Goal: Ask a question: Seek information or help from site administrators or community

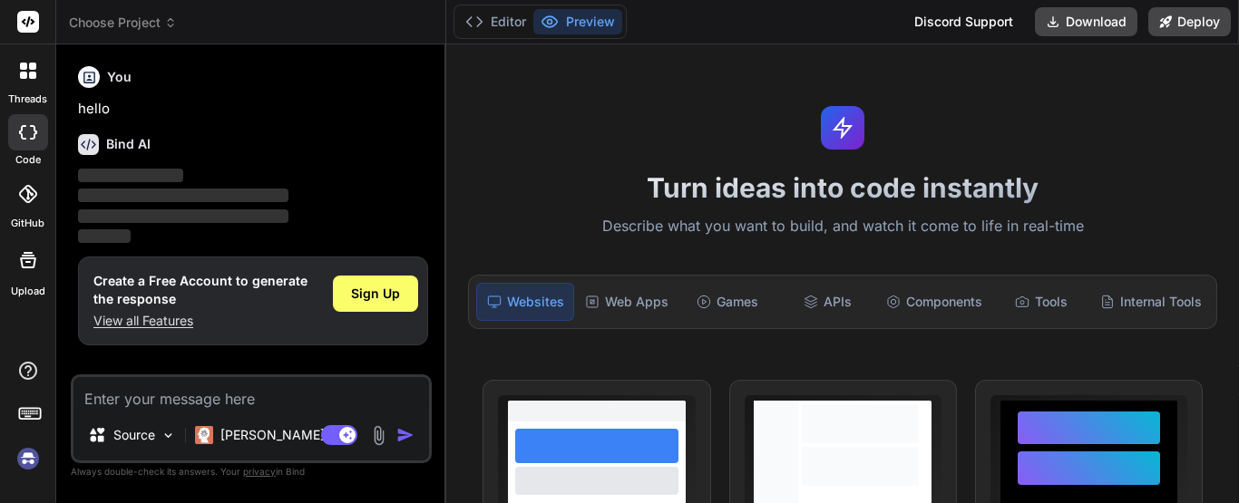
click at [375, 422] on div "Source Claude 4 S.." at bounding box center [251, 439] width 356 height 44
click at [375, 429] on img at bounding box center [378, 435] width 21 height 21
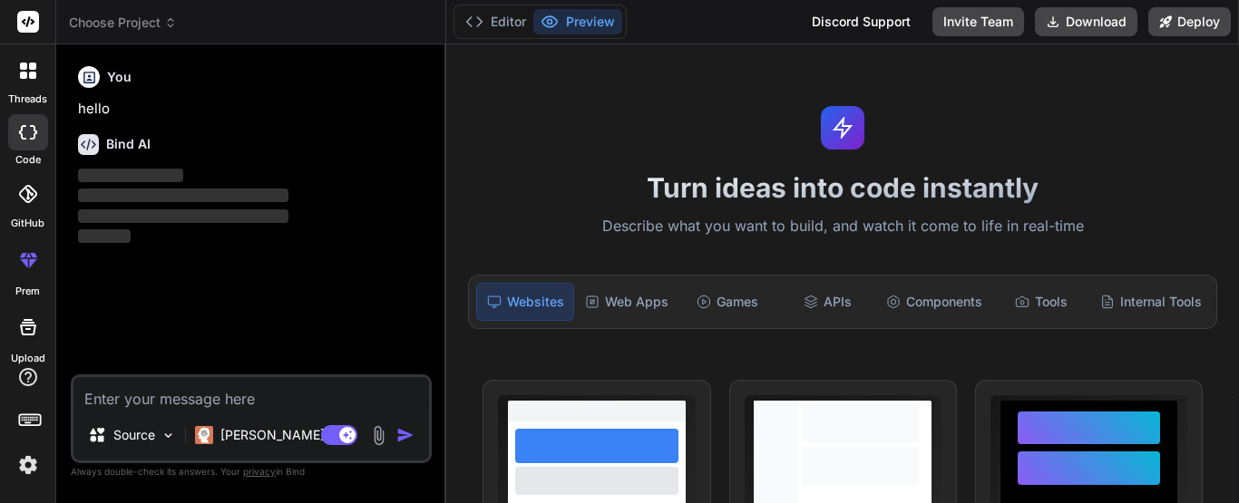
click at [381, 426] on img at bounding box center [378, 435] width 21 height 21
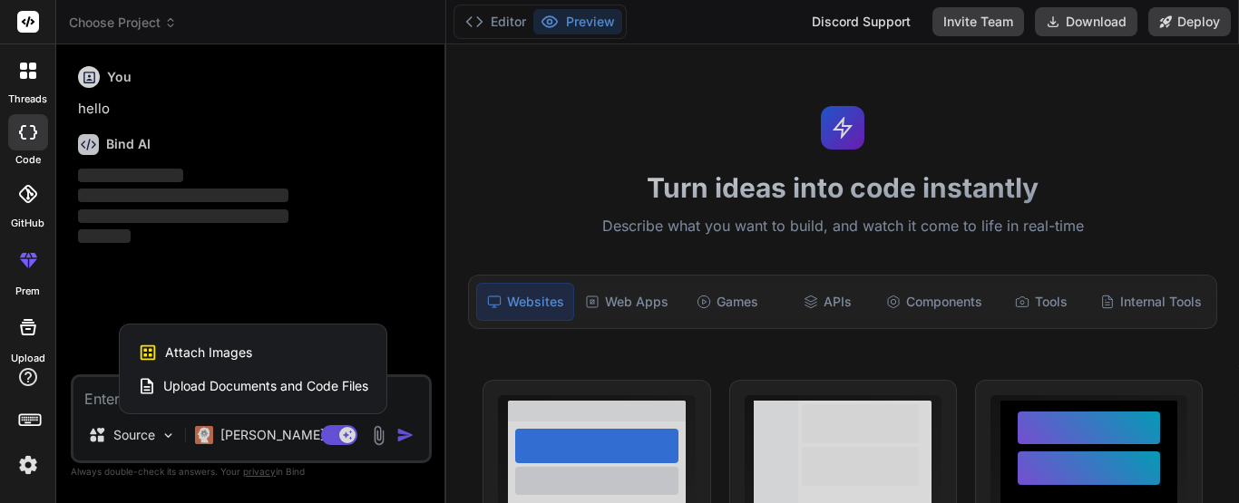
click at [290, 350] on div "Attach Images Image attachments are only supported in Claude and Gemini models." at bounding box center [253, 353] width 230 height 34
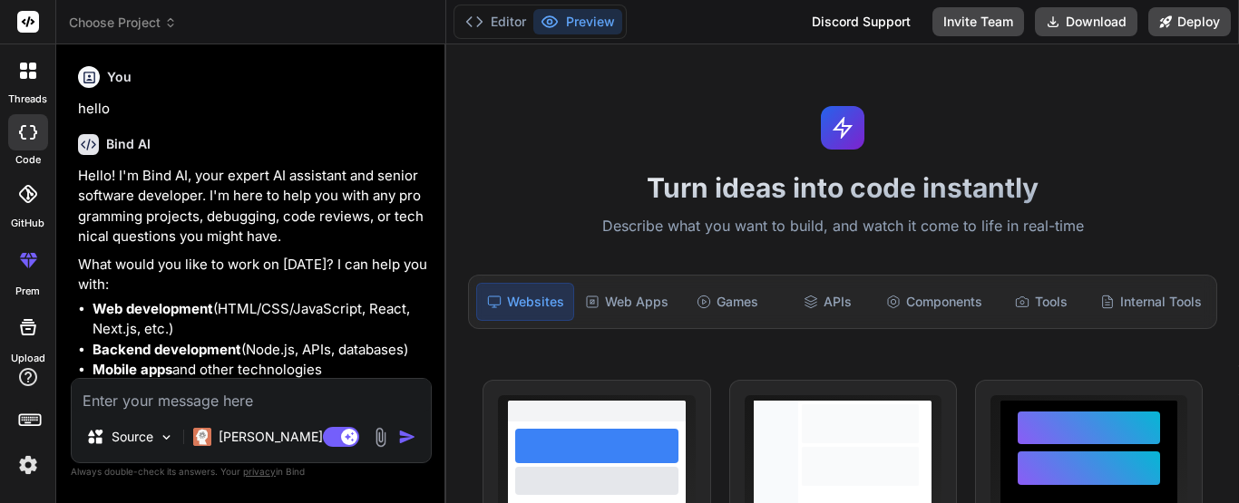
type textarea "x"
type input "C:\fakepath\Screenshot (18).png"
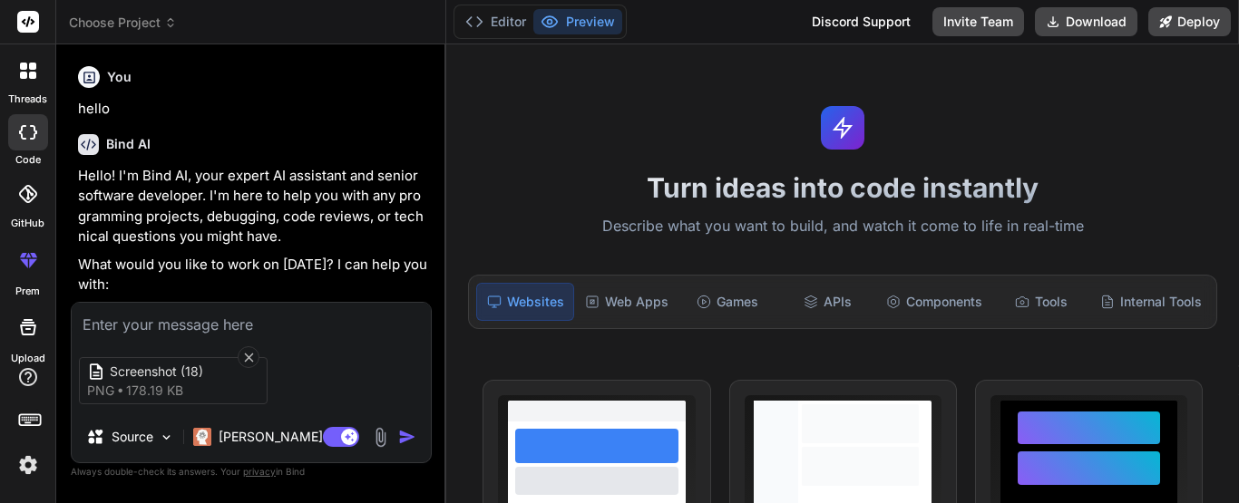
type textarea "x"
click at [179, 311] on textarea at bounding box center [251, 319] width 359 height 33
type textarea "p"
type textarea "x"
type textarea "pl"
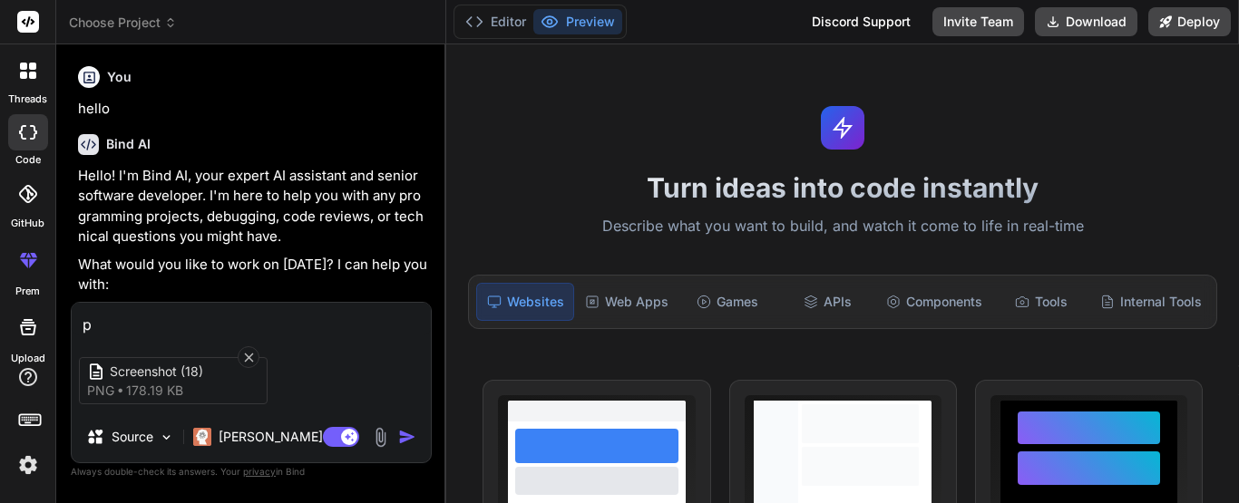
type textarea "x"
type textarea "ple"
type textarea "x"
type textarea "plea"
type textarea "x"
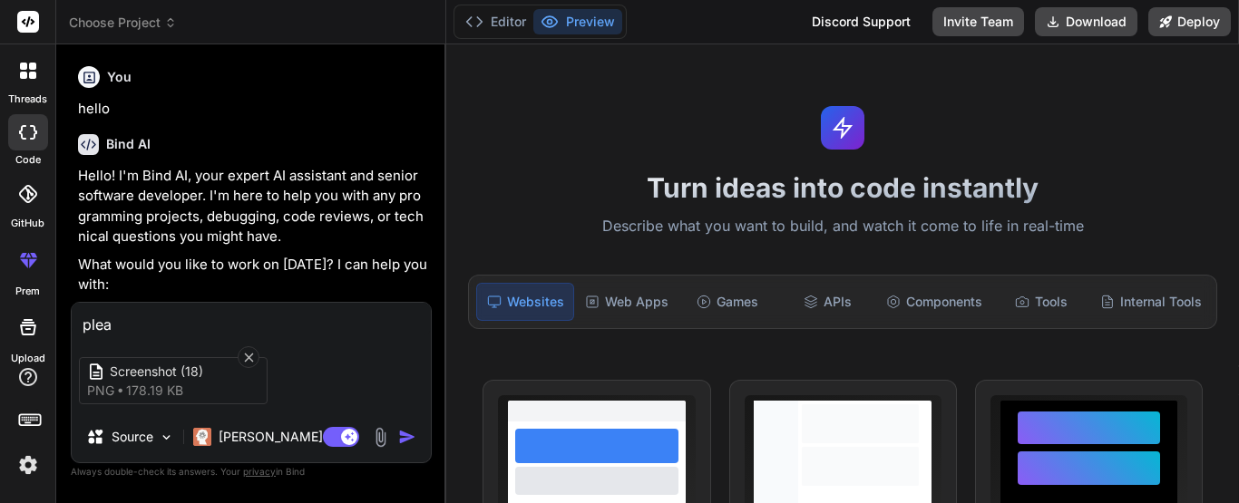
type textarea "pleas"
type textarea "x"
type textarea "please"
type textarea "x"
type textarea "please"
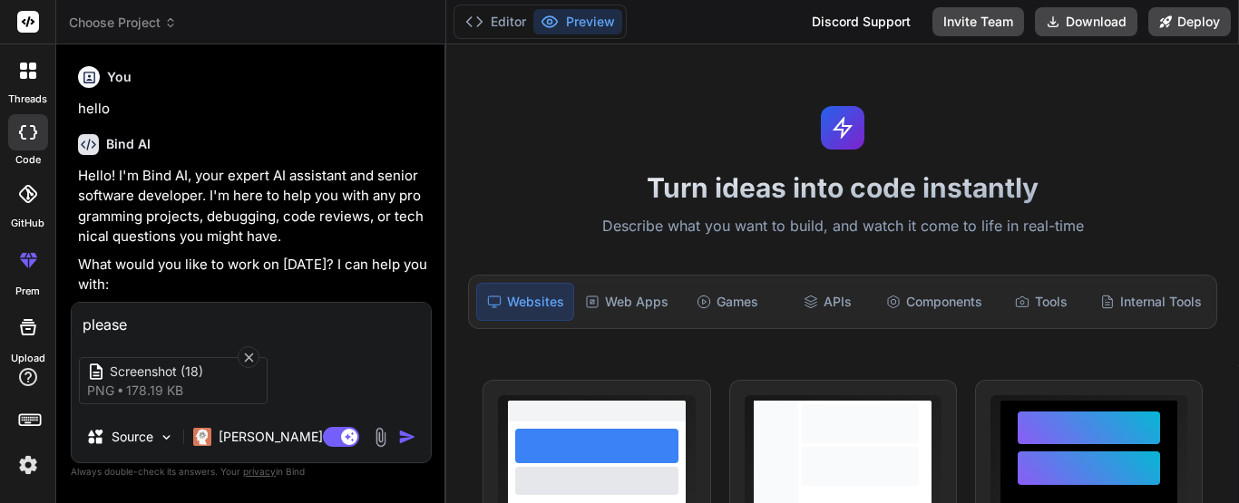
type textarea "x"
type textarea "please h"
type textarea "x"
type textarea "please he"
type textarea "x"
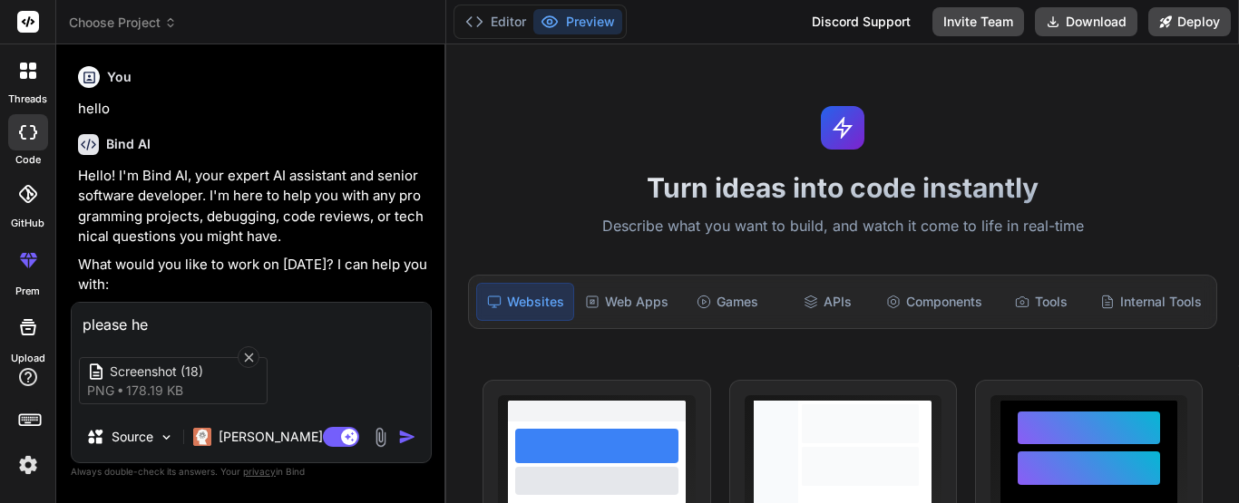
type textarea "please hel"
type textarea "x"
type textarea "please help"
type textarea "x"
type textarea "please help"
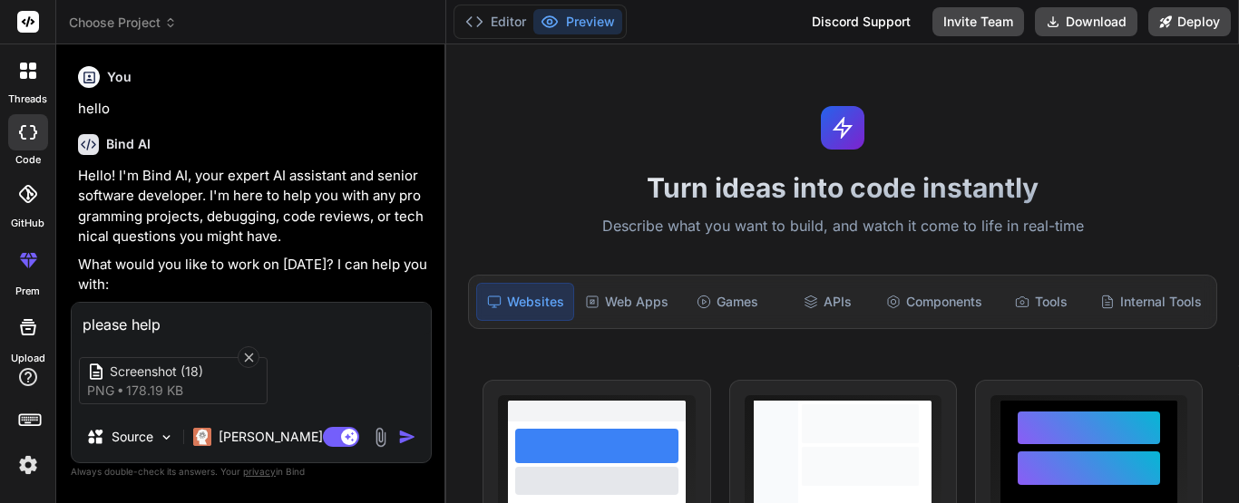
type textarea "x"
type textarea "please help w"
type textarea "x"
type textarea "please help wi"
type textarea "x"
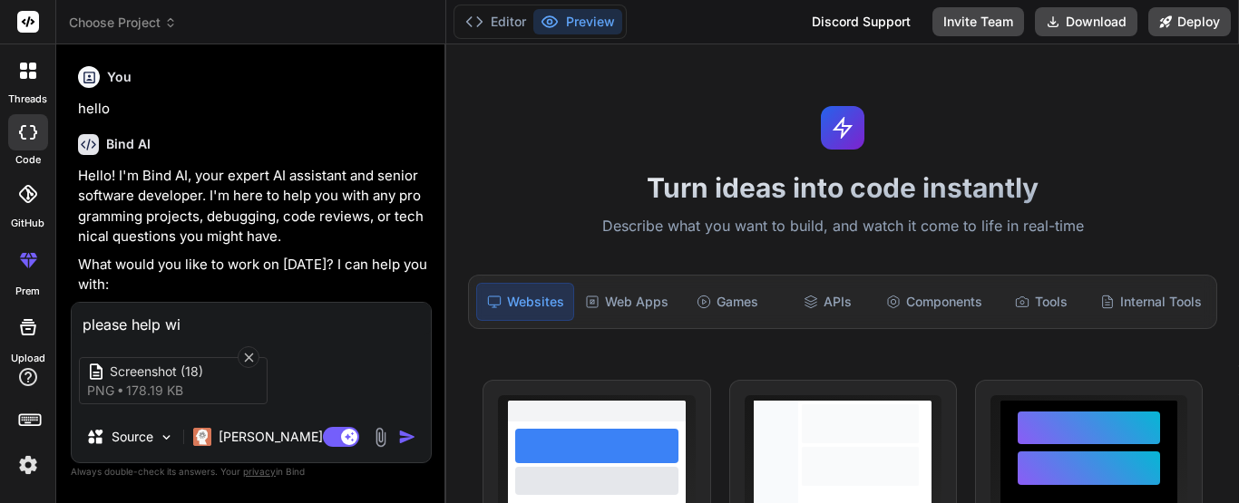
type textarea "please help wit"
type textarea "x"
type textarea "please help with"
type textarea "x"
type textarea "please help with"
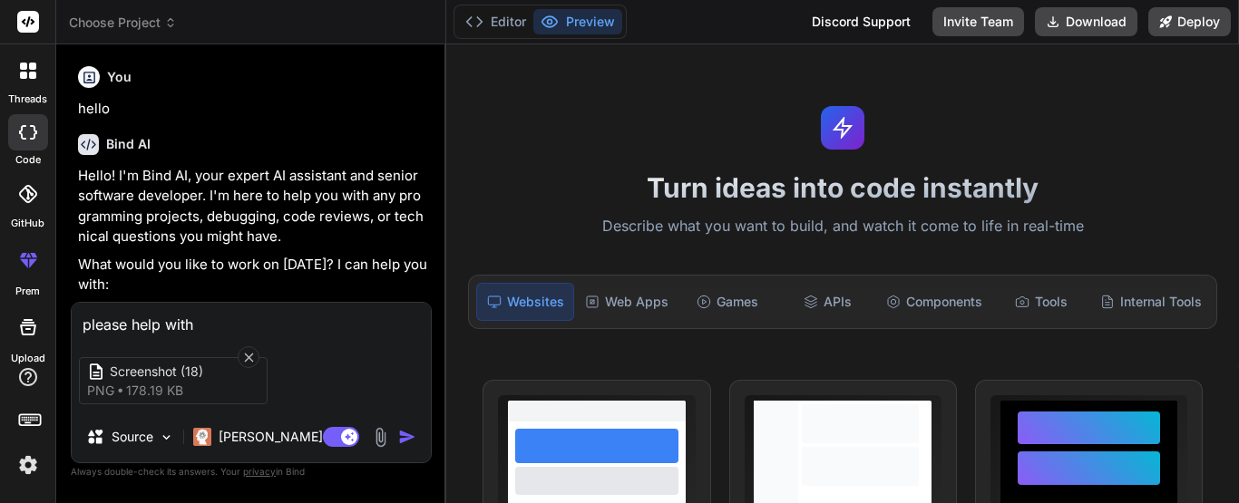
type textarea "x"
type textarea "please help with c"
type textarea "x"
type textarea "please help with co"
type textarea "x"
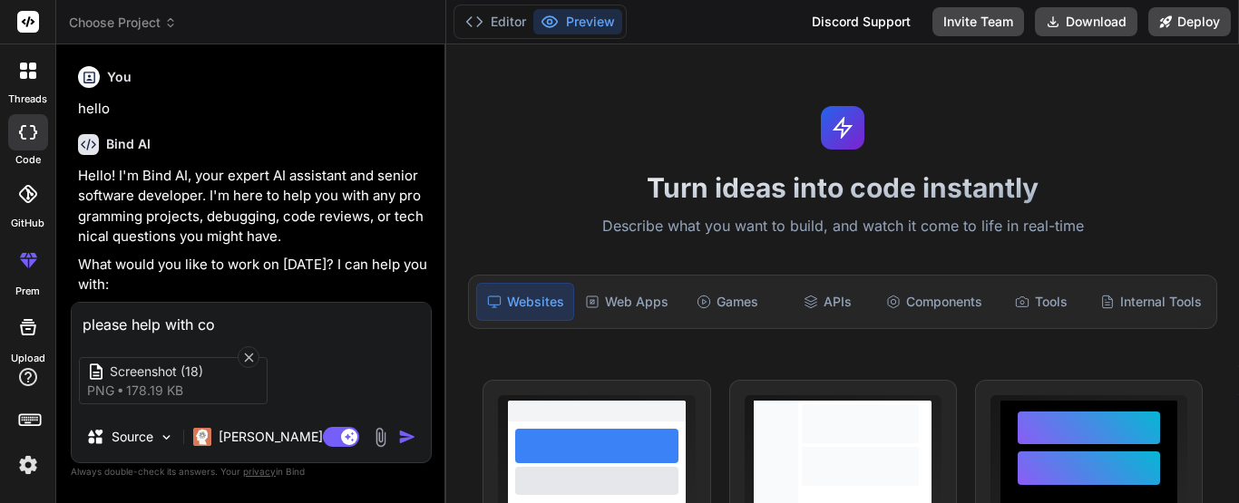
type textarea "please help with cod"
type textarea "x"
type textarea "please help with code"
type textarea "x"
type textarea "please help with code."
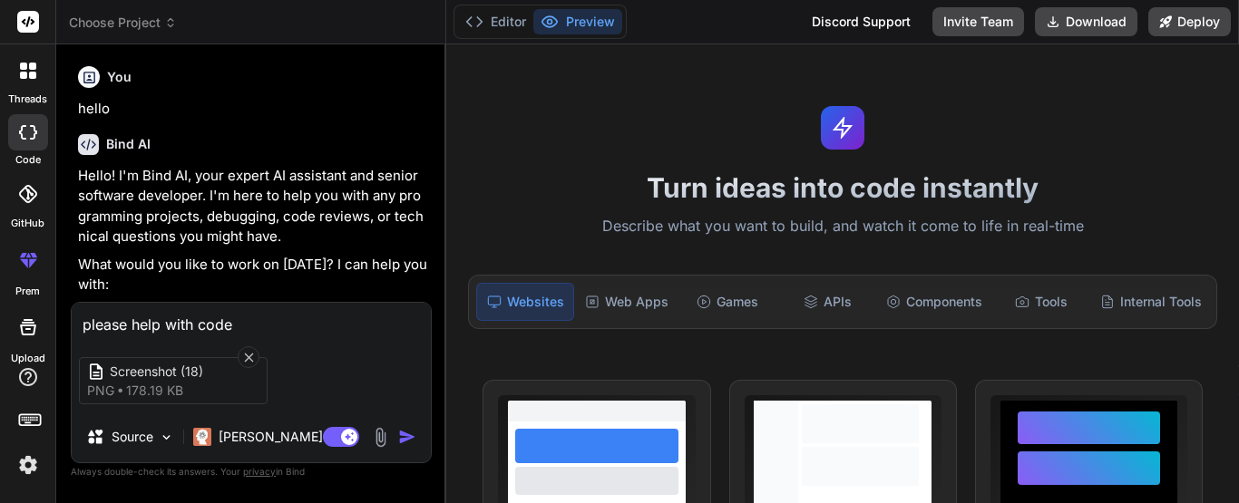
type textarea "x"
type textarea "please help with code.m"
type textarea "x"
type textarea "please help with [DOMAIN_NAME]"
type textarea "x"
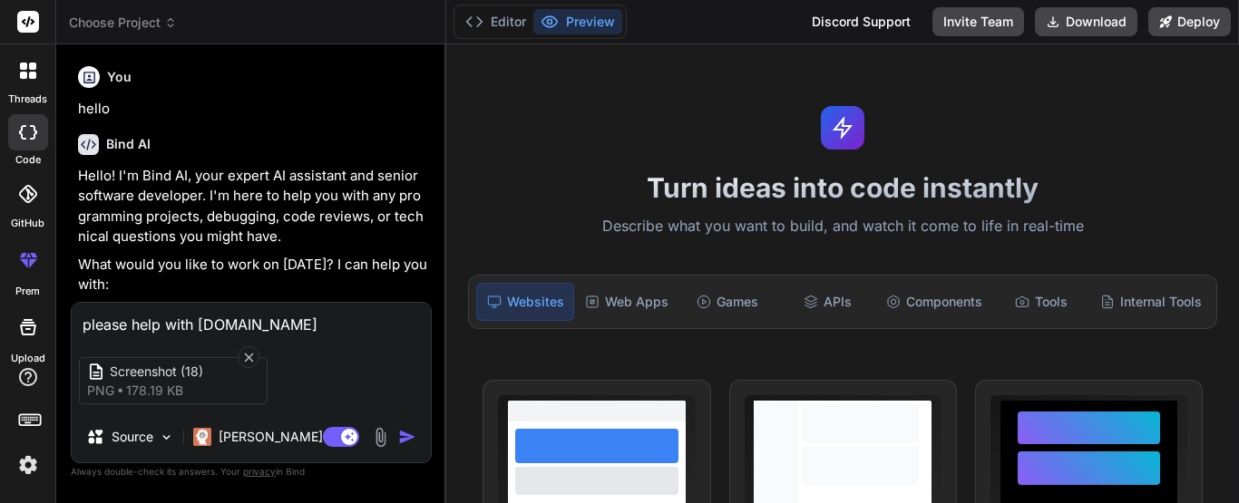
type textarea "please help with code.mat"
type textarea "x"
type textarea "please help with code.matl"
type textarea "x"
type textarea "please help with code.matla"
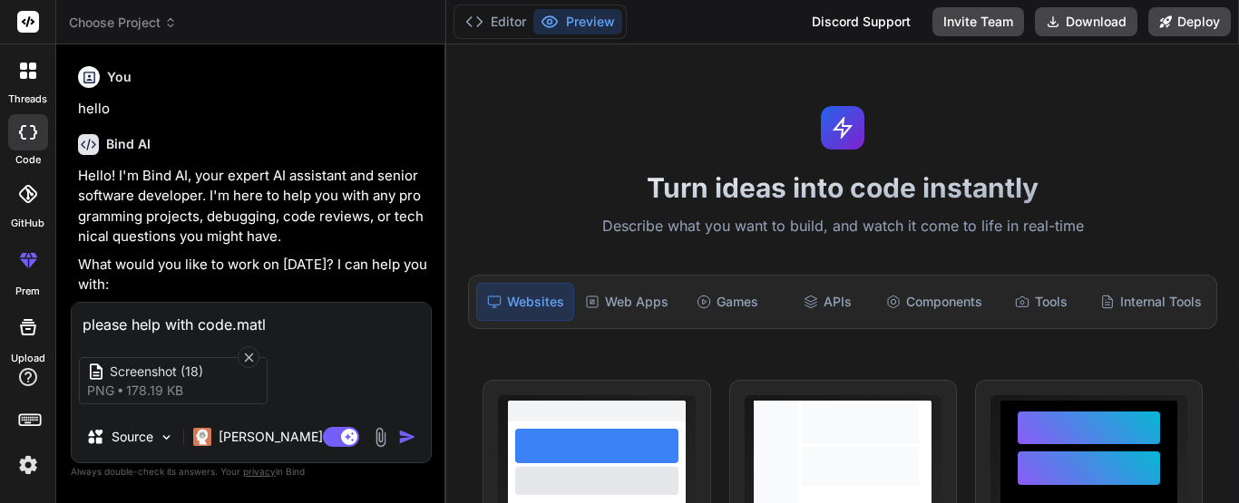
type textarea "x"
type textarea "please help with code.matlab"
type textarea "x"
type textarea "please help with code.matlab"
type textarea "x"
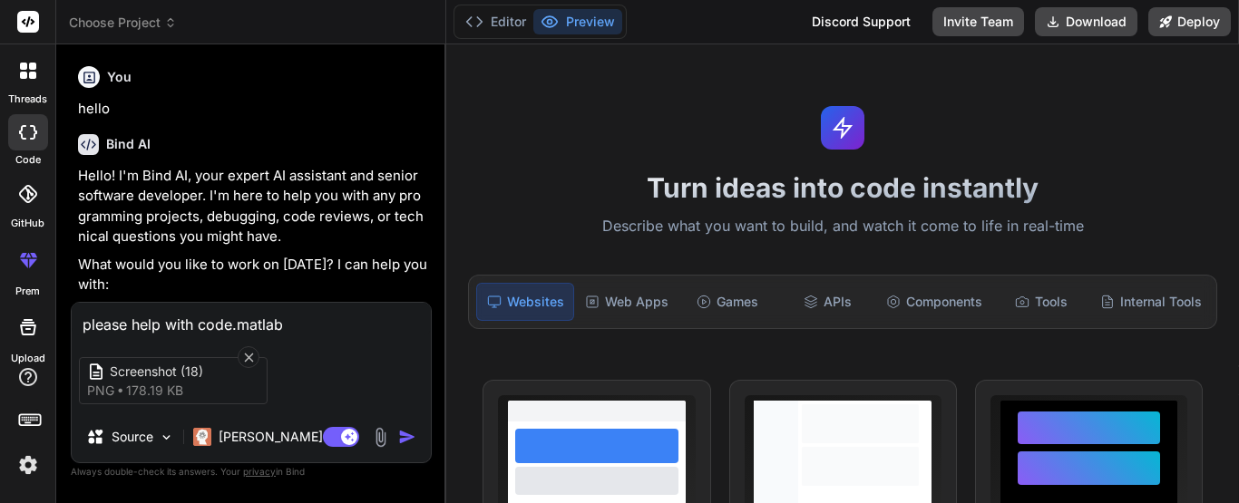
type textarea "please help with code.matlab c"
type textarea "x"
type textarea "please help with code.matlab co"
type textarea "x"
type textarea "please help with code.matlab cod"
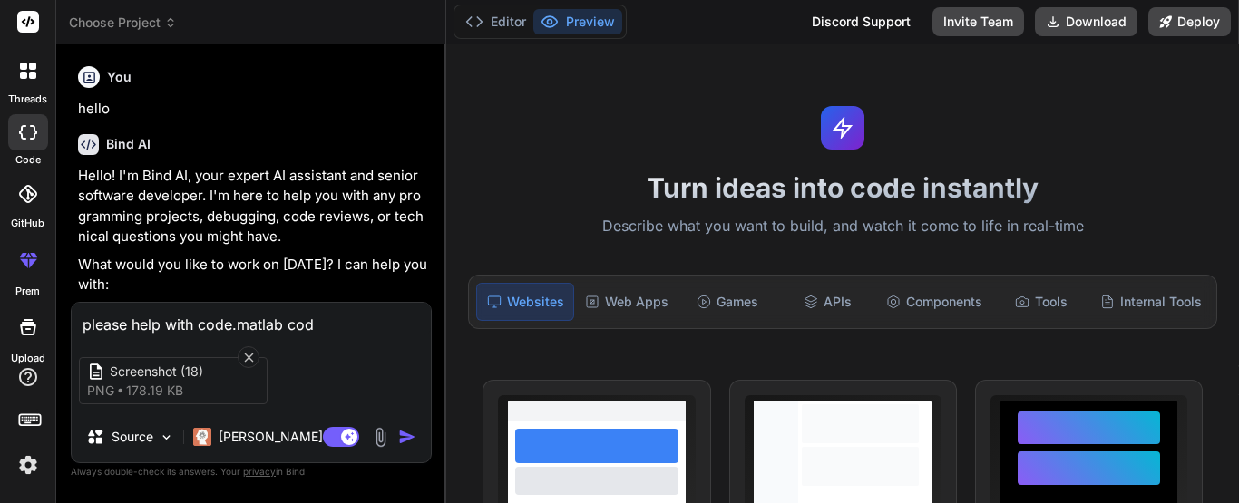
type textarea "x"
type textarea "please help with code.matlab code"
type textarea "x"
type textarea "please help with code.matlab code"
click at [245, 425] on div "[PERSON_NAME] 4 S.." at bounding box center [273, 437] width 175 height 36
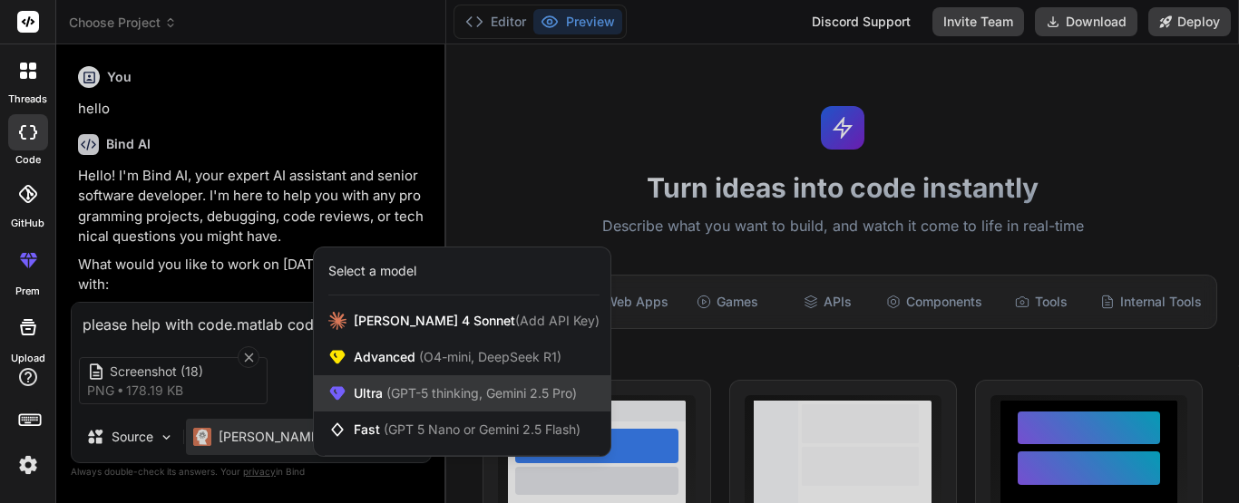
click at [411, 404] on div "Ultra (GPT-5 thinking, Gemini 2.5 Pro)" at bounding box center [462, 394] width 297 height 36
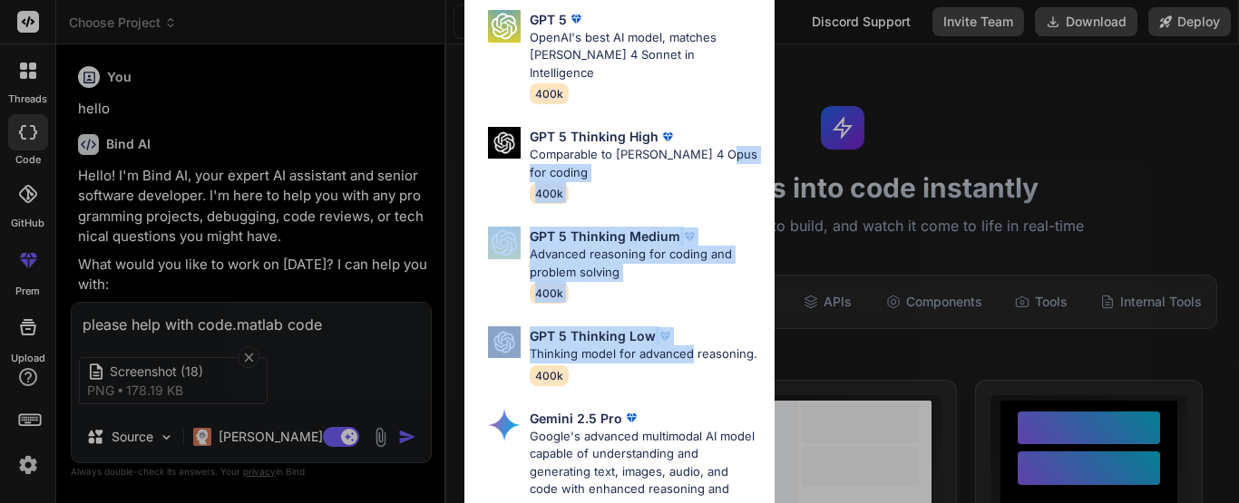
drag, startPoint x: 760, startPoint y: 135, endPoint x: 755, endPoint y: 328, distance: 193.3
click at [755, 328] on div "GPT 5 OpenAI's best AI model, matches [PERSON_NAME] 4 Sonnet in Intelligence 40…" at bounding box center [619, 420] width 310 height 853
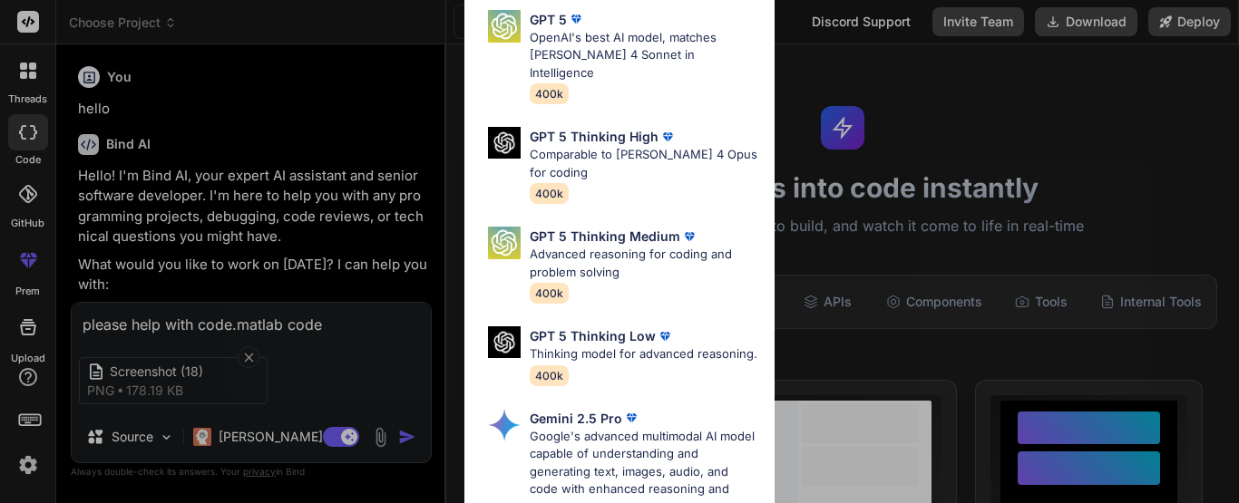
click at [249, 445] on div "Ultra Models GPT 5 OpenAI's best AI model, matches [PERSON_NAME] 4 Sonnet in In…" at bounding box center [619, 251] width 1239 height 503
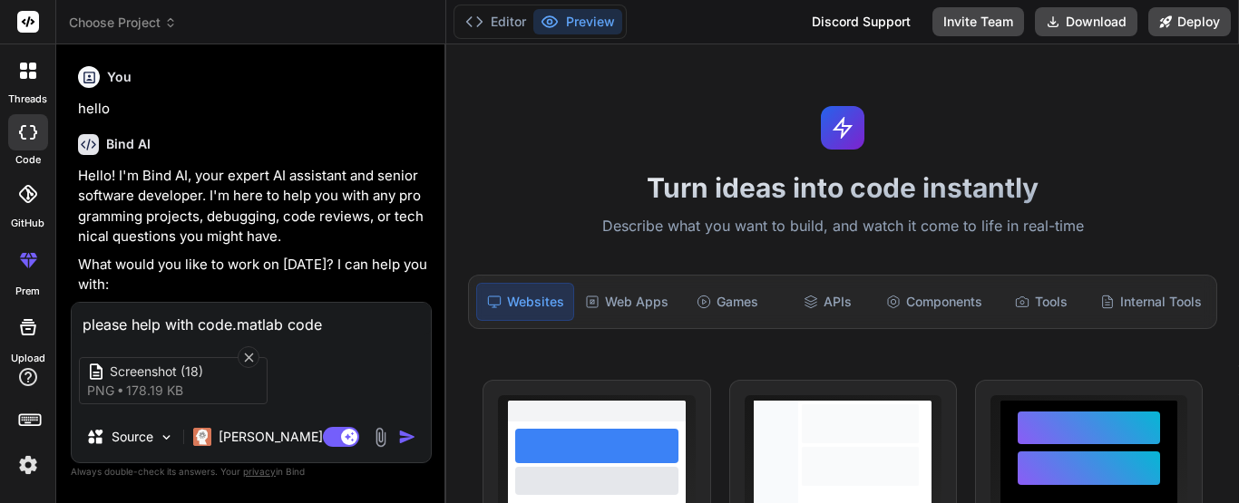
click at [249, 445] on p "[PERSON_NAME] 4 S.." at bounding box center [286, 437] width 135 height 18
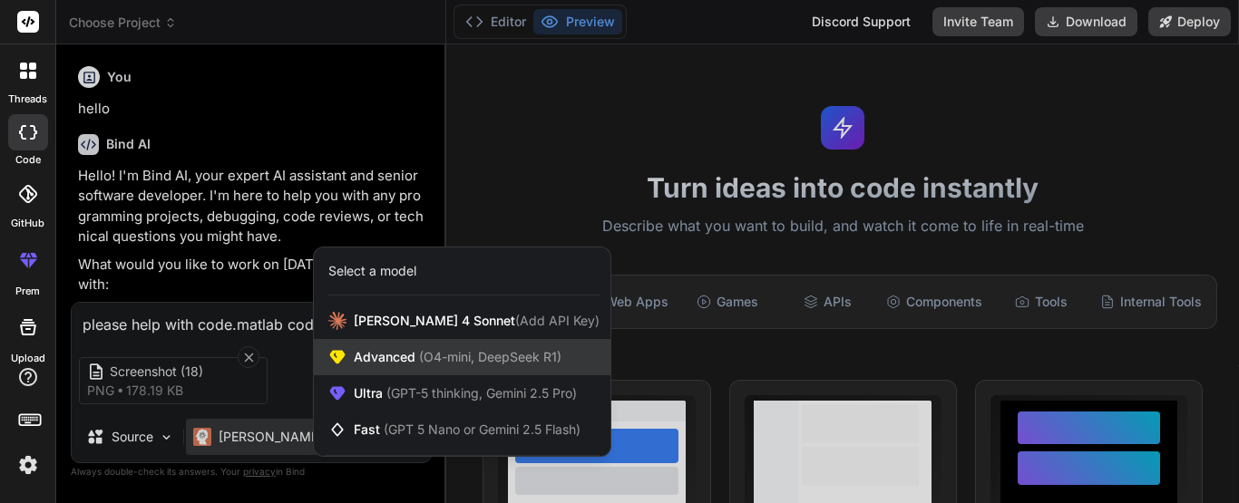
click at [401, 357] on span "Advanced (O4-mini, DeepSeek R1)" at bounding box center [458, 357] width 208 height 18
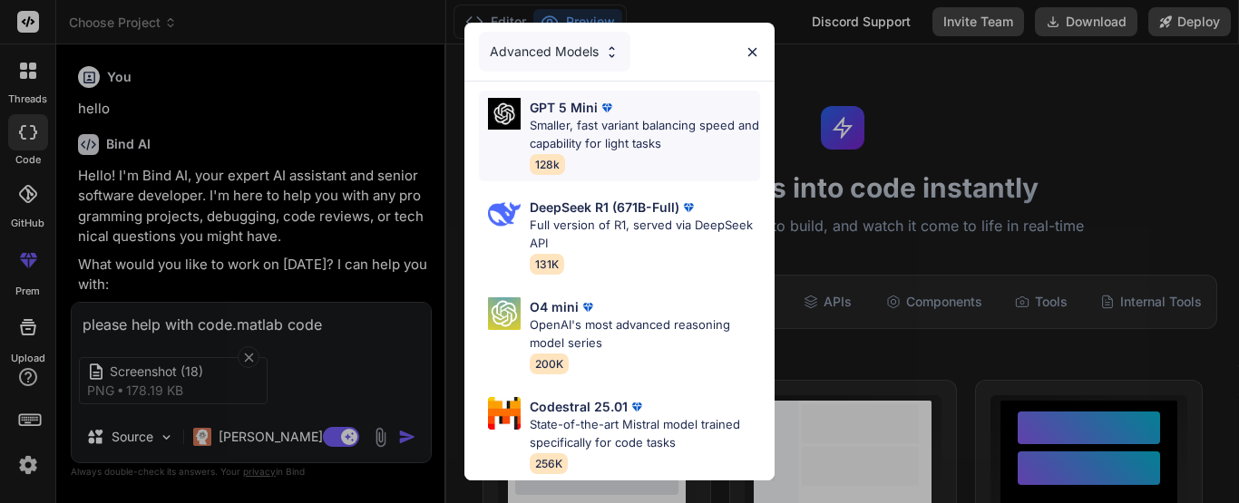
click at [703, 151] on div "GPT 5 Mini Smaller, fast variant balancing speed and capability for light tasks…" at bounding box center [645, 136] width 230 height 76
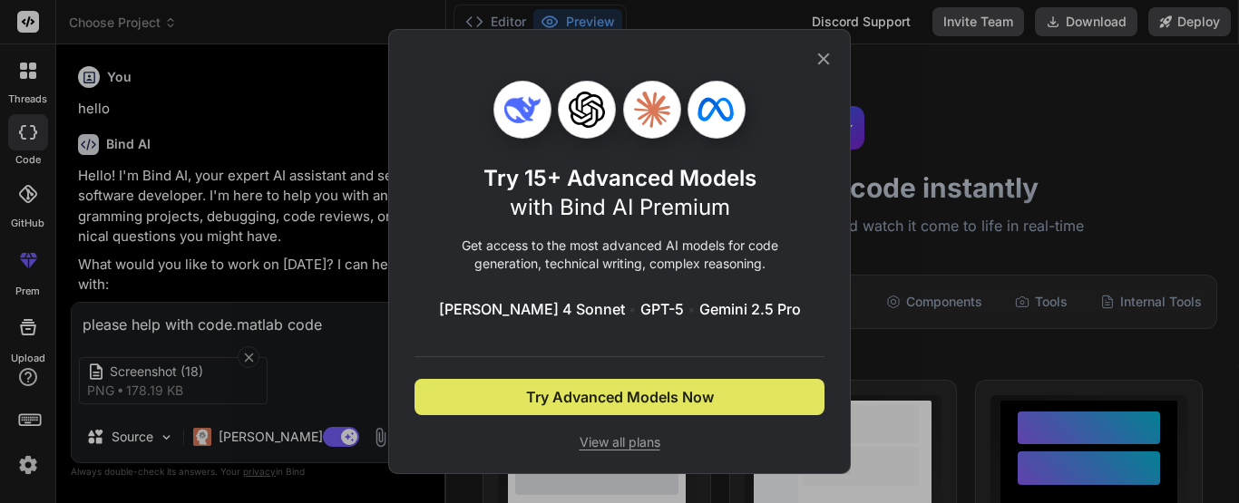
click at [640, 383] on button "Try Advanced Models Now" at bounding box center [620, 397] width 410 height 36
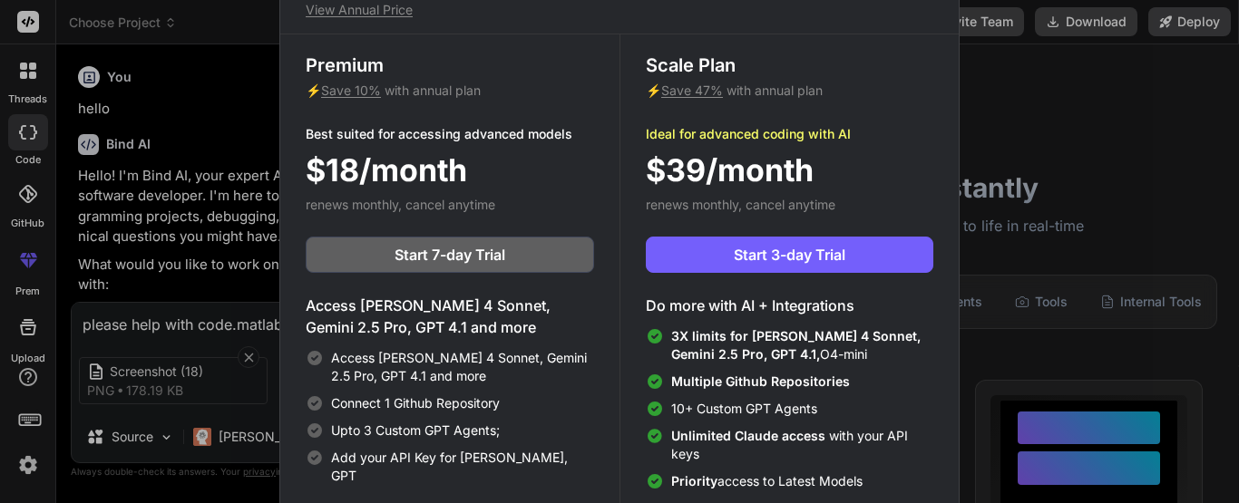
click at [980, 63] on div "Upgrade to access Advanced AI & Integrations View Annual Price Premium ⚡ Save 1…" at bounding box center [619, 251] width 1239 height 503
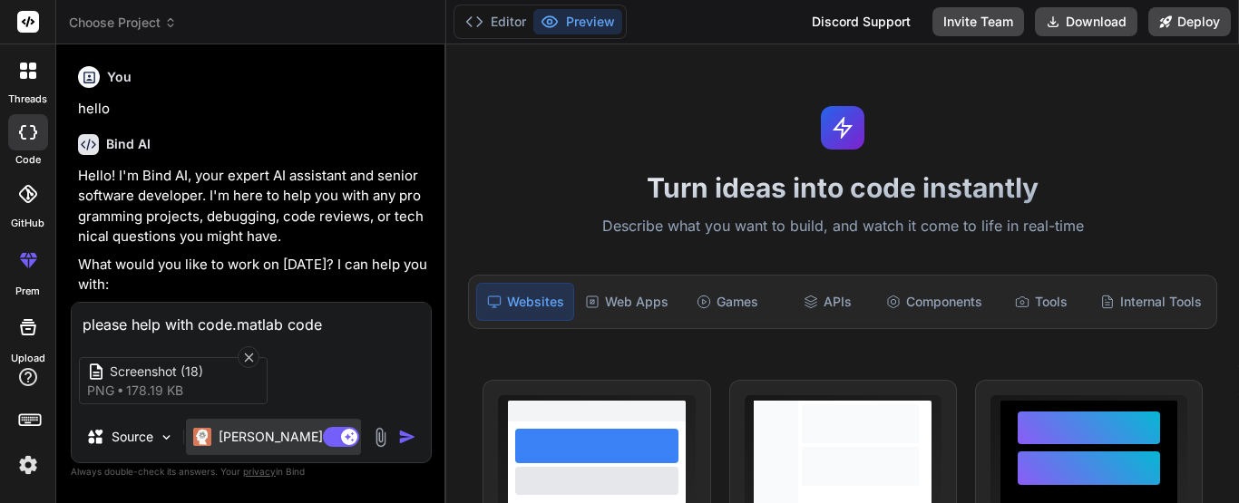
click at [228, 445] on p "[PERSON_NAME] 4 S.." at bounding box center [286, 437] width 135 height 18
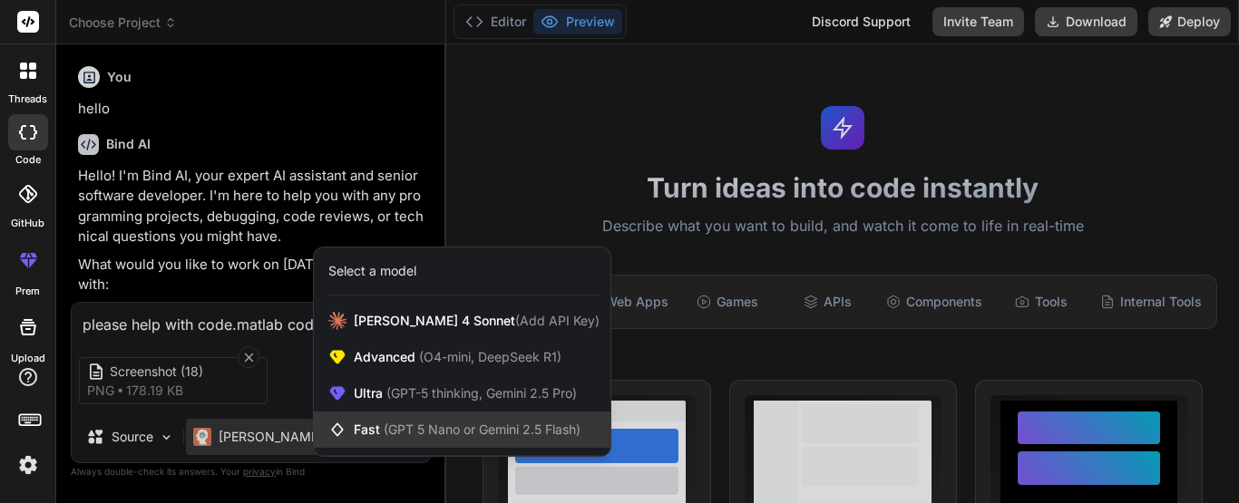
click at [407, 430] on span "(GPT 5 Nano or Gemini 2.5 Flash)" at bounding box center [482, 429] width 197 height 15
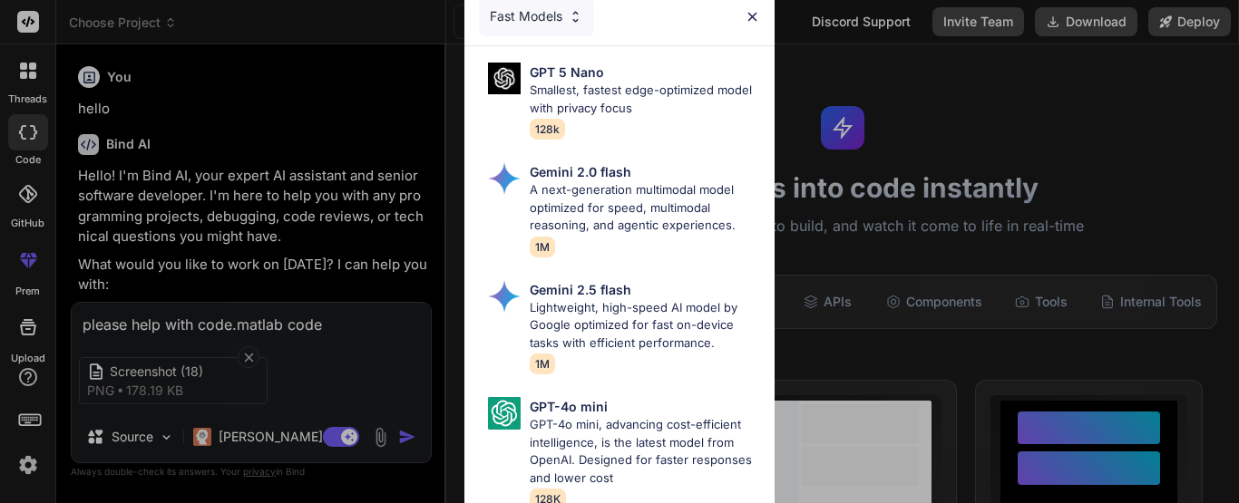
click at [757, 9] on img at bounding box center [752, 16] width 15 height 15
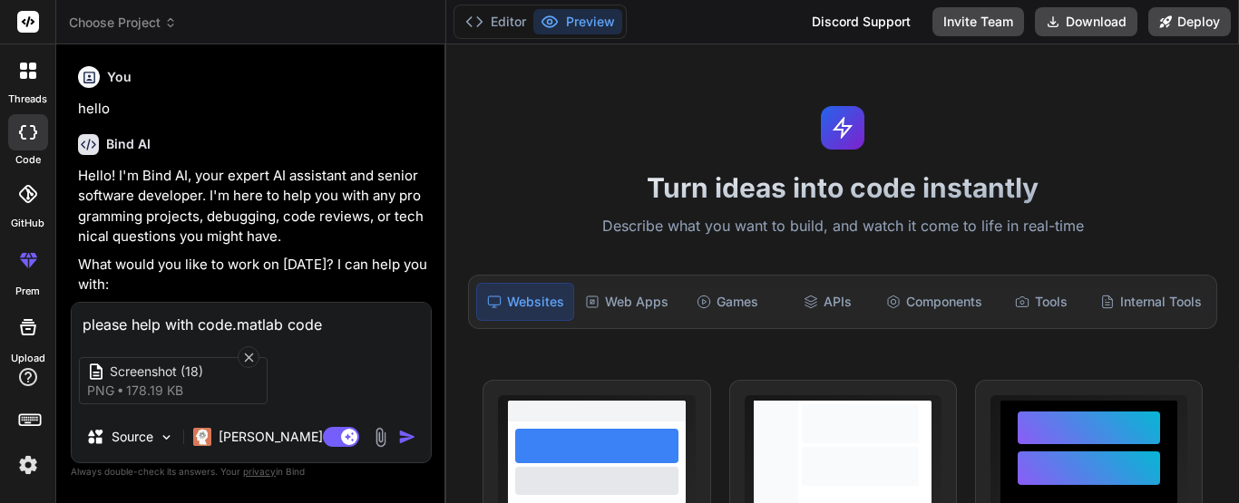
click at [412, 435] on img "button" at bounding box center [407, 437] width 18 height 18
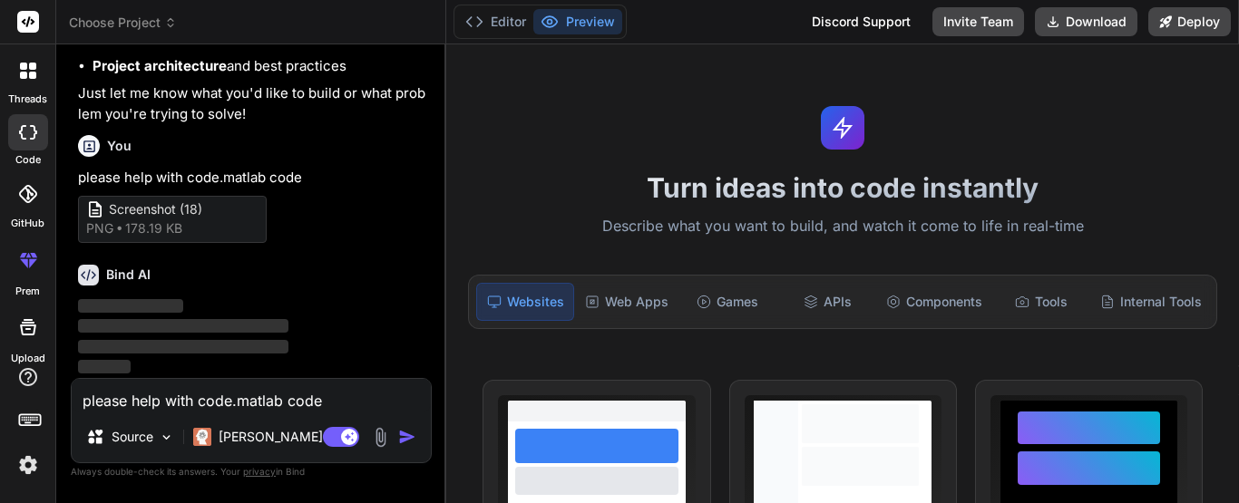
scroll to position [366, 0]
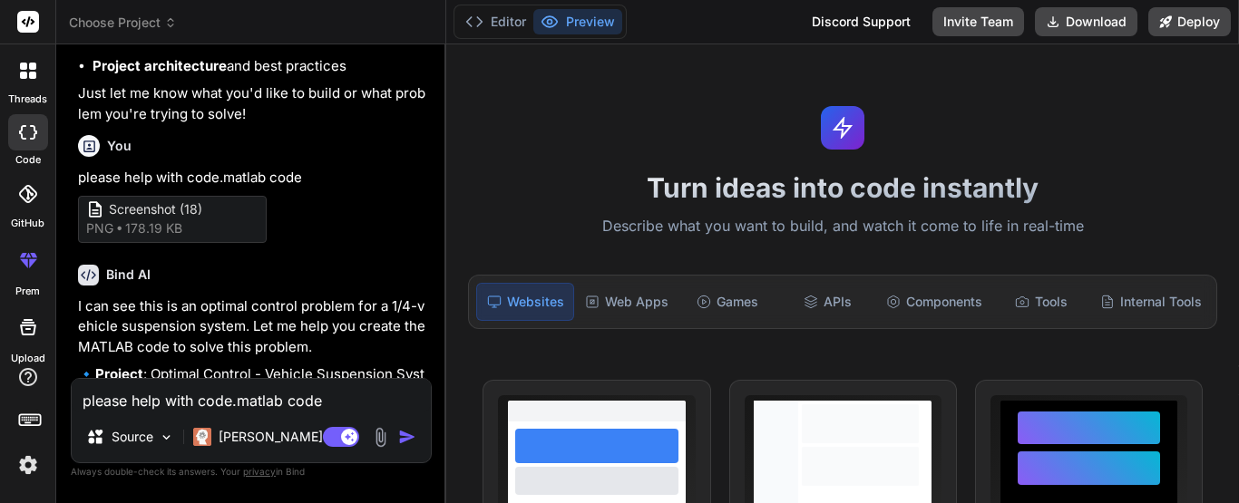
click at [365, 249] on div "You please help with code.matlab code Screenshot (18) png 178.19 KB" at bounding box center [253, 189] width 350 height 122
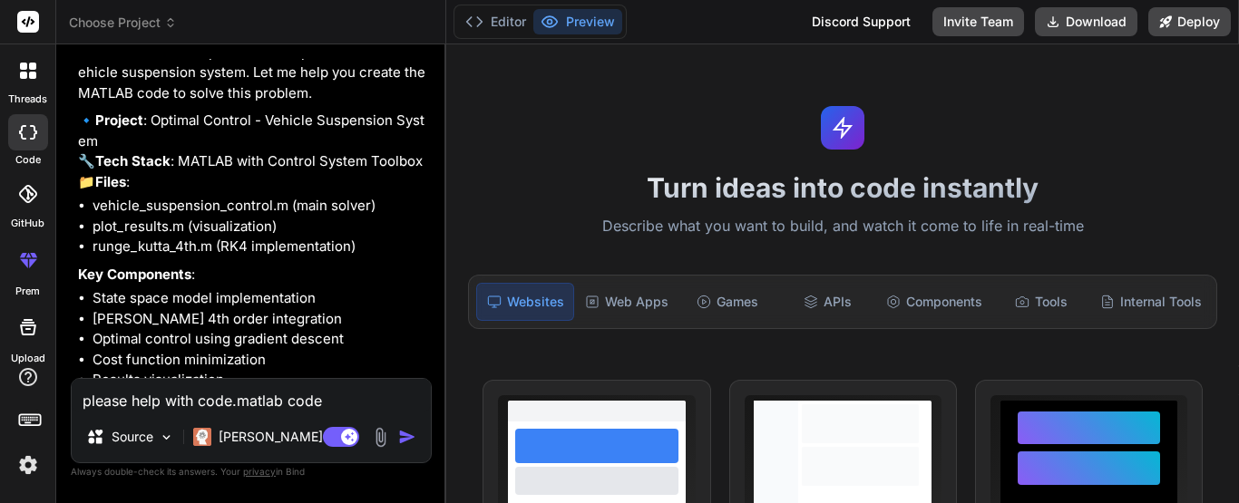
scroll to position [725, 0]
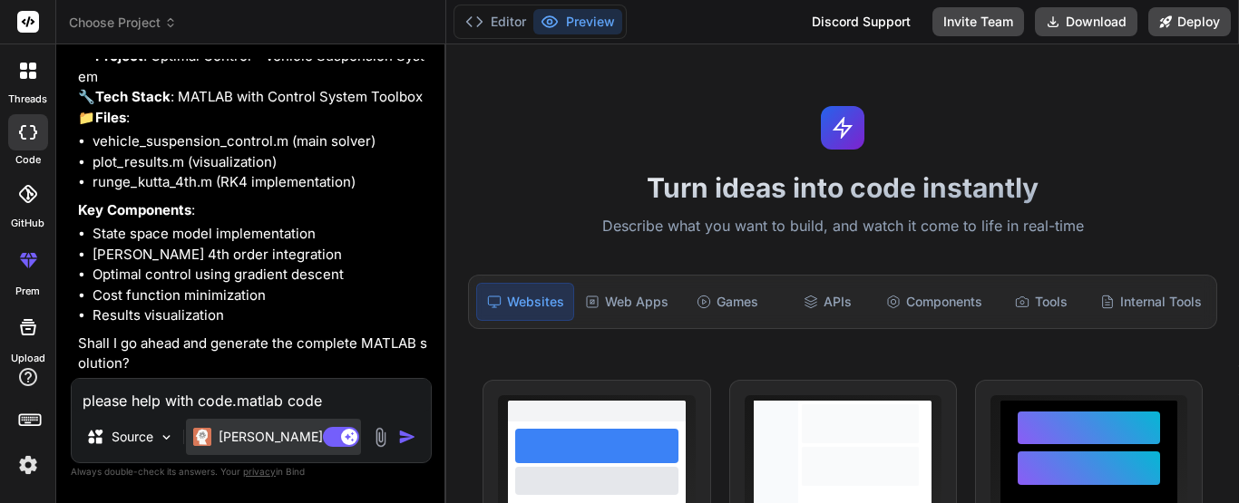
click at [254, 433] on p "[PERSON_NAME] 4 S.." at bounding box center [286, 437] width 135 height 18
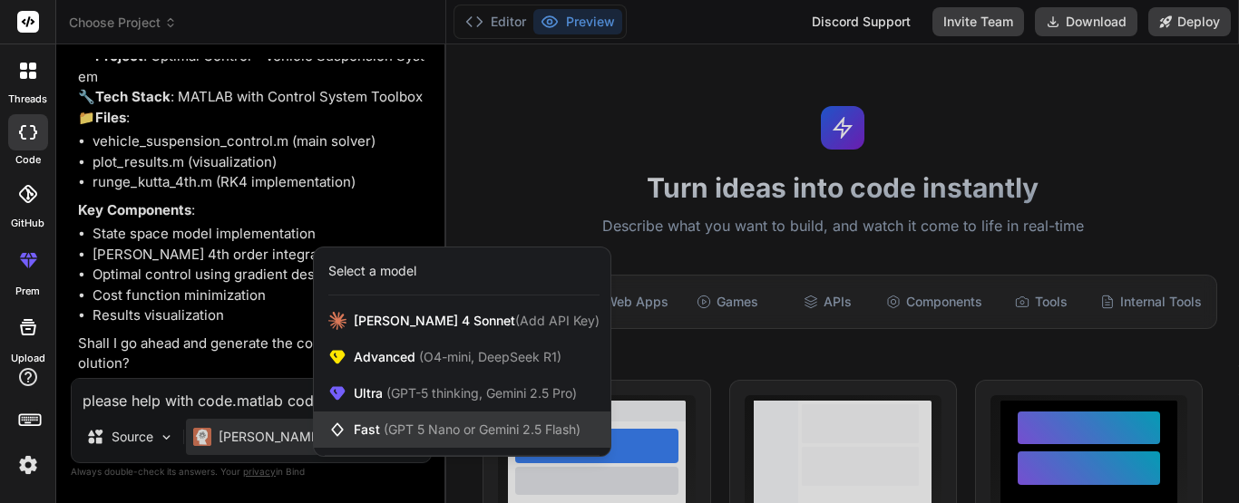
click at [398, 437] on span "Fast (GPT 5 Nano or Gemini 2.5 Flash)" at bounding box center [467, 430] width 227 height 18
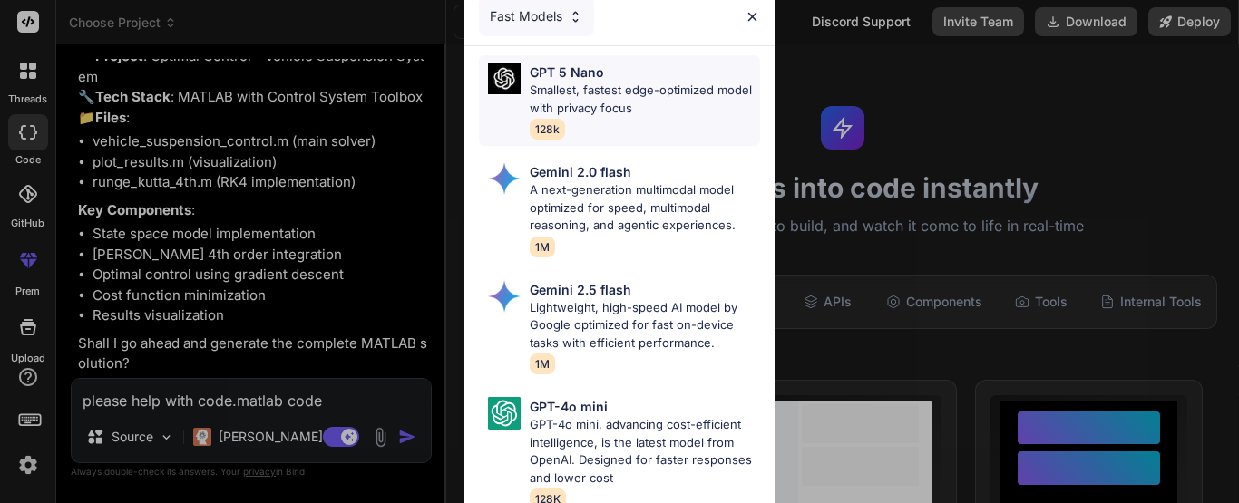
click at [625, 96] on p "Smallest, fastest edge-optimized model with privacy focus" at bounding box center [645, 99] width 230 height 35
type textarea "x"
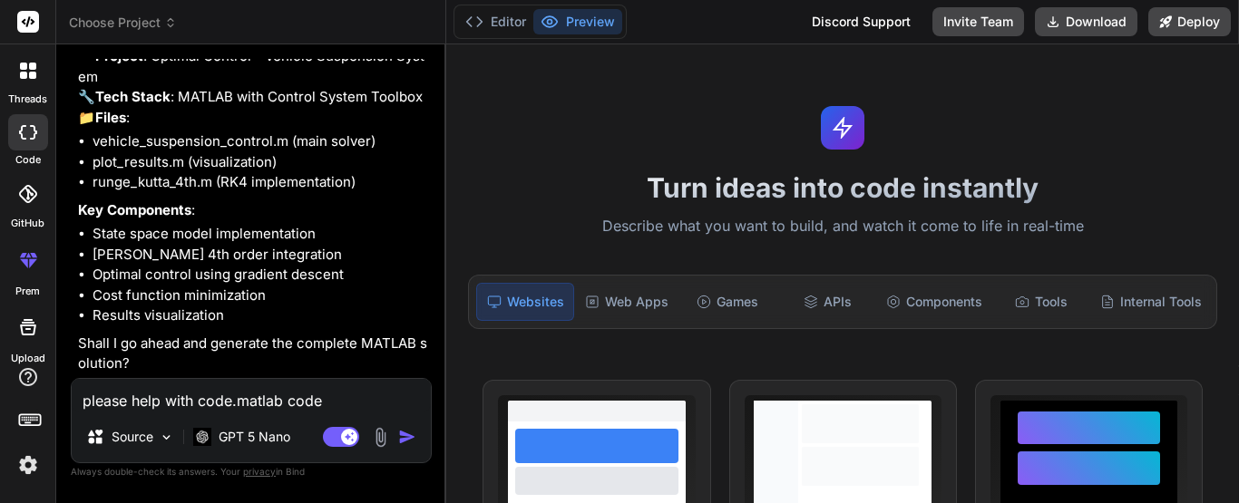
click at [194, 405] on textarea "please help with code.matlab code" at bounding box center [251, 395] width 359 height 33
type textarea "y"
type textarea "x"
type textarea "ye"
type textarea "x"
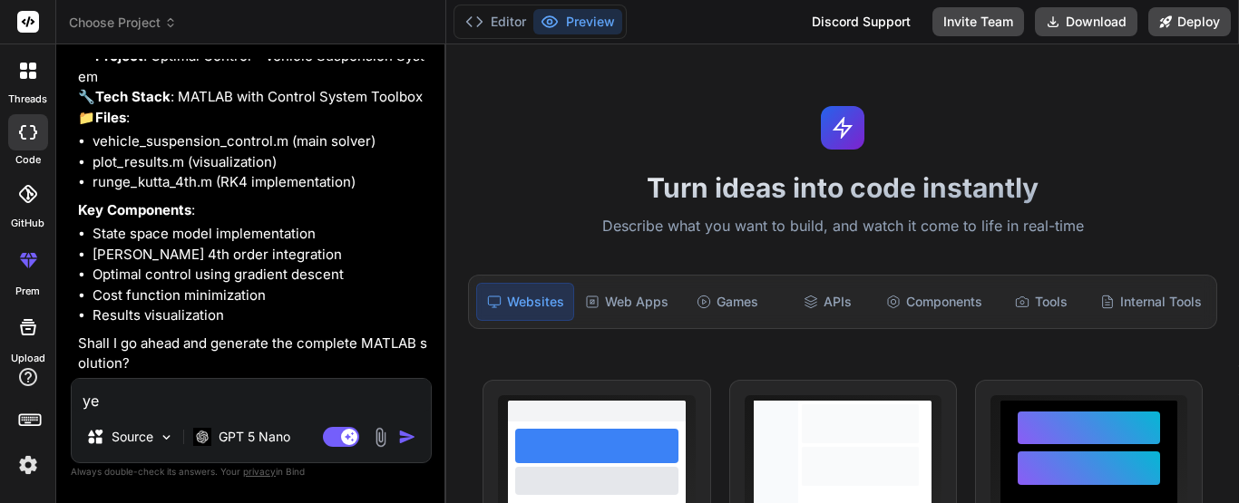
type textarea "yes"
type textarea "x"
type textarea "yes"
type textarea "x"
type textarea "yes p"
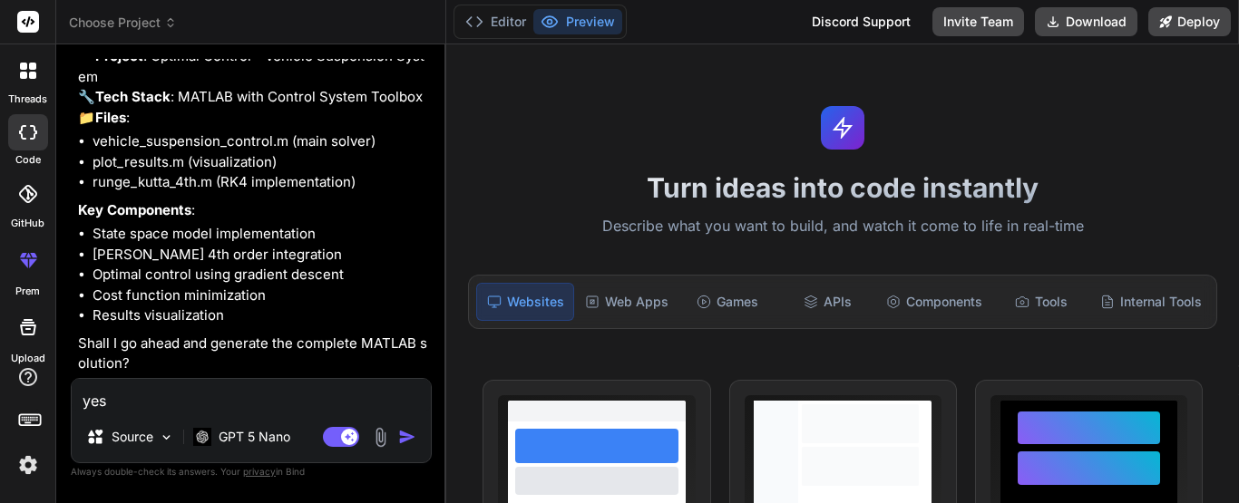
type textarea "x"
type textarea "yes pl"
type textarea "x"
type textarea "yes ple"
type textarea "x"
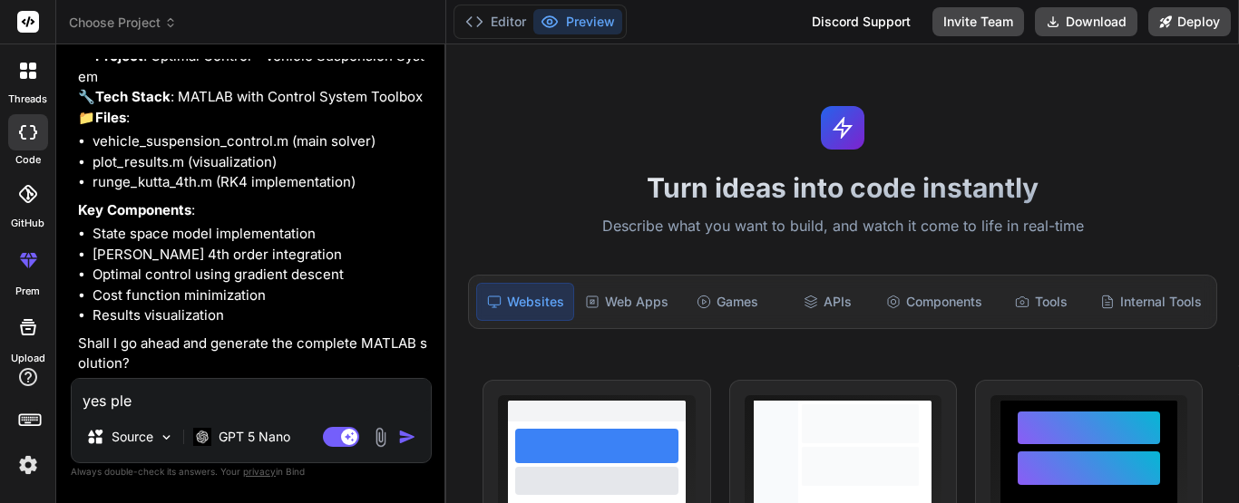
type textarea "yes plea"
type textarea "x"
type textarea "yes pleae"
type textarea "x"
type textarea "yes plea"
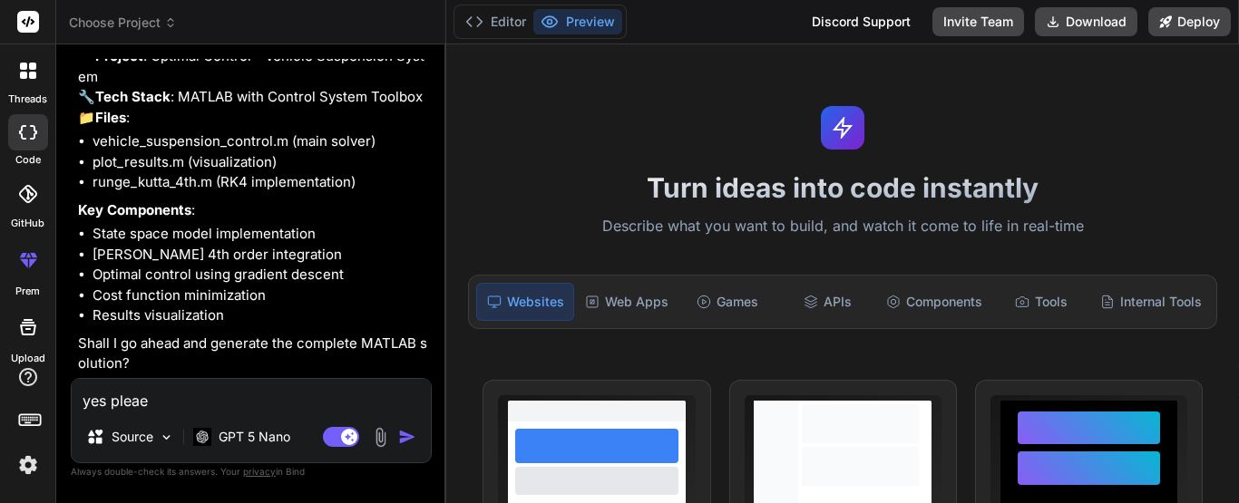
type textarea "x"
type textarea "yes pleas"
type textarea "x"
type textarea "yes please"
type textarea "x"
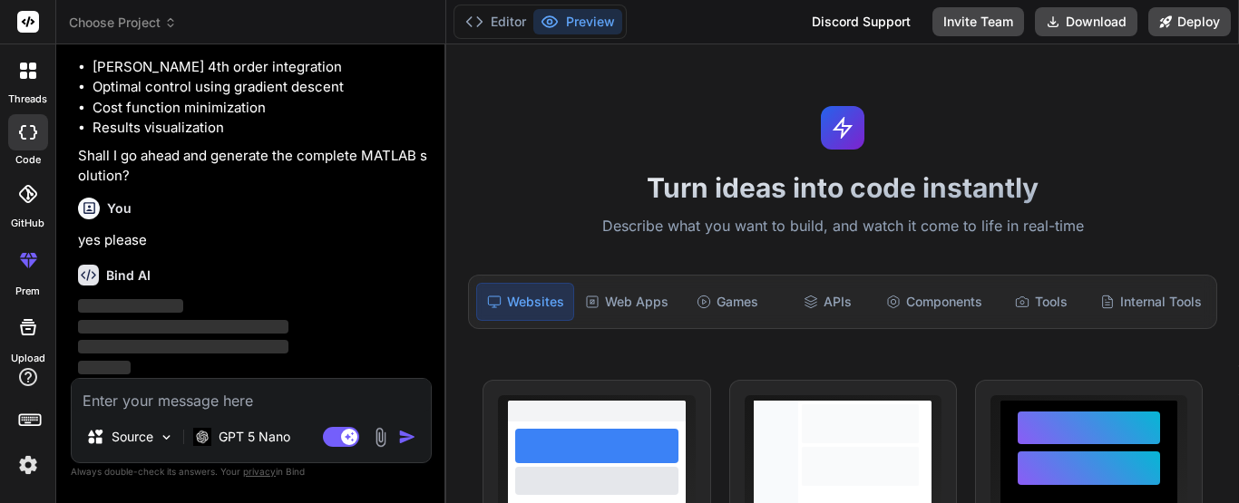
scroll to position [913, 0]
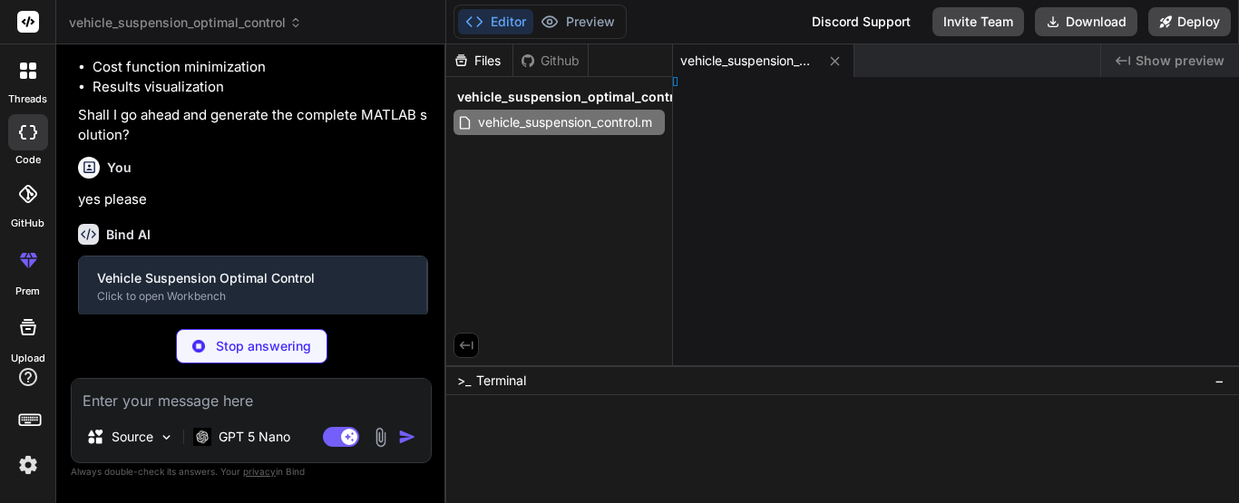
type textarea "x"
type textarea "end"
type textarea "x"
type textarea "d"
type textarea "x"
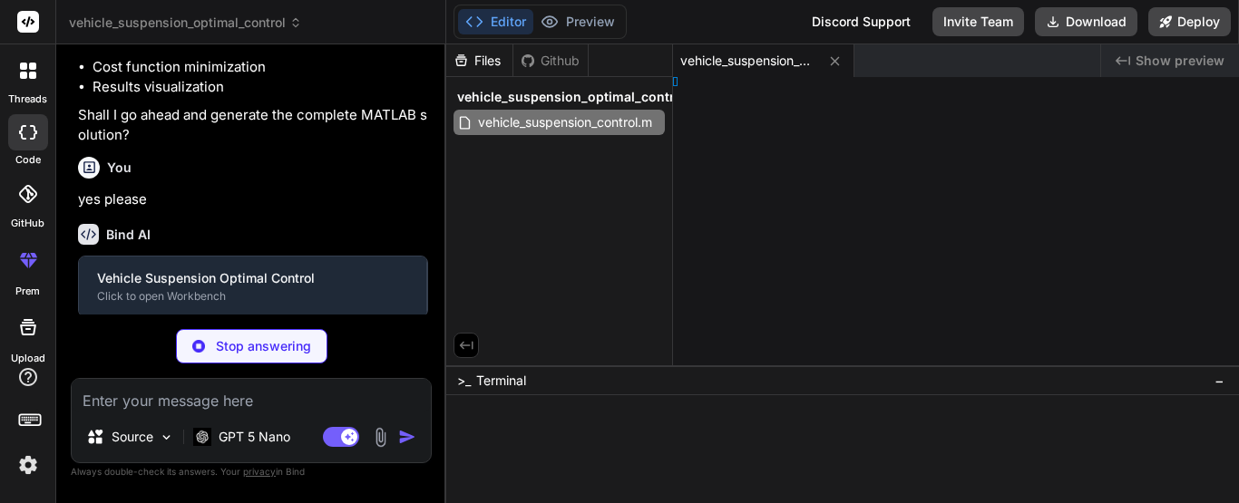
type textarea "ovided."
type textarea "x"
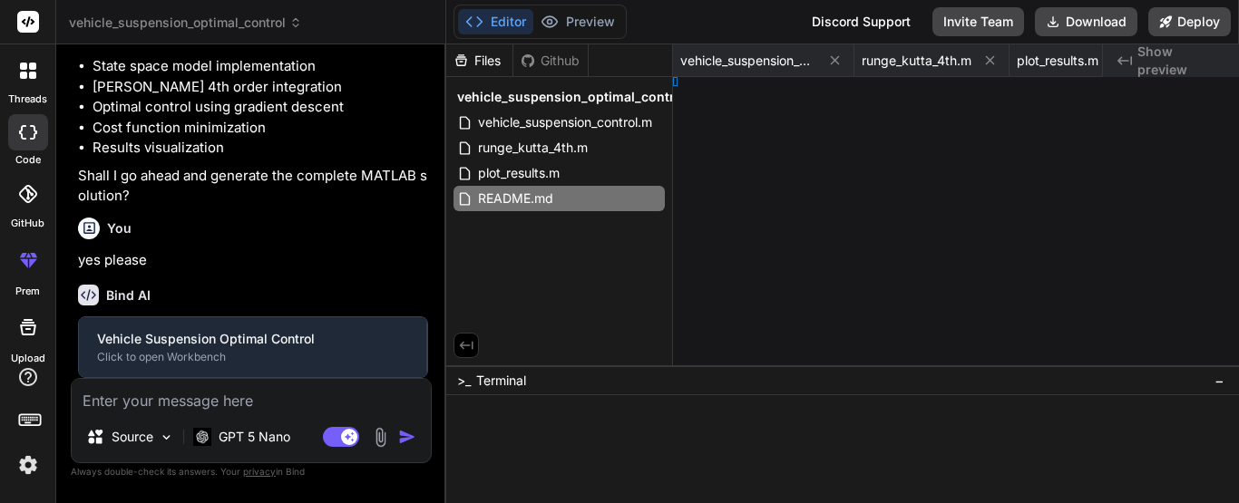
type textarea "You can download the complete project using the 'Download Project' button in th…"
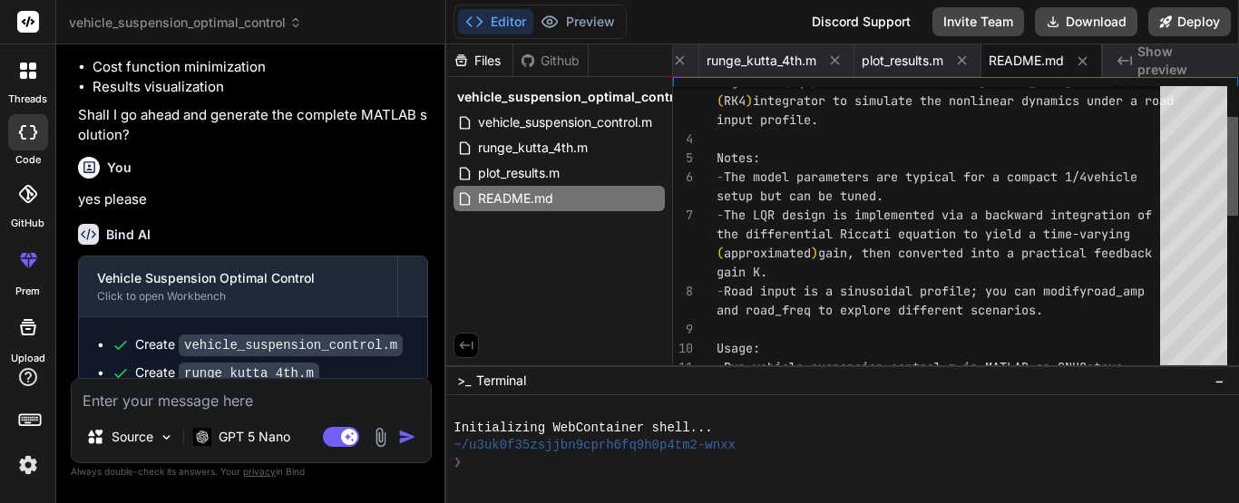
type textarea "x"
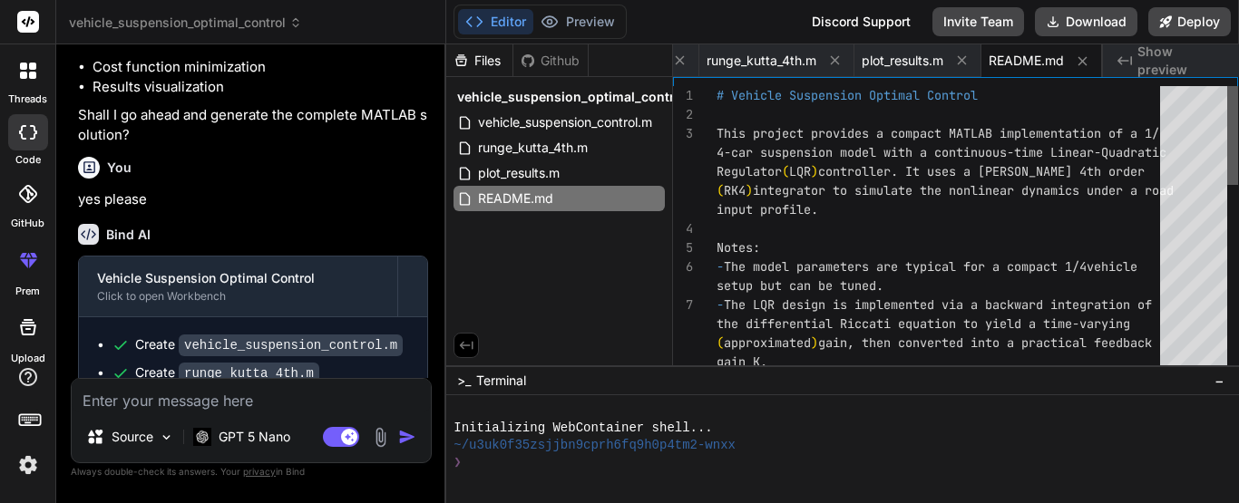
click at [1238, 97] on div at bounding box center [1232, 135] width 11 height 99
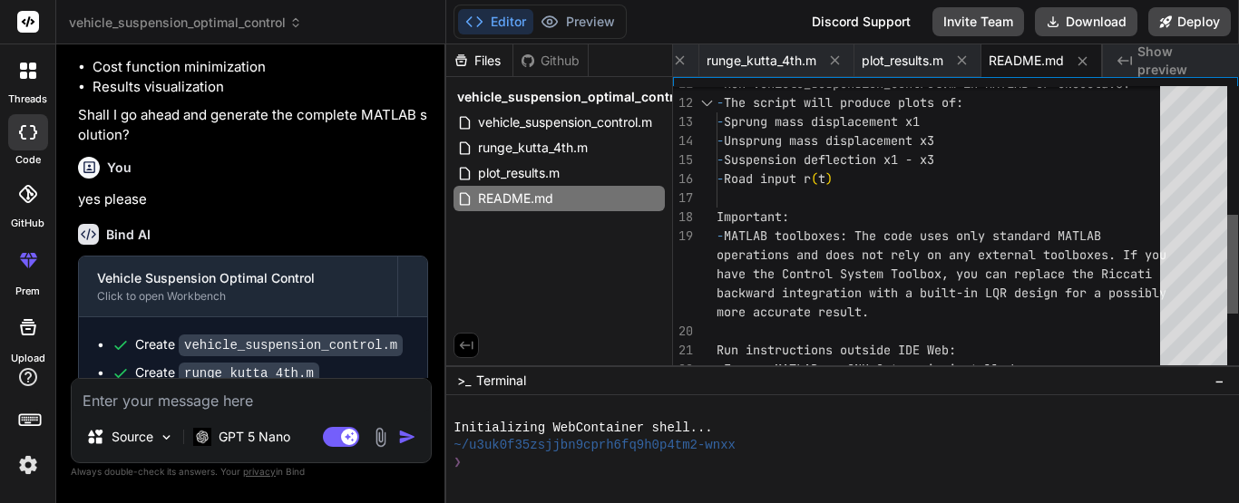
click at [1238, 247] on div at bounding box center [1232, 264] width 11 height 99
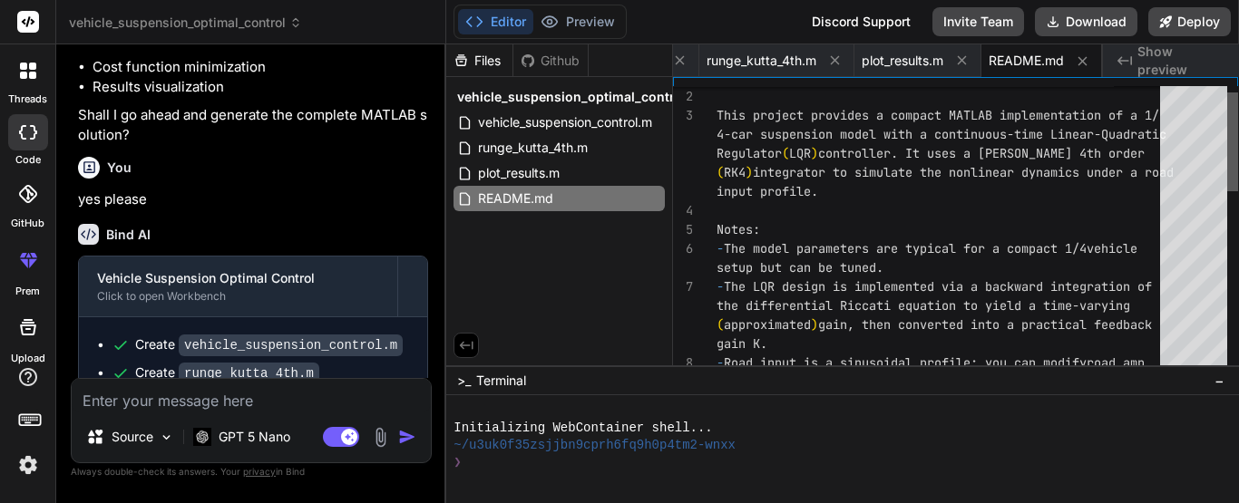
click at [1236, 142] on div at bounding box center [1232, 230] width 11 height 288
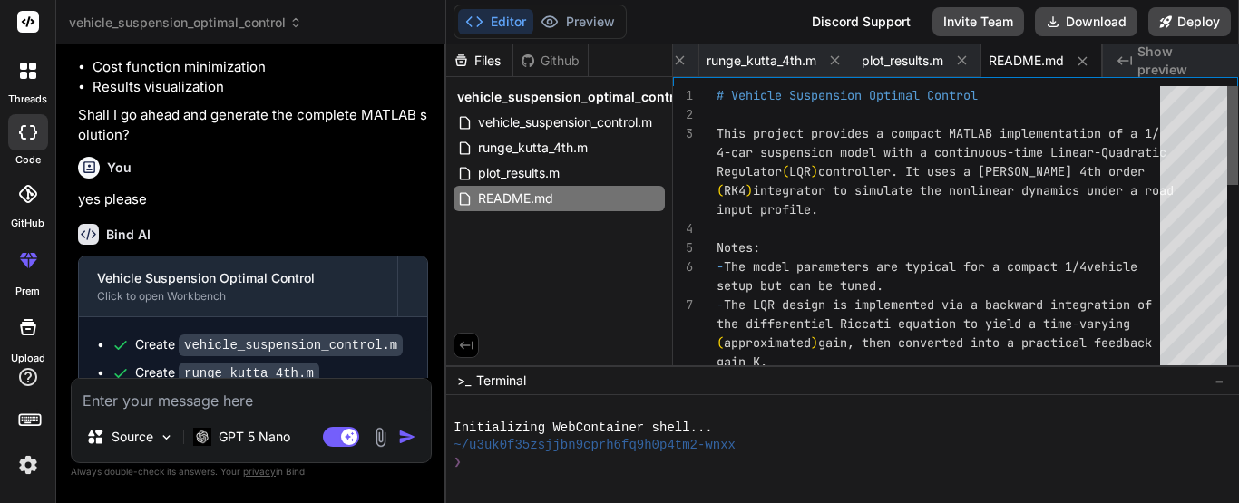
click at [1235, 107] on div at bounding box center [1232, 135] width 11 height 99
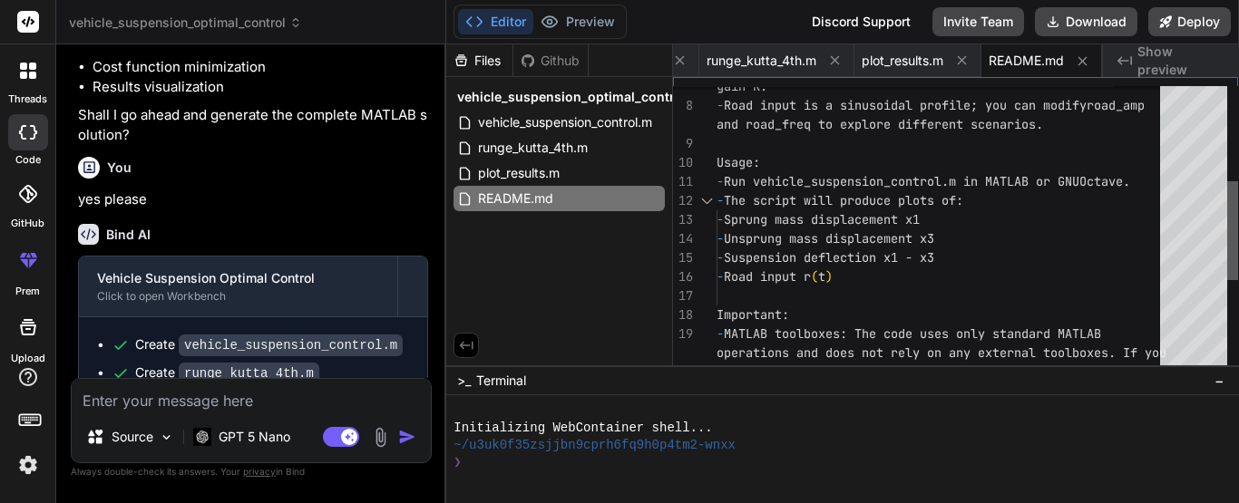
click at [1237, 202] on div at bounding box center [1232, 230] width 11 height 99
click at [585, 173] on div "plot_results.m" at bounding box center [559, 173] width 211 height 25
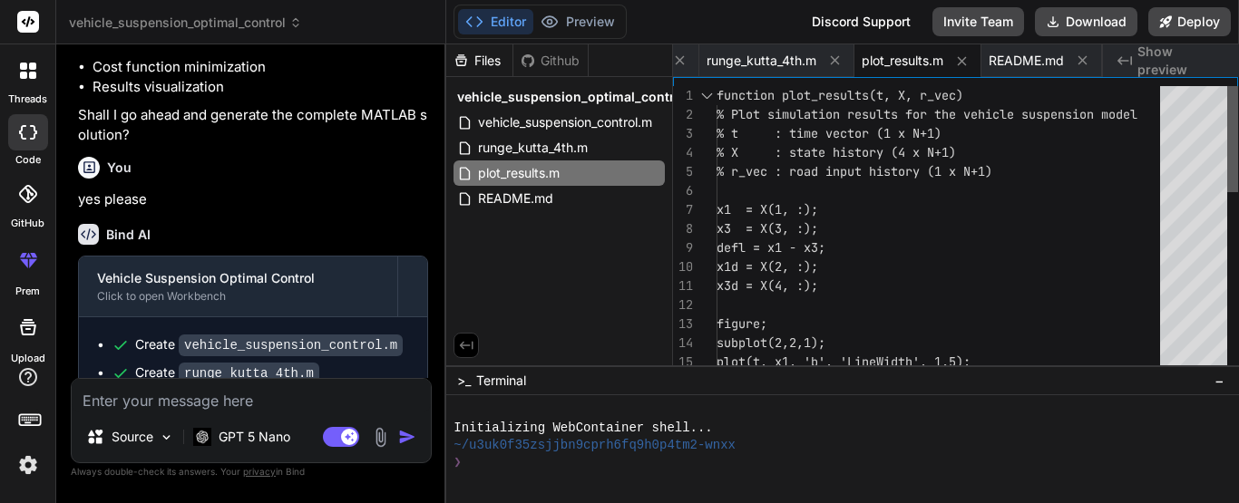
click at [1229, 95] on div at bounding box center [1232, 139] width 11 height 106
click at [433, 214] on div "Bind AI Web Search Created with Pixso. Code Generator You hello Bind AI Hello! …" at bounding box center [251, 273] width 390 height 458
click at [407, 210] on p "yes please" at bounding box center [253, 200] width 350 height 21
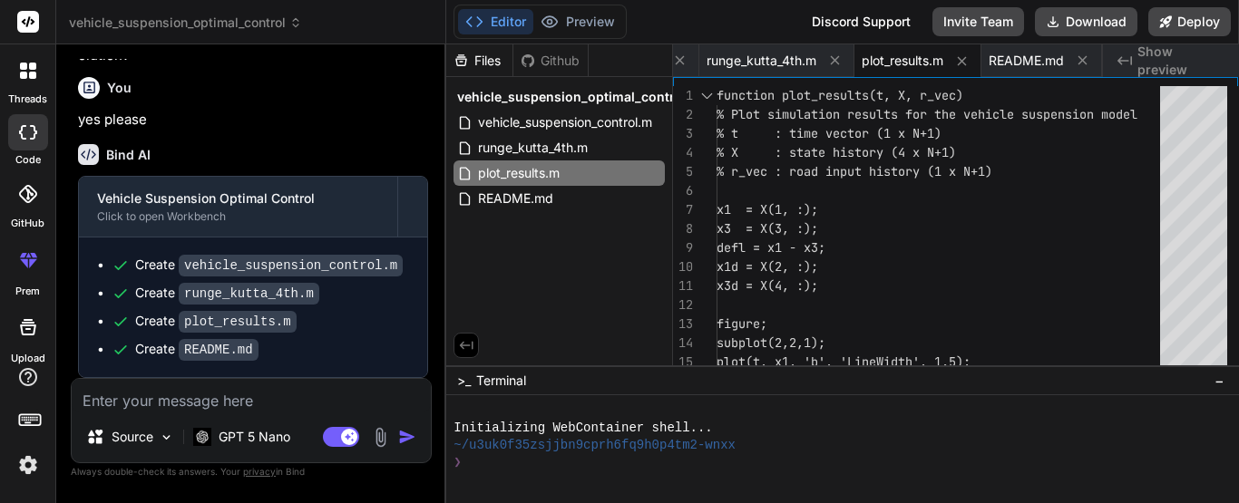
scroll to position [1033, 0]
click at [535, 127] on span "vehicle_suspension_control.m" at bounding box center [565, 123] width 178 height 22
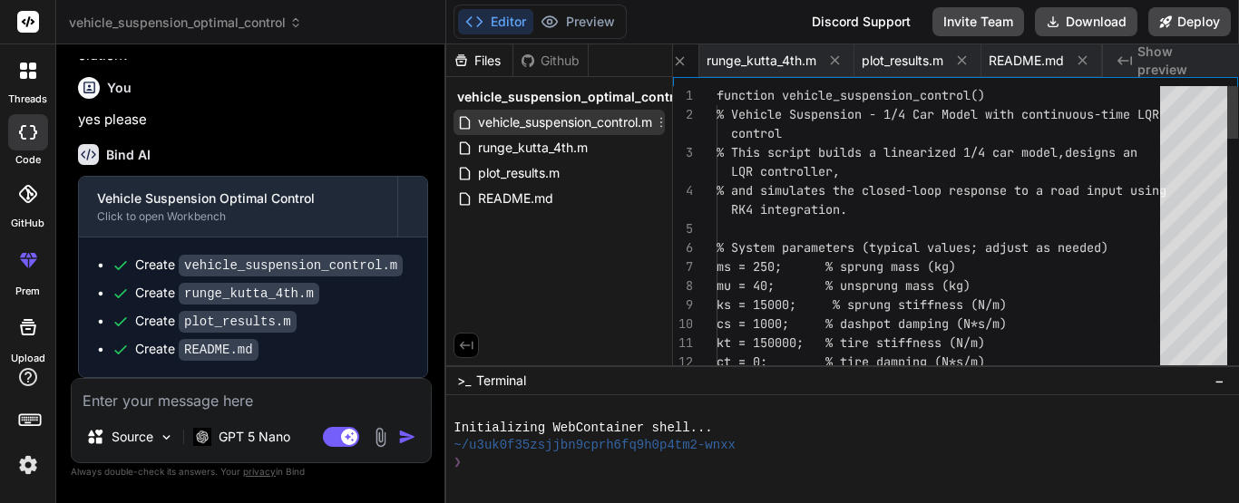
scroll to position [0, 0]
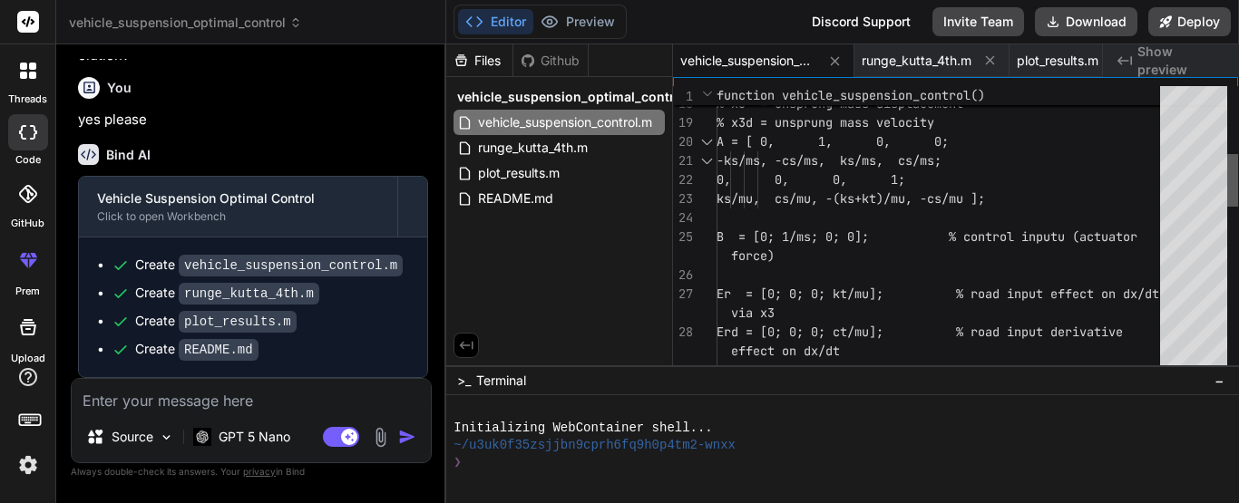
click at [1228, 207] on div at bounding box center [1232, 180] width 11 height 53
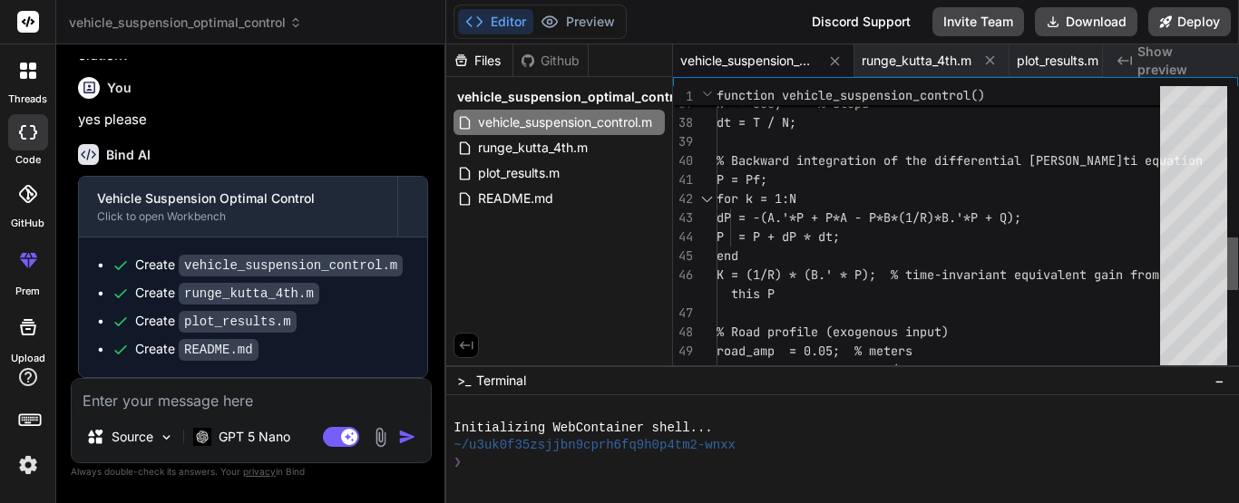
click at [1238, 266] on div at bounding box center [1232, 264] width 11 height 53
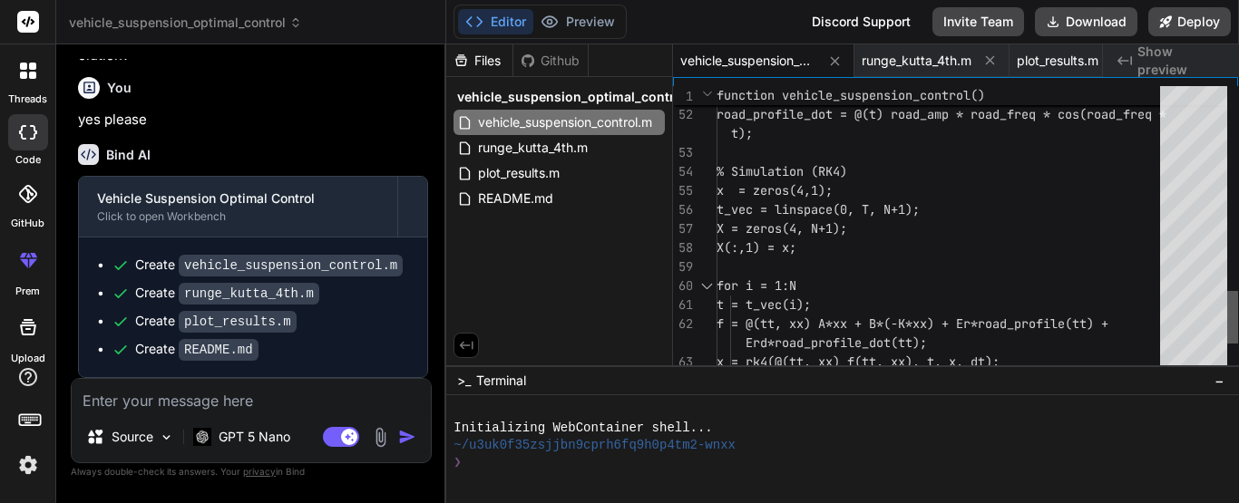
click at [1238, 317] on div at bounding box center [1232, 230] width 11 height 288
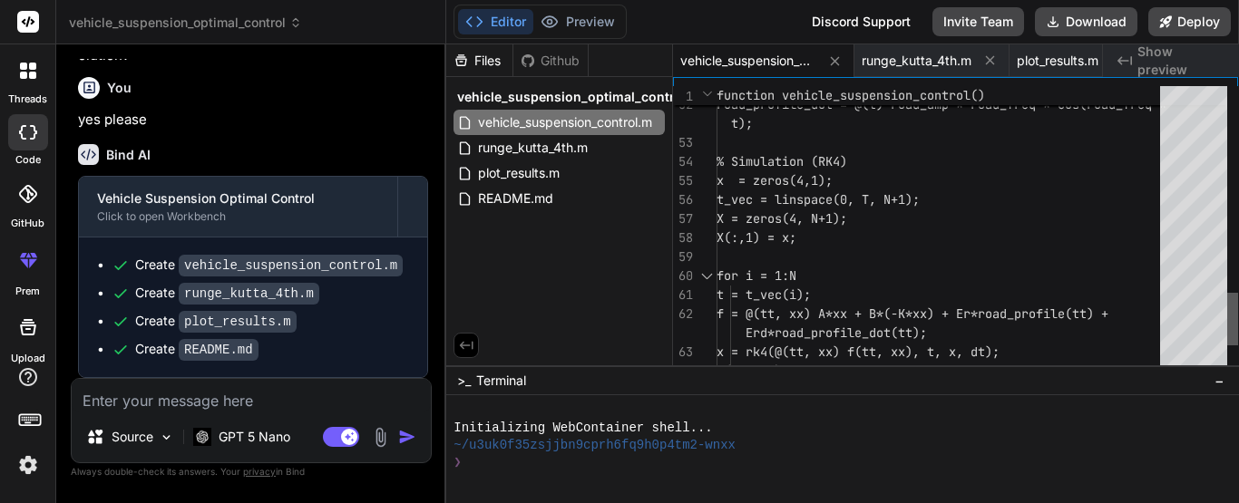
click at [1238, 349] on div at bounding box center [1232, 230] width 11 height 288
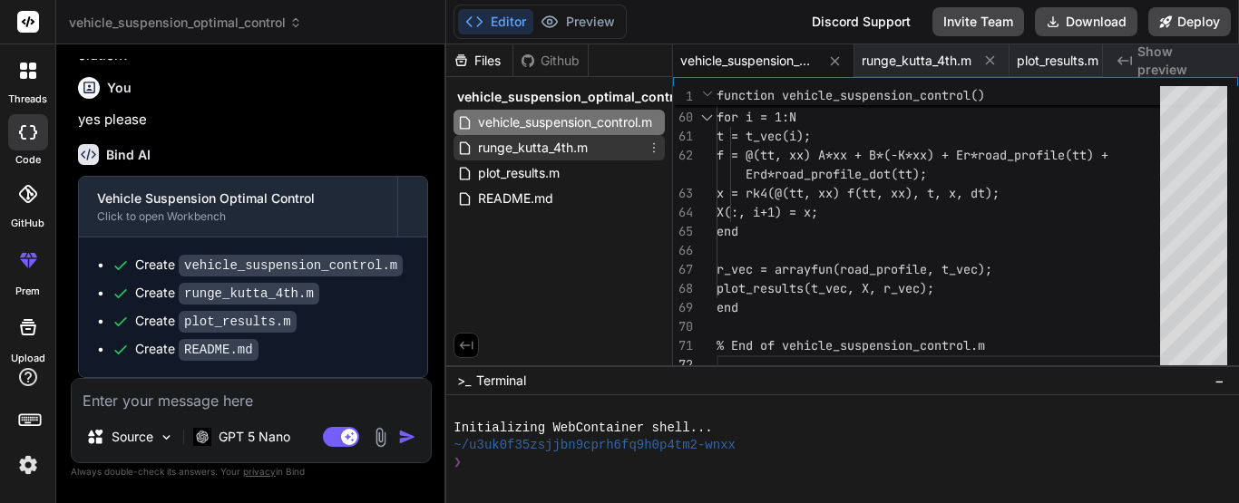
click at [575, 144] on span "runge_kutta_4th.m" at bounding box center [532, 148] width 113 height 22
type textarea "k4 = f(t + dt, x + dt * k3); x_next = x + dt/6 * (k1 + 2*k2 + 2*k3 + k4); end"
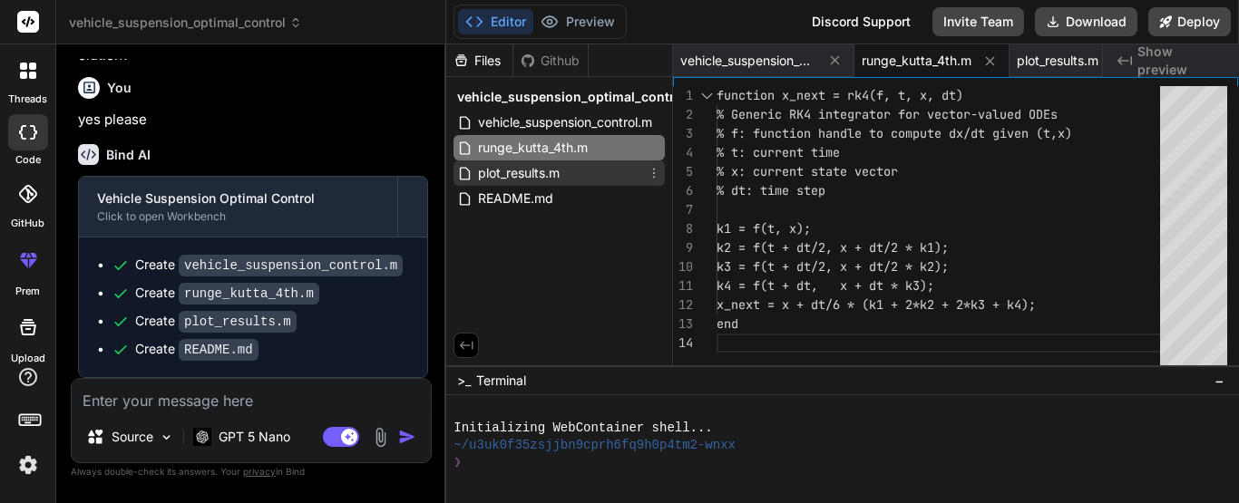
click at [517, 166] on span "plot_results.m" at bounding box center [518, 173] width 85 height 22
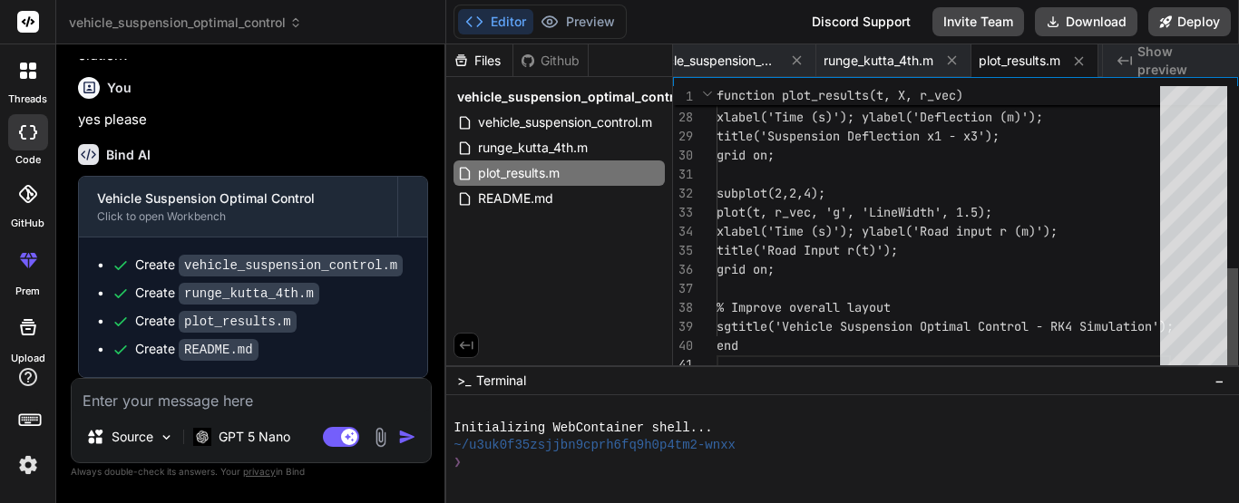
click at [1236, 296] on div "26 27 28 29 30 31 32 33 34 35 36 37 38 39 40 41 subplot(2,2,3); plot(t, defl, '…" at bounding box center [955, 230] width 565 height 288
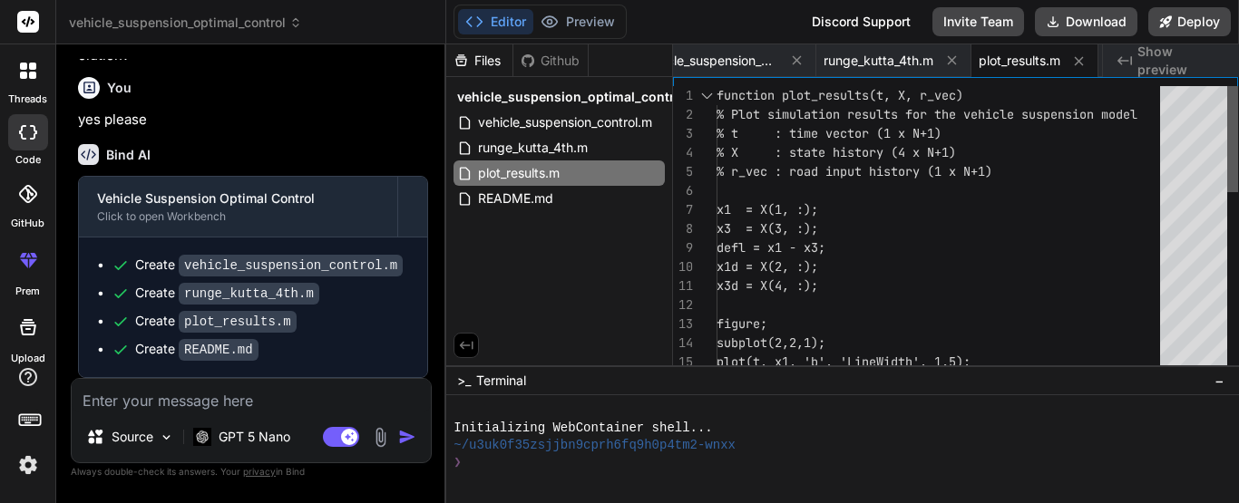
click at [1238, 99] on div at bounding box center [1232, 139] width 11 height 106
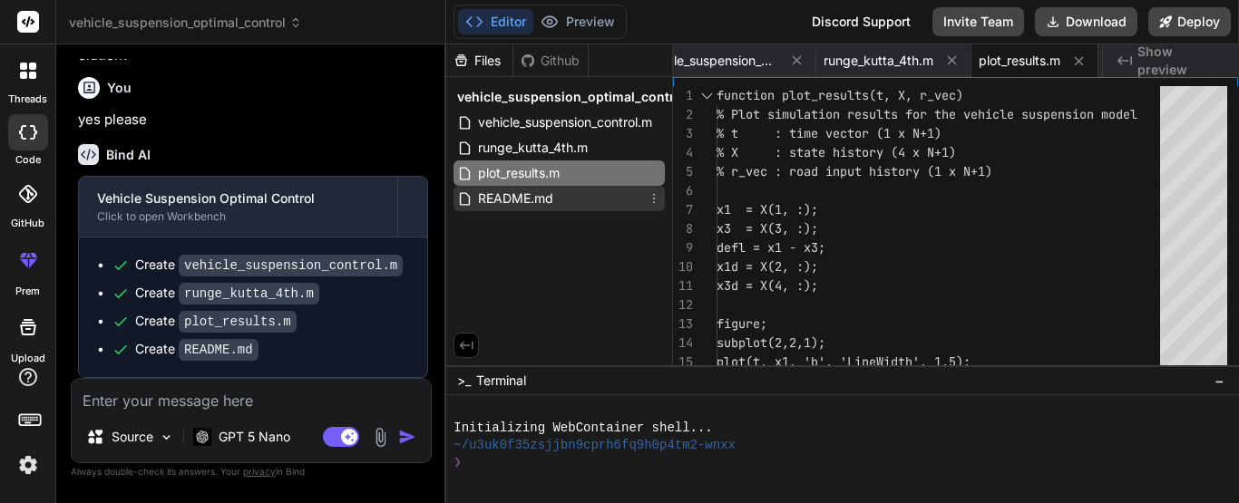
click at [494, 191] on span "README.md" at bounding box center [515, 199] width 79 height 22
type textarea "You can download the complete project using the 'Download Project' button in th…"
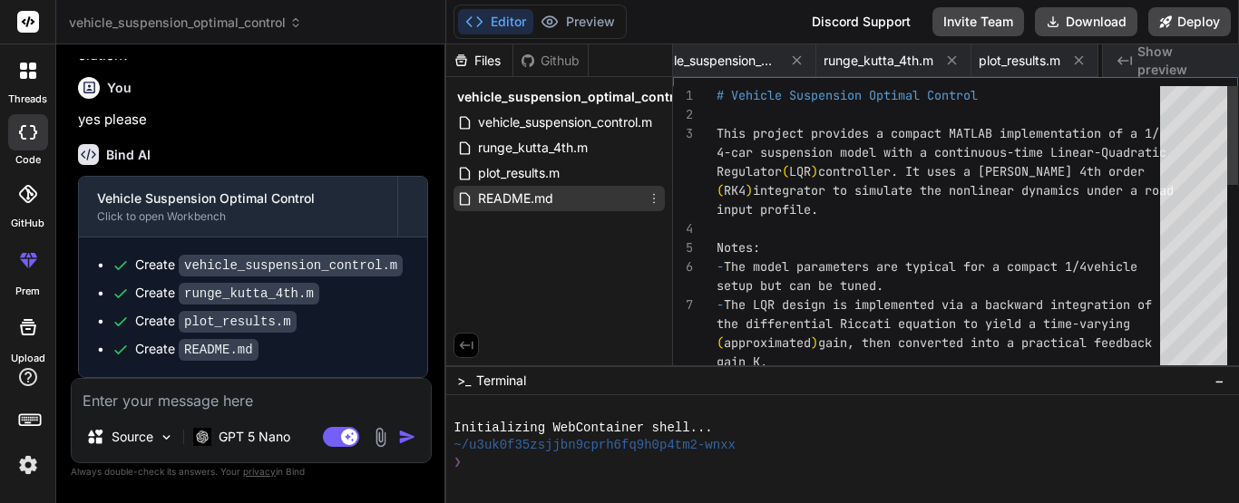
scroll to position [0, 159]
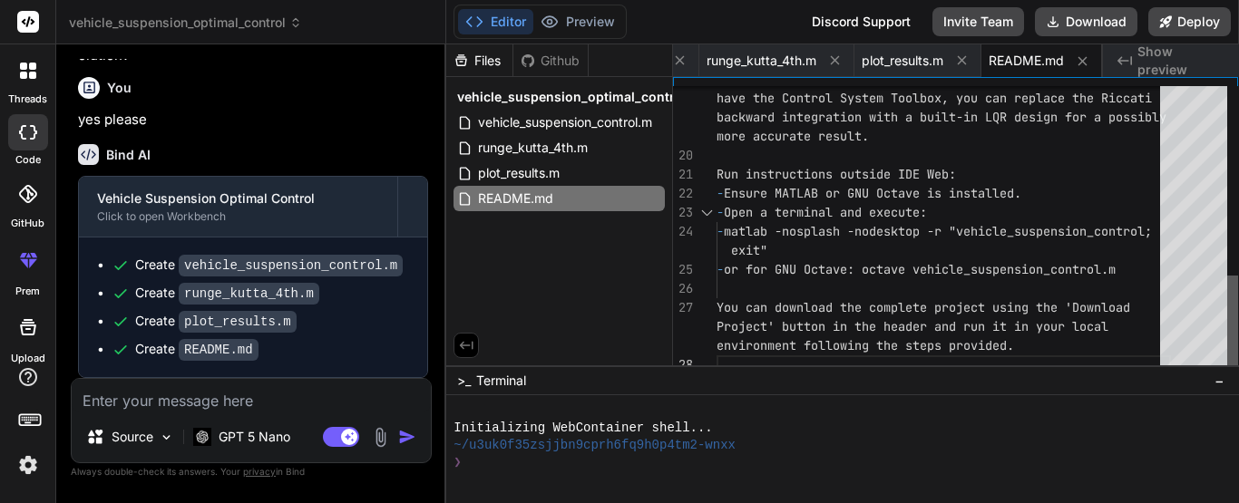
click at [1238, 360] on div at bounding box center [1232, 325] width 11 height 99
click at [257, 444] on p "GPT 5 Nano" at bounding box center [255, 437] width 72 height 18
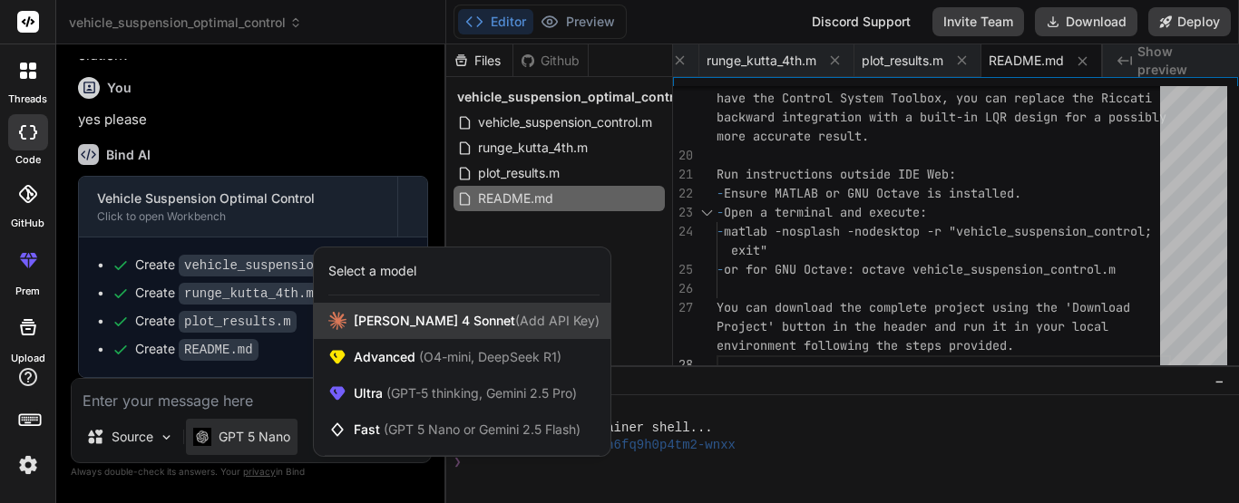
click at [393, 322] on span "[PERSON_NAME] 4 Sonnet (Add API Key)" at bounding box center [477, 321] width 246 height 18
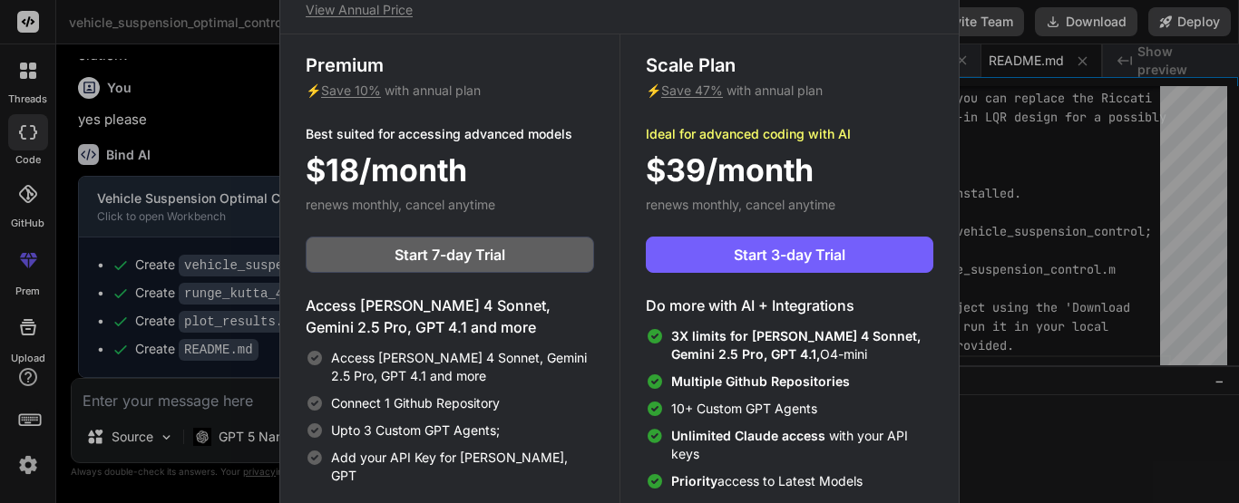
click at [265, 69] on div "Upgrade to access Advanced AI & Integrations View Annual Price Premium ⚡ Save 1…" at bounding box center [619, 251] width 1239 height 503
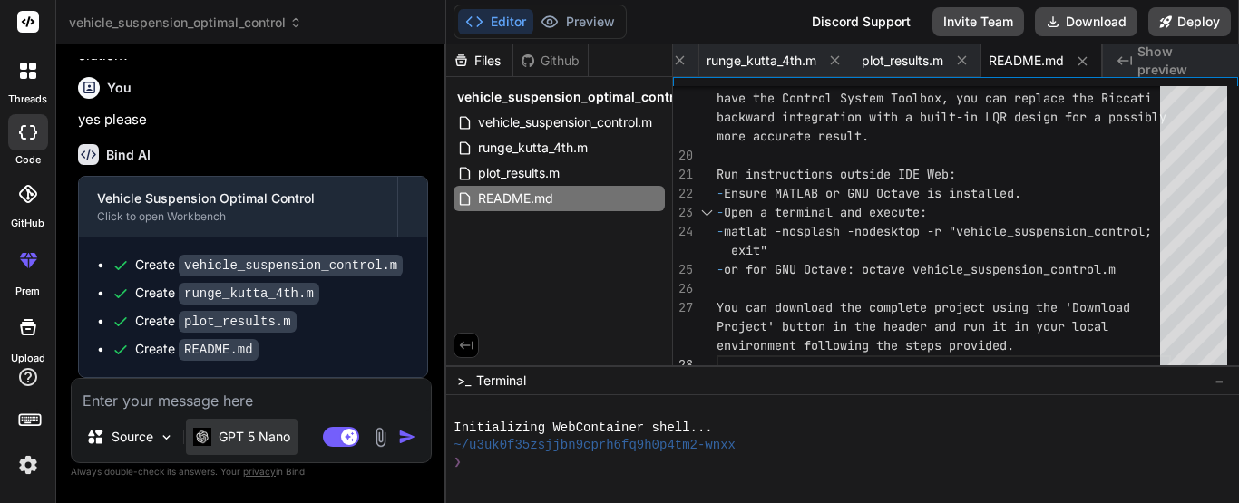
click at [210, 430] on img at bounding box center [202, 436] width 18 height 17
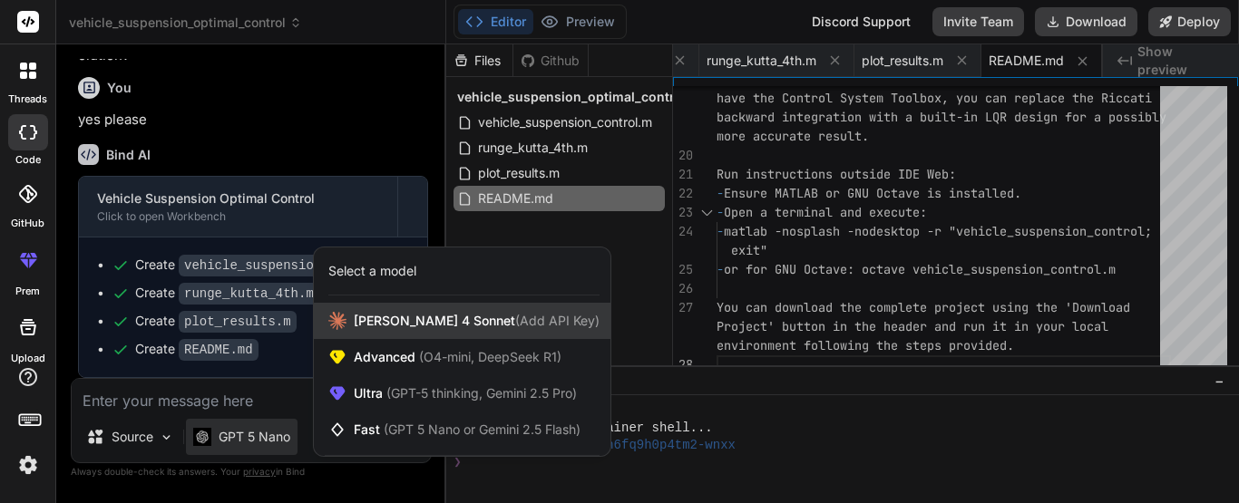
click at [384, 331] on div "[PERSON_NAME] 4 Sonnet (Add API Key)" at bounding box center [462, 321] width 297 height 36
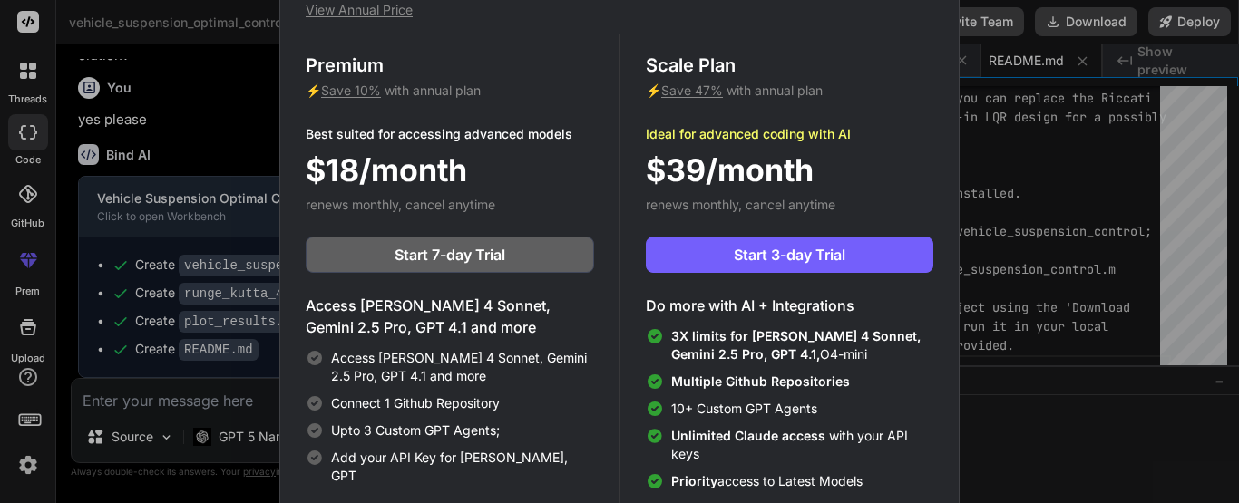
click at [184, 147] on div "Upgrade to access Advanced AI & Integrations View Annual Price Premium ⚡ Save 1…" at bounding box center [619, 251] width 1239 height 503
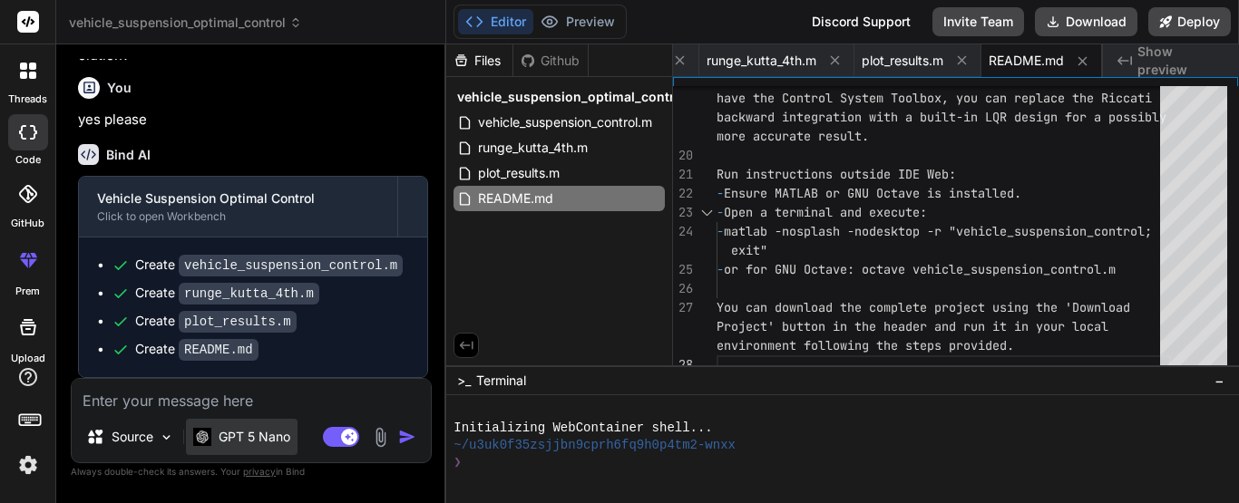
click at [221, 442] on p "GPT 5 Nano" at bounding box center [255, 437] width 72 height 18
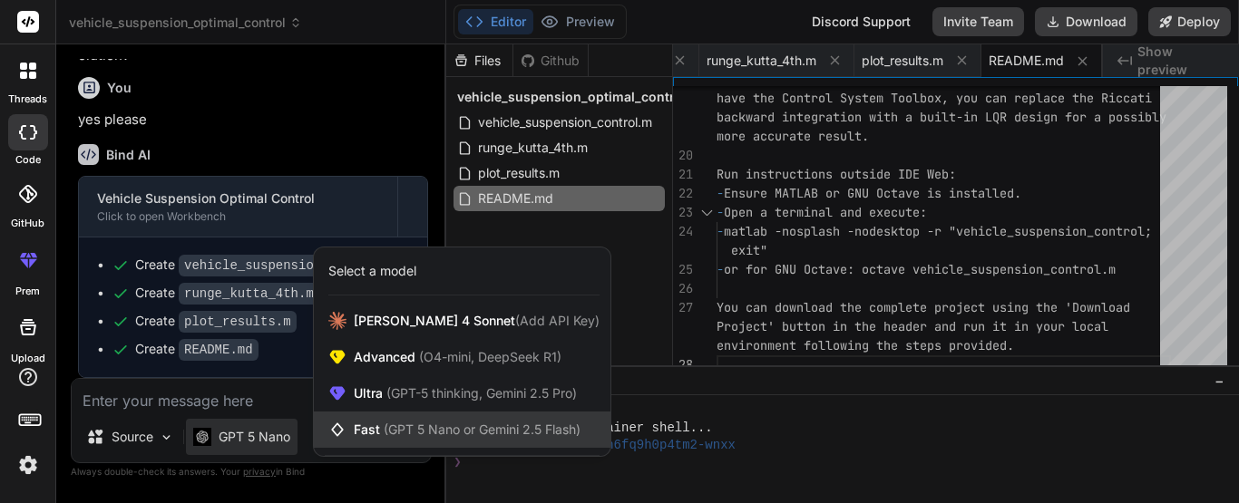
click at [406, 430] on span "(GPT 5 Nano or Gemini 2.5 Flash)" at bounding box center [482, 429] width 197 height 15
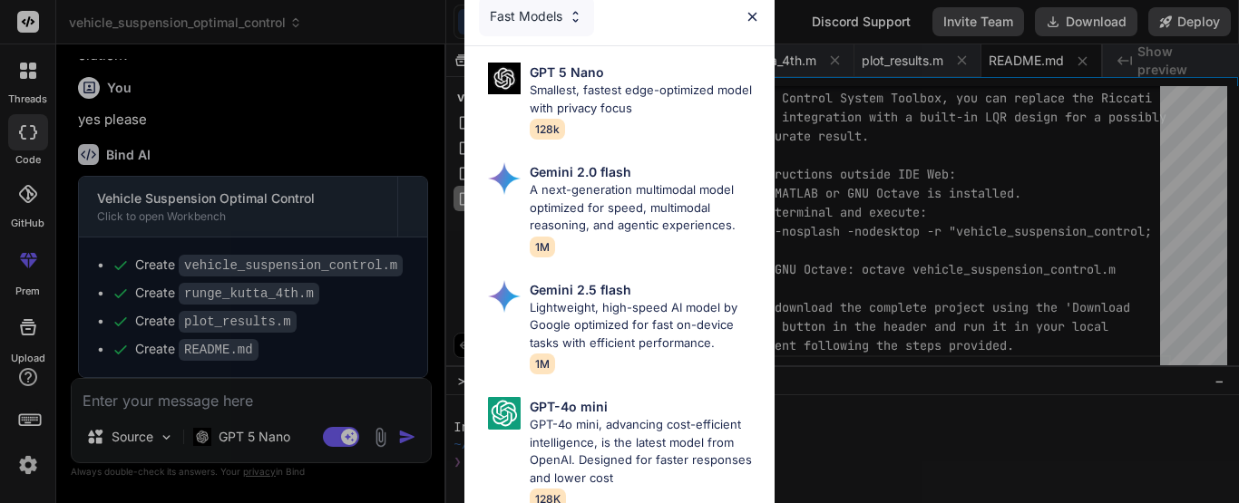
click at [751, 9] on img at bounding box center [752, 16] width 15 height 15
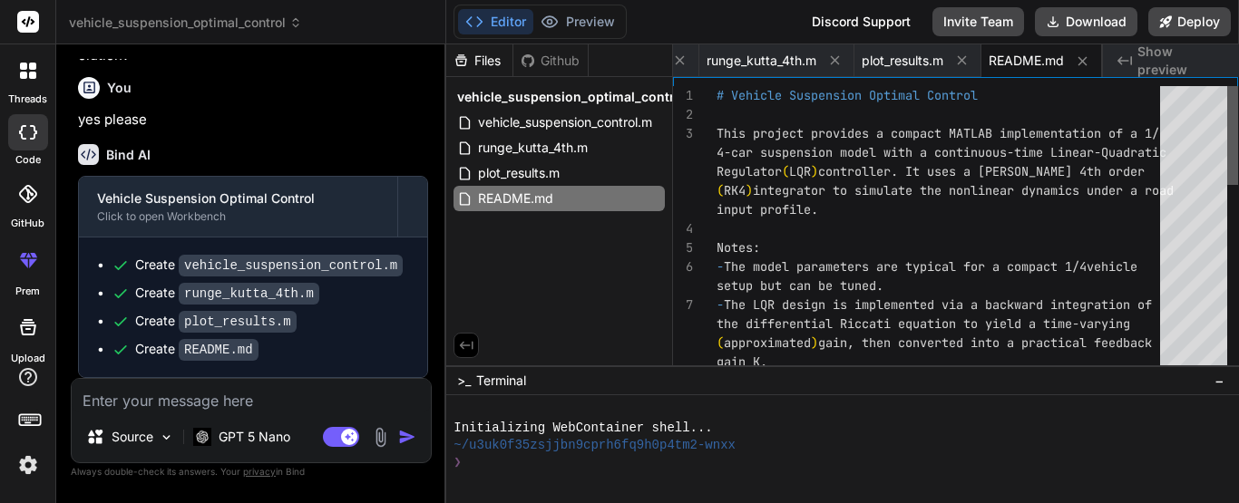
click at [1238, 86] on div at bounding box center [1232, 135] width 11 height 99
click at [359, 161] on div "Bind AI" at bounding box center [253, 154] width 350 height 21
click at [148, 435] on p "Source" at bounding box center [133, 437] width 42 height 18
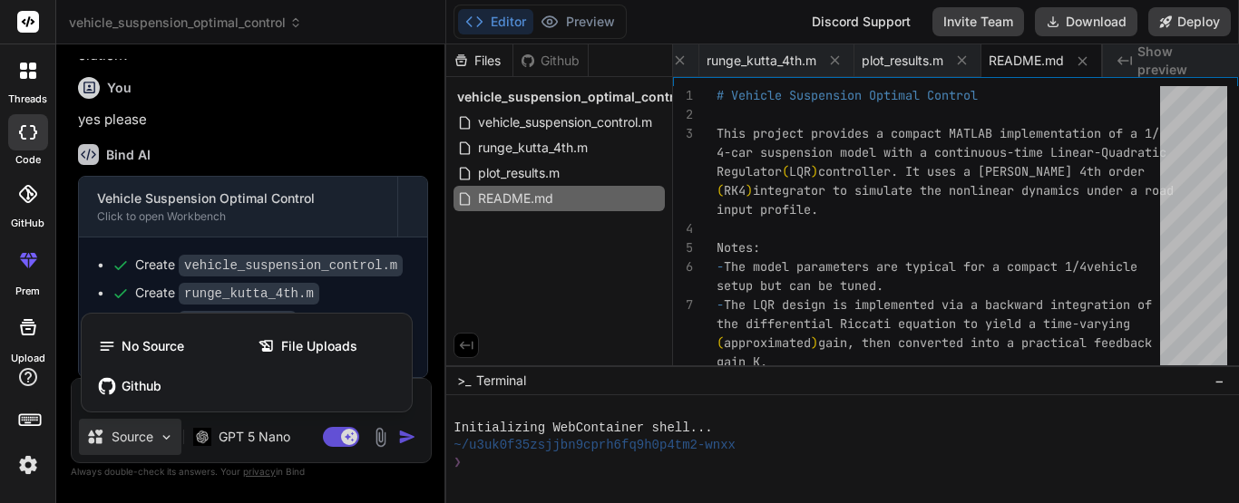
click at [283, 139] on div at bounding box center [619, 251] width 1239 height 503
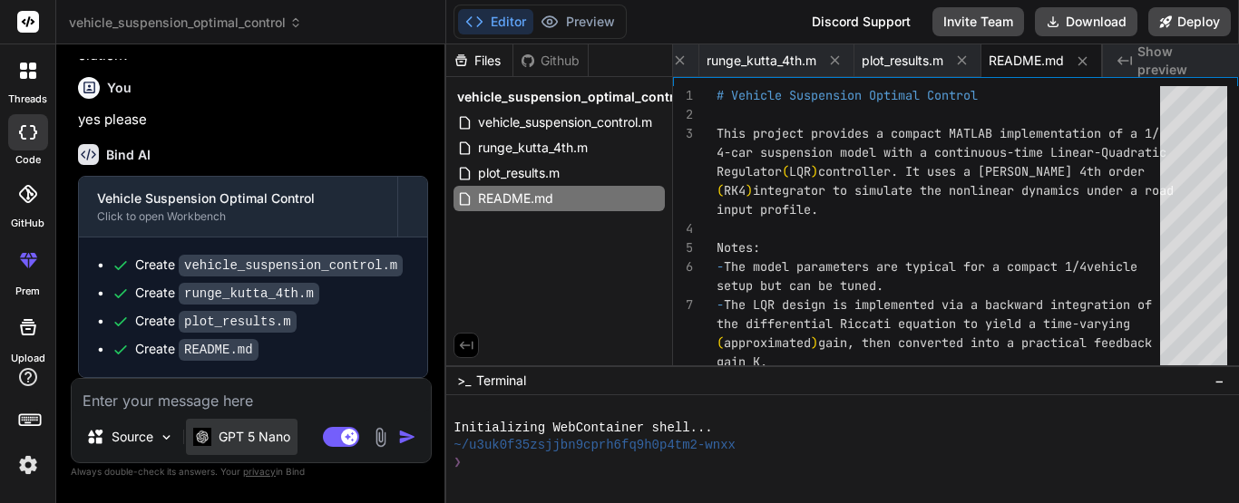
click at [252, 439] on p "GPT 5 Nano" at bounding box center [255, 437] width 72 height 18
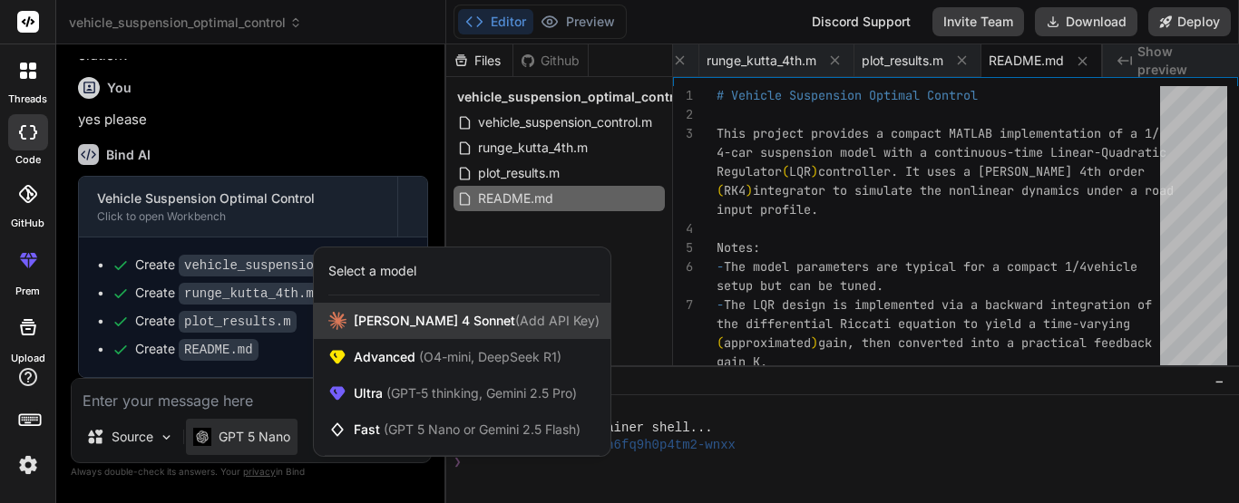
click at [420, 329] on span "[PERSON_NAME] 4 Sonnet (Add API Key)" at bounding box center [477, 321] width 246 height 18
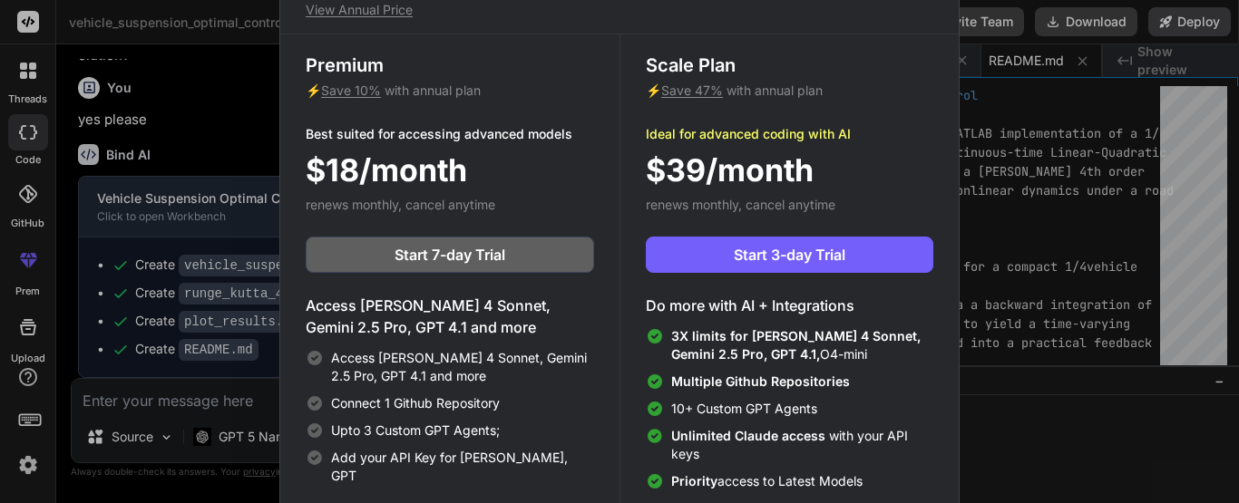
click at [259, 101] on div "Upgrade to access Advanced AI & Integrations View Annual Price Premium ⚡ Save 1…" at bounding box center [619, 251] width 1239 height 503
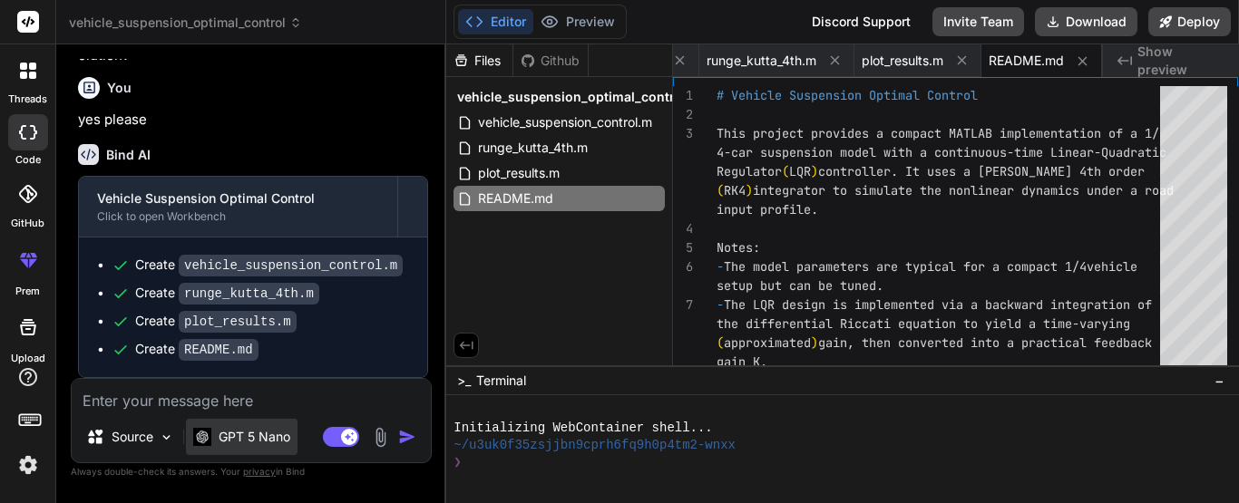
click at [232, 434] on p "GPT 5 Nano" at bounding box center [255, 437] width 72 height 18
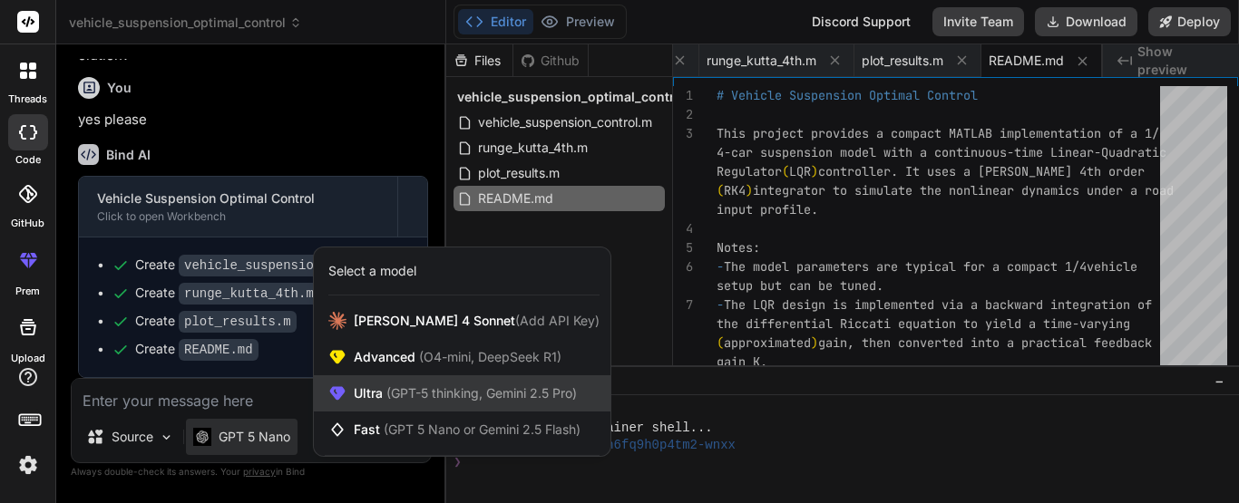
click at [404, 385] on span "Ultra (GPT-5 thinking, Gemini 2.5 Pro)" at bounding box center [465, 394] width 223 height 18
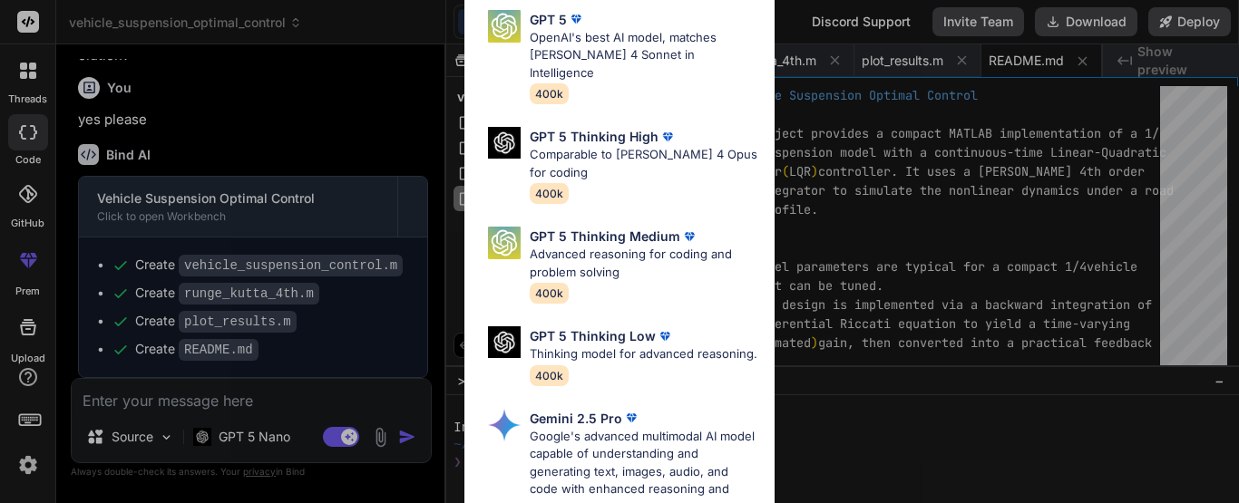
click at [308, 89] on div "Ultra Models GPT 5 OpenAI's best AI model, matches [PERSON_NAME] 4 Sonnet in In…" at bounding box center [619, 251] width 1239 height 503
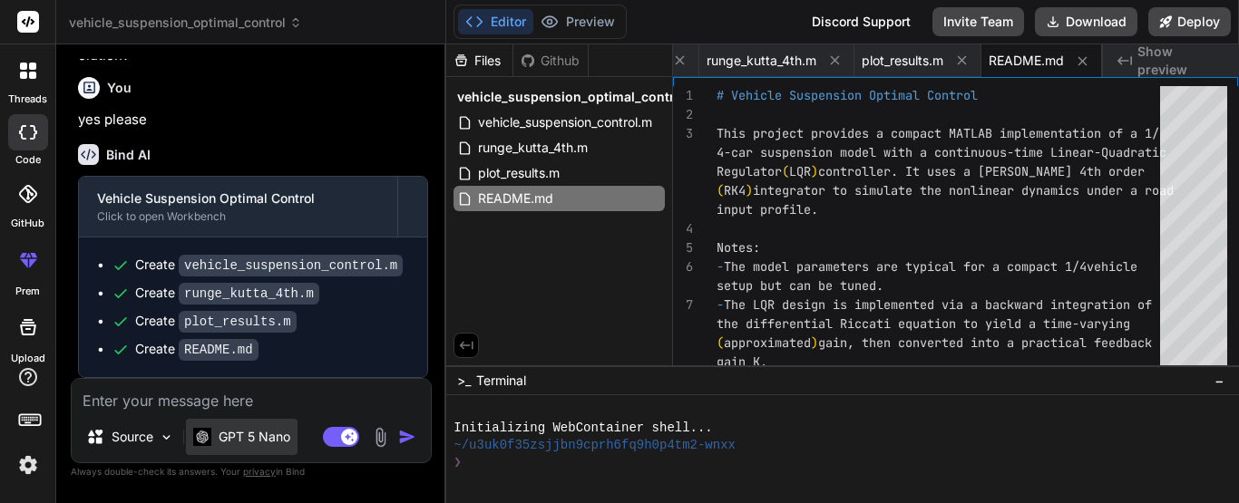
click at [234, 437] on p "GPT 5 Nano" at bounding box center [255, 437] width 72 height 18
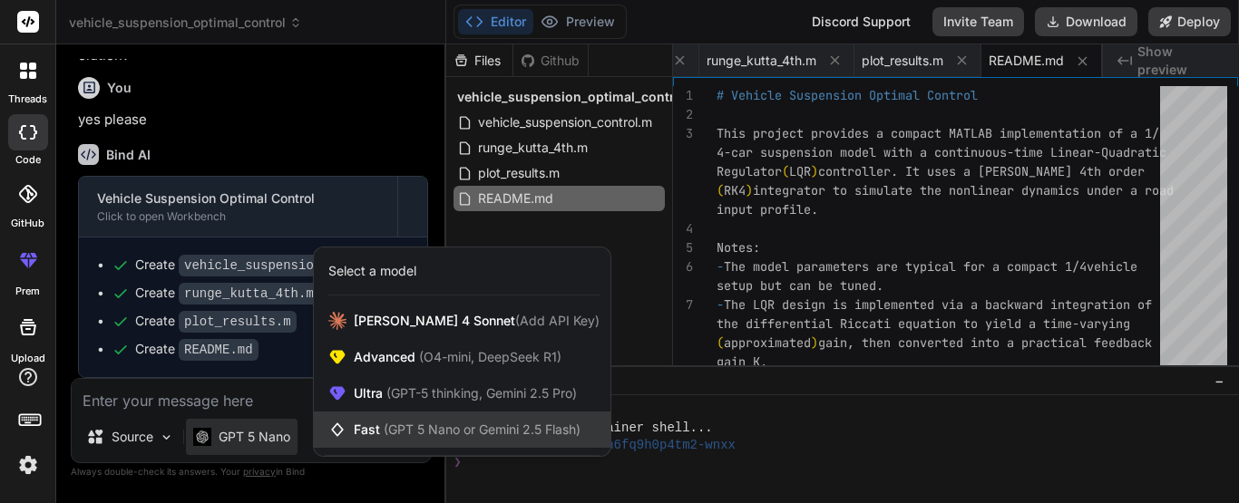
click at [420, 435] on span "(GPT 5 Nano or Gemini 2.5 Flash)" at bounding box center [482, 429] width 197 height 15
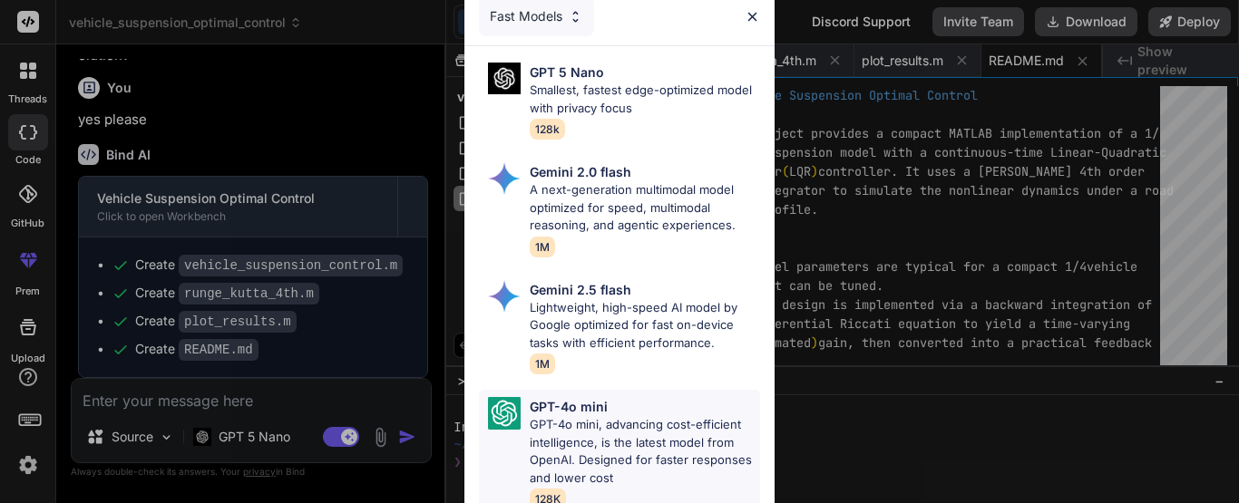
click at [618, 423] on p "GPT-4o mini, advancing cost-efficient intelligence, is the latest model from Op…" at bounding box center [645, 451] width 230 height 71
type textarea "x"
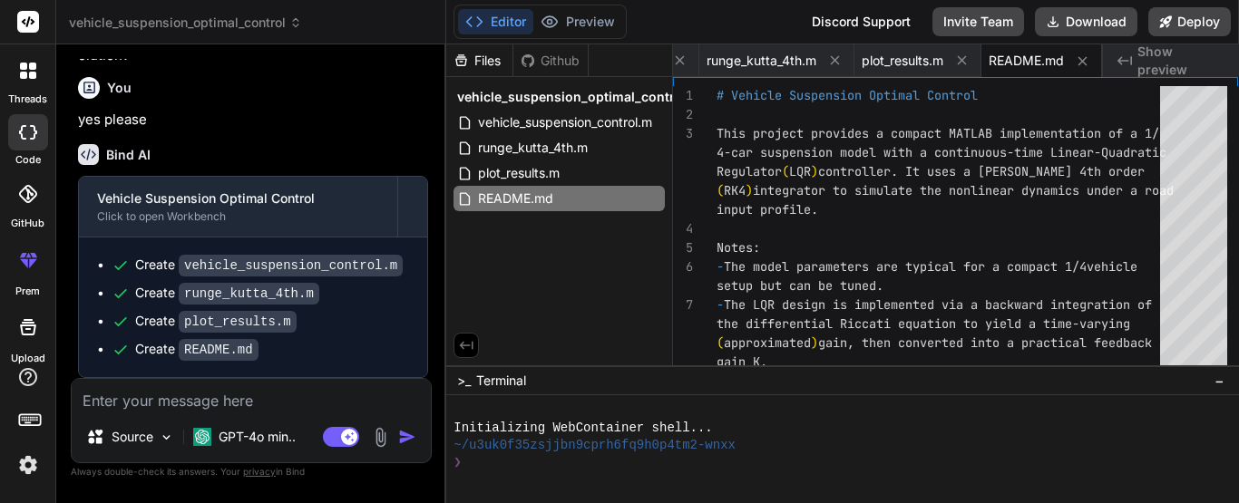
click at [190, 396] on textarea at bounding box center [251, 395] width 359 height 33
click at [575, 199] on div "README.md" at bounding box center [559, 198] width 211 height 25
click at [581, 162] on div "plot_results.m" at bounding box center [559, 173] width 211 height 25
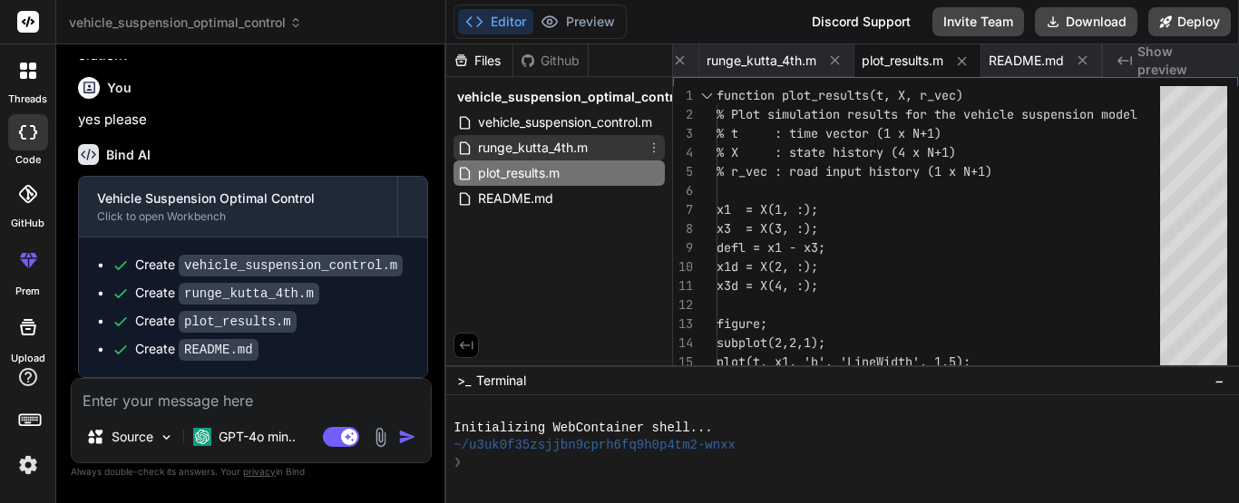
click at [513, 145] on span "runge_kutta_4th.m" at bounding box center [532, 148] width 113 height 22
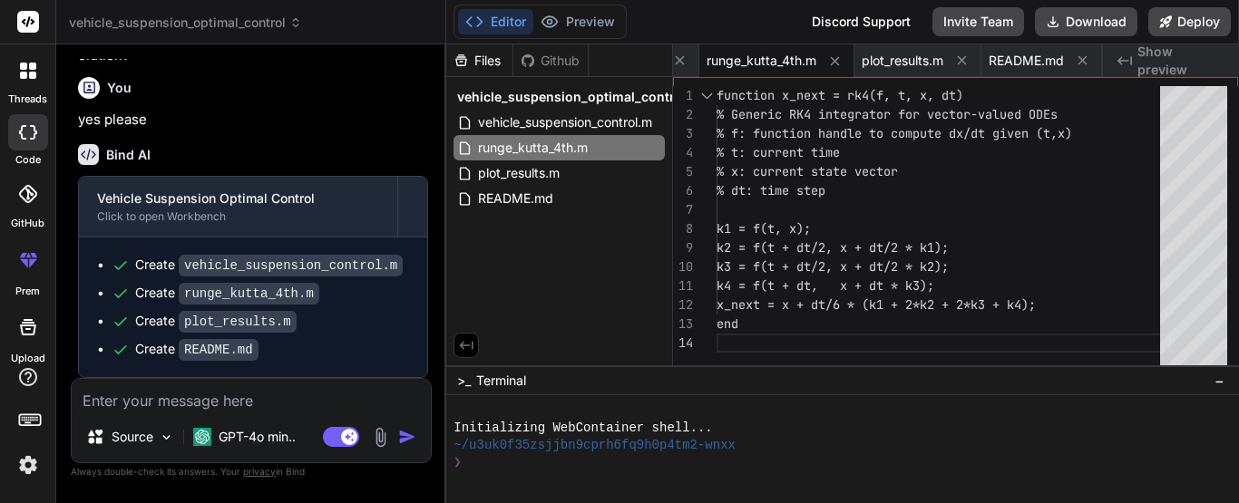
scroll to position [0, 0]
click at [1040, 199] on div "k1 = f(t, x); function x_next = rk4(f, t, x, dt) % Generic RK4 integrator for v…" at bounding box center [944, 230] width 454 height 288
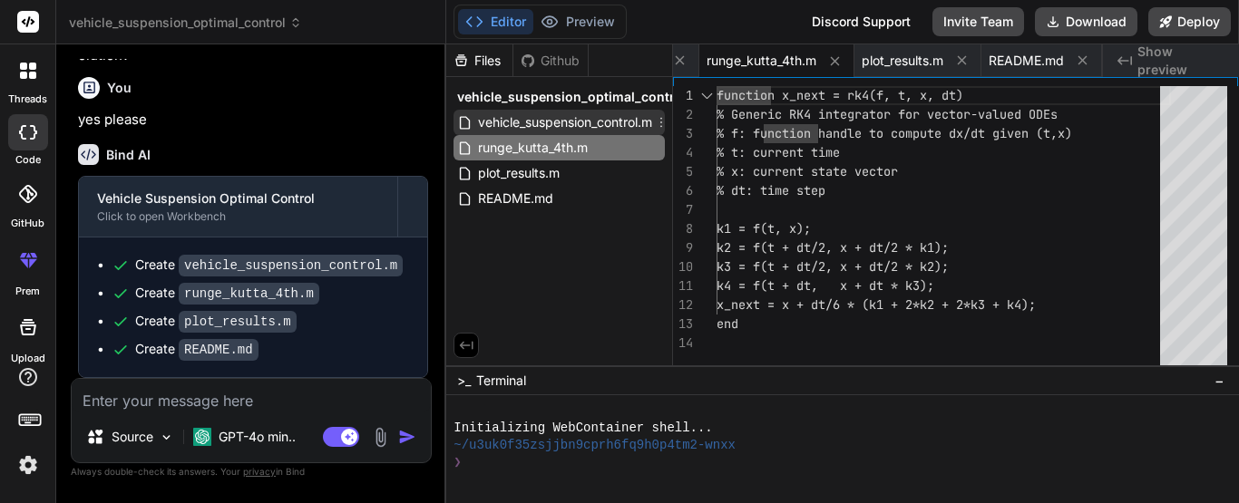
click at [593, 110] on div "vehicle_suspension_control.m" at bounding box center [559, 122] width 211 height 25
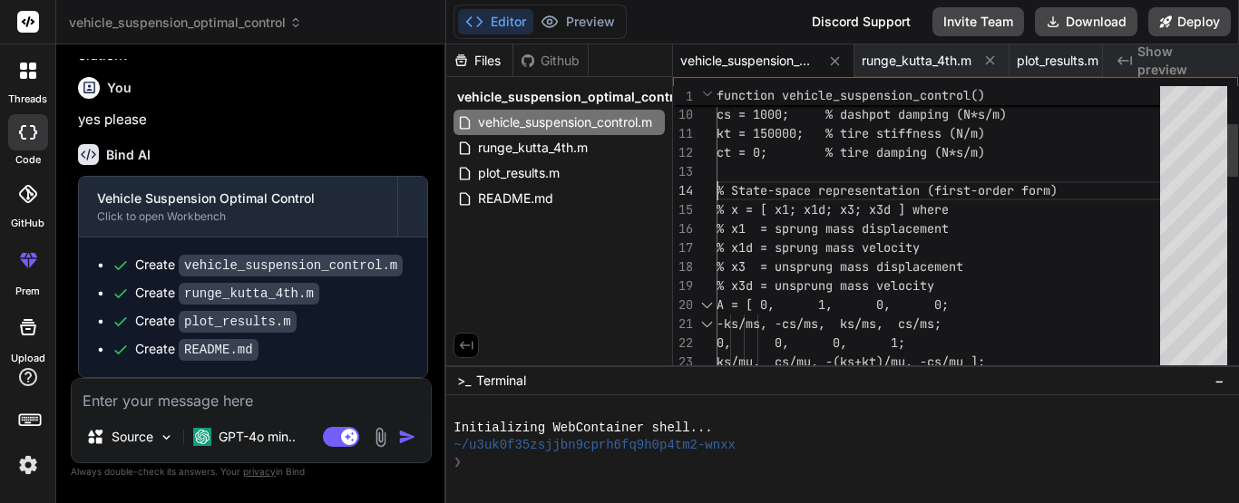
type textarea "function vehicle_suspension_control() % Vehicle Suspension - 1/4 Car Model with…"
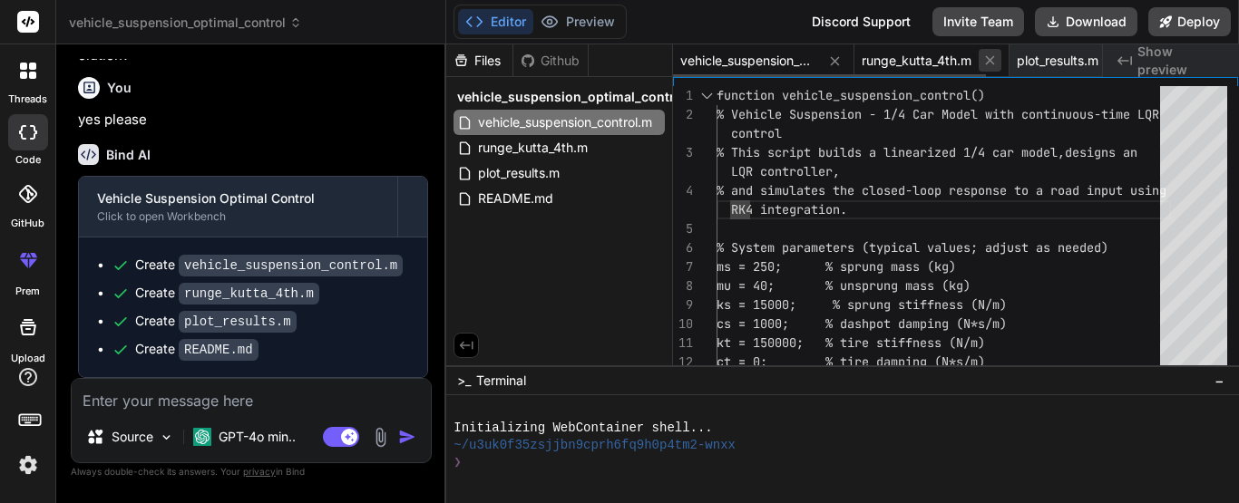
click at [996, 61] on icon at bounding box center [989, 60] width 15 height 15
click at [976, 61] on div "plot_results.m" at bounding box center [918, 60] width 127 height 33
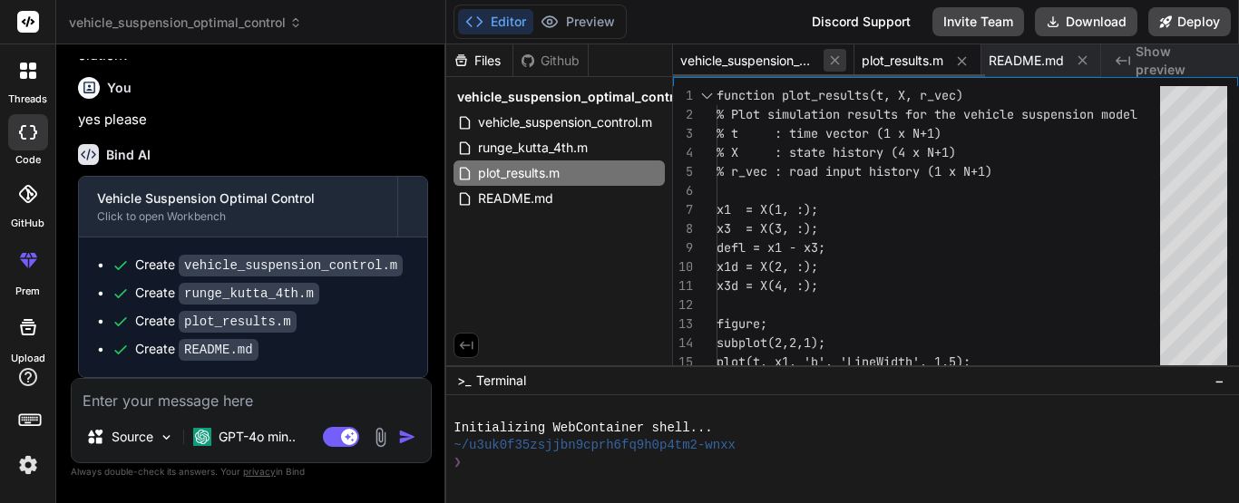
click at [845, 58] on button at bounding box center [835, 60] width 23 height 23
click at [906, 63] on icon at bounding box center [901, 60] width 9 height 9
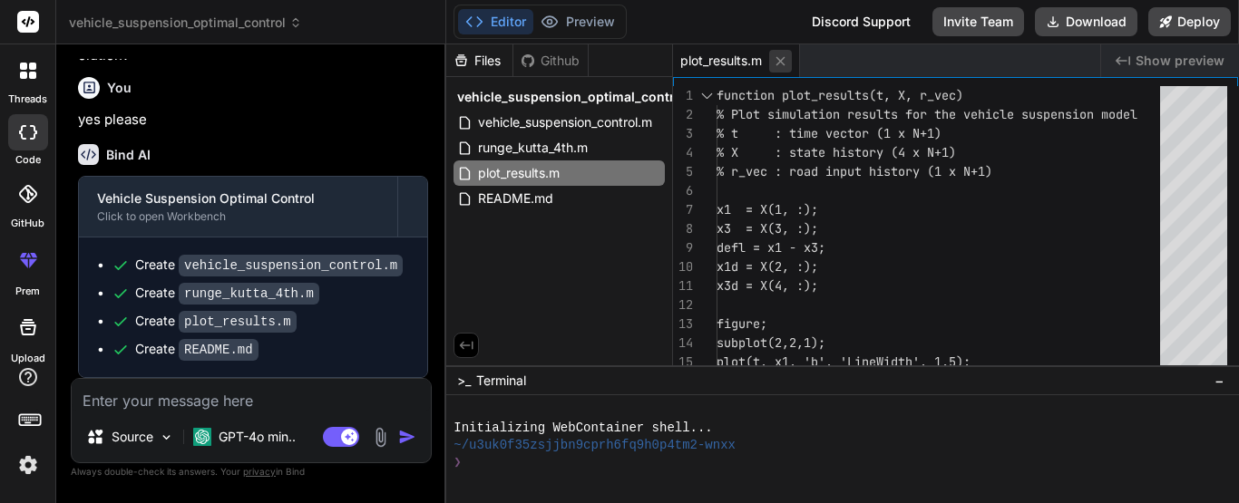
click at [787, 56] on icon at bounding box center [780, 61] width 15 height 15
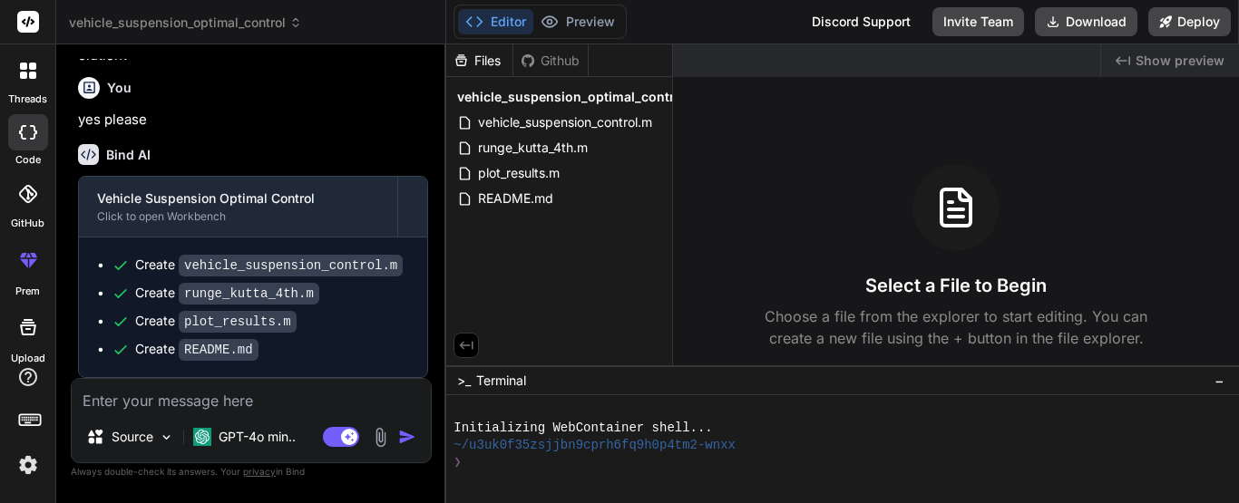
click at [121, 399] on textarea at bounding box center [251, 395] width 359 height 33
type textarea "i"
type textarea "x"
type textarea "i"
type textarea "x"
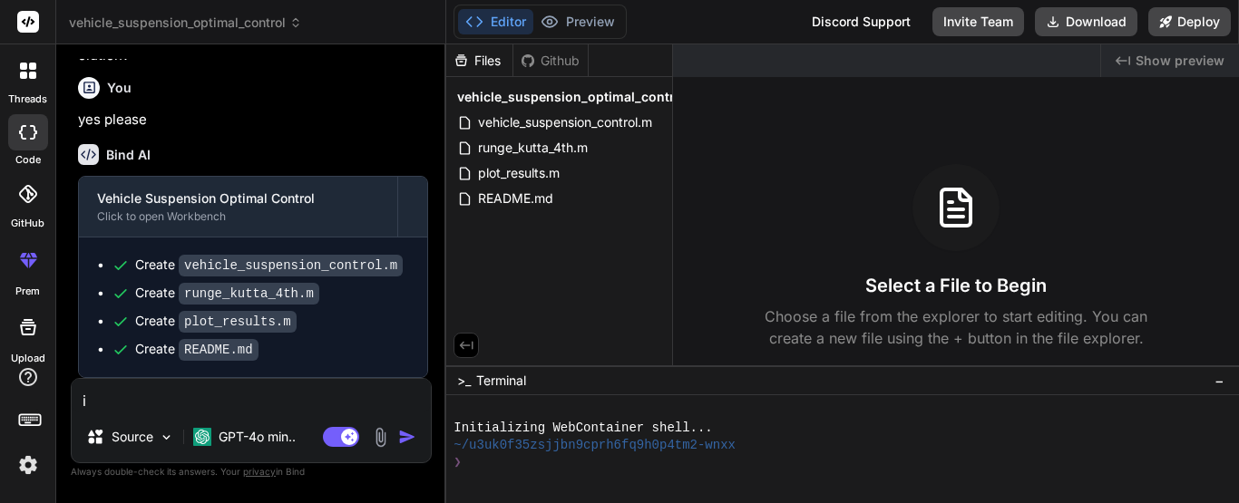
type textarea "i d"
type textarea "x"
type textarea "i do"
type textarea "x"
type textarea "i don"
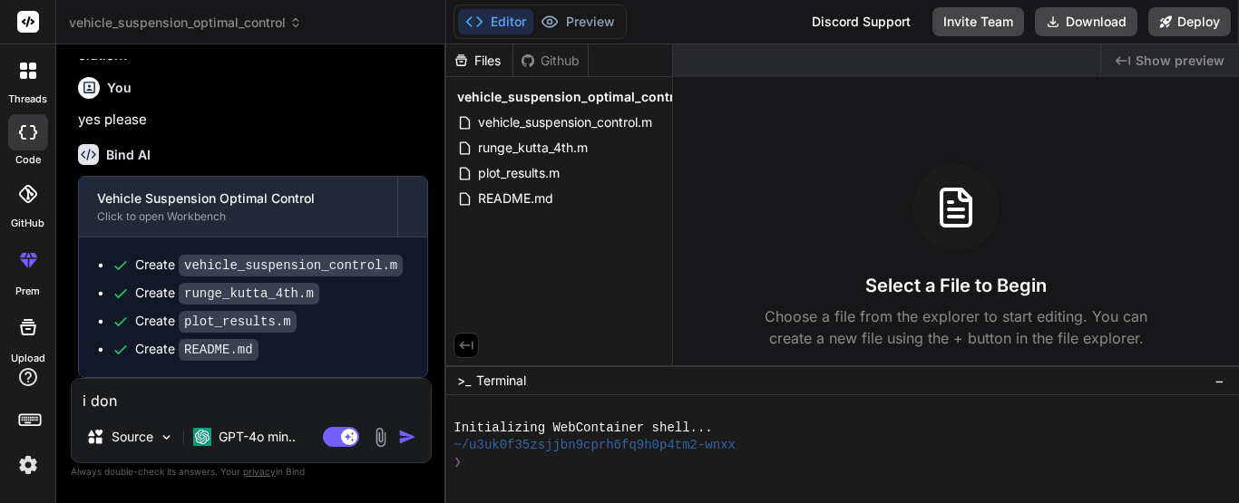
type textarea "x"
type textarea "i dont"
type textarea "x"
type textarea "i dont"
type textarea "x"
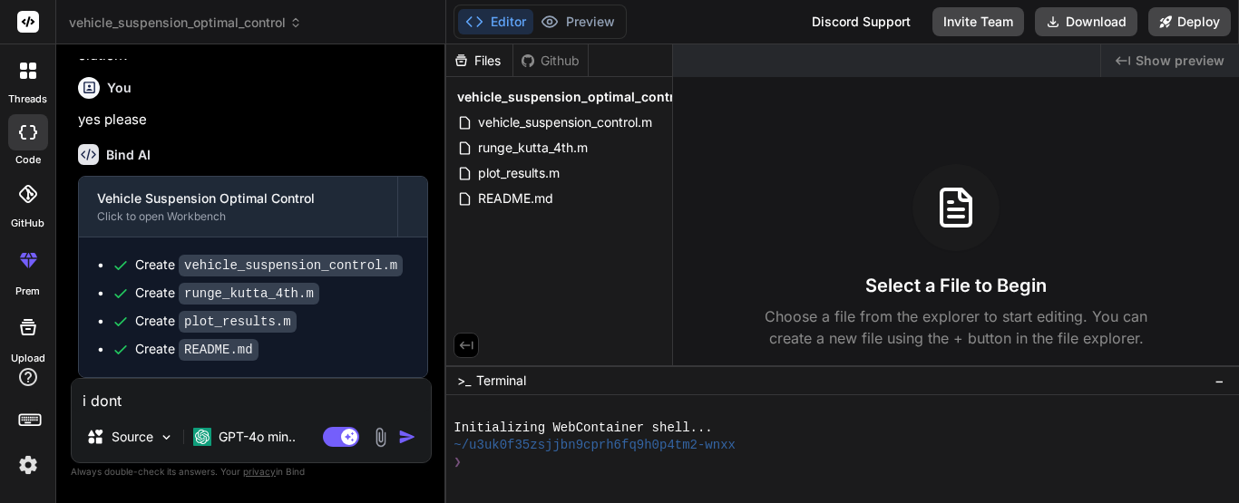
type textarea "i dont u"
type textarea "x"
type textarea "i dont un"
type textarea "x"
type textarea "i dont und"
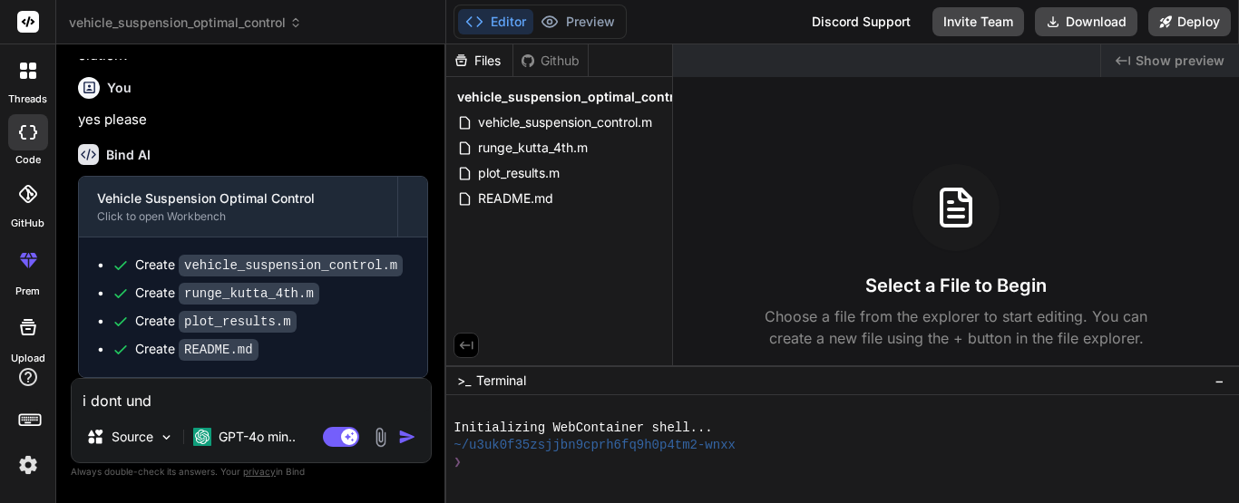
type textarea "x"
type textarea "i dont unde"
type textarea "x"
type textarea "i dont under"
type textarea "x"
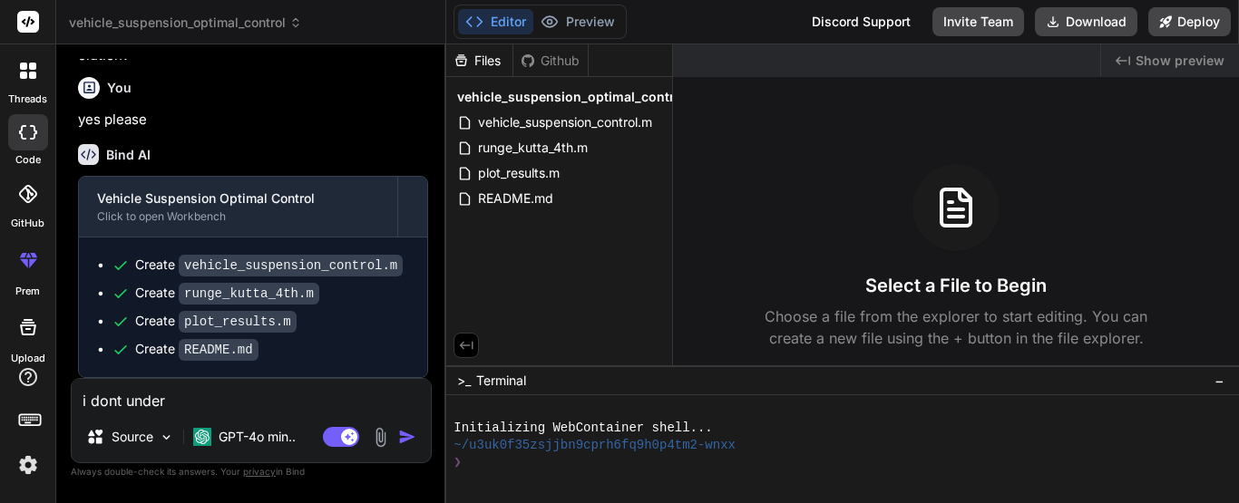
type textarea "i dont unders"
type textarea "x"
type textarea "i dont underst"
type textarea "x"
type textarea "i dont understa"
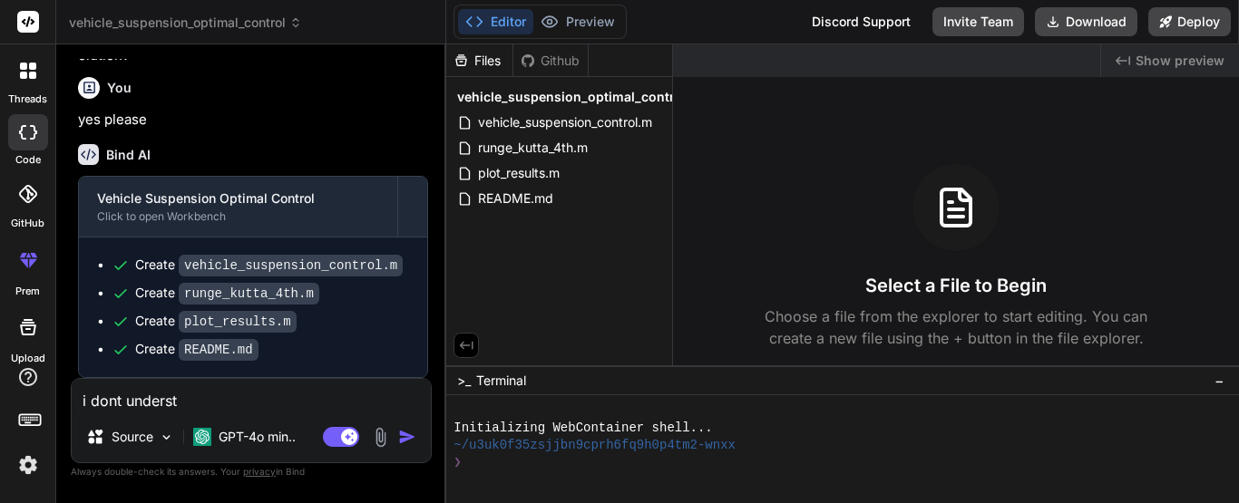
type textarea "x"
type textarea "i dont understan"
type textarea "x"
type textarea "i dont understand"
type textarea "x"
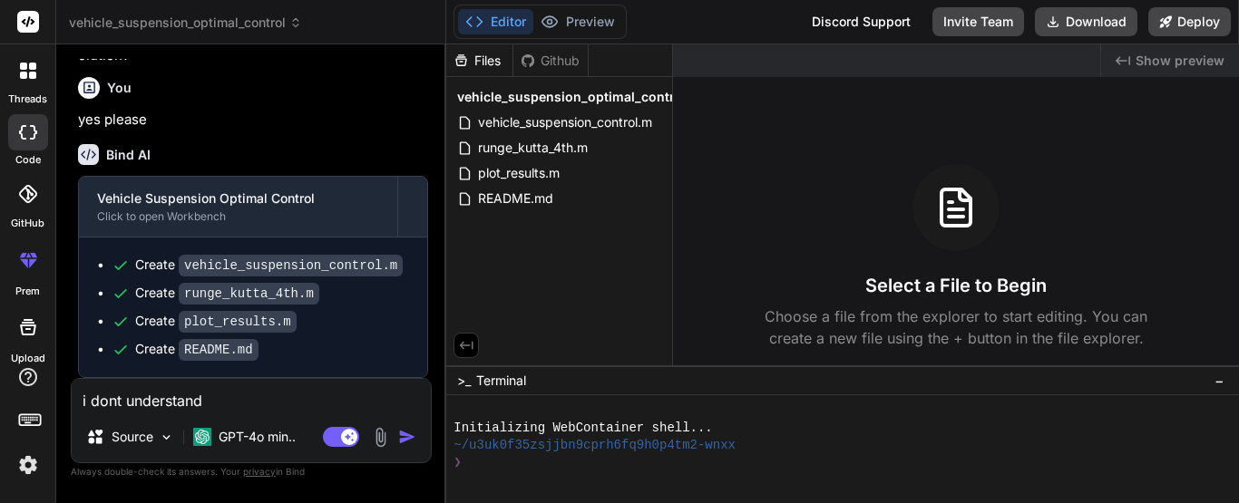
type textarea "i dont understand"
type textarea "x"
type textarea "i dont understand t"
type textarea "x"
type textarea "i dont understand th"
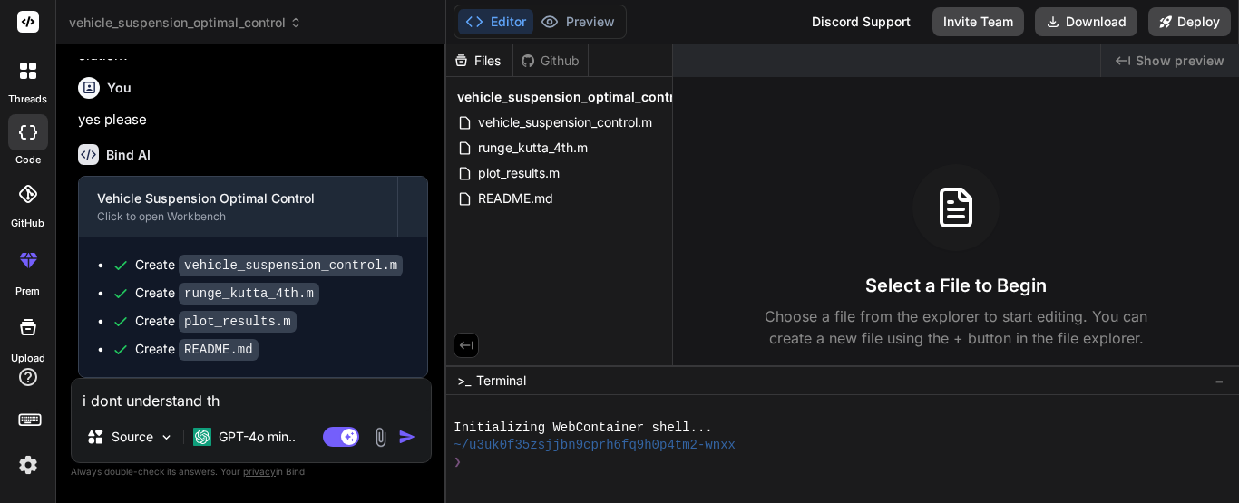
type textarea "x"
type textarea "i dont understand the"
type textarea "x"
type textarea "i dont understand the"
type textarea "x"
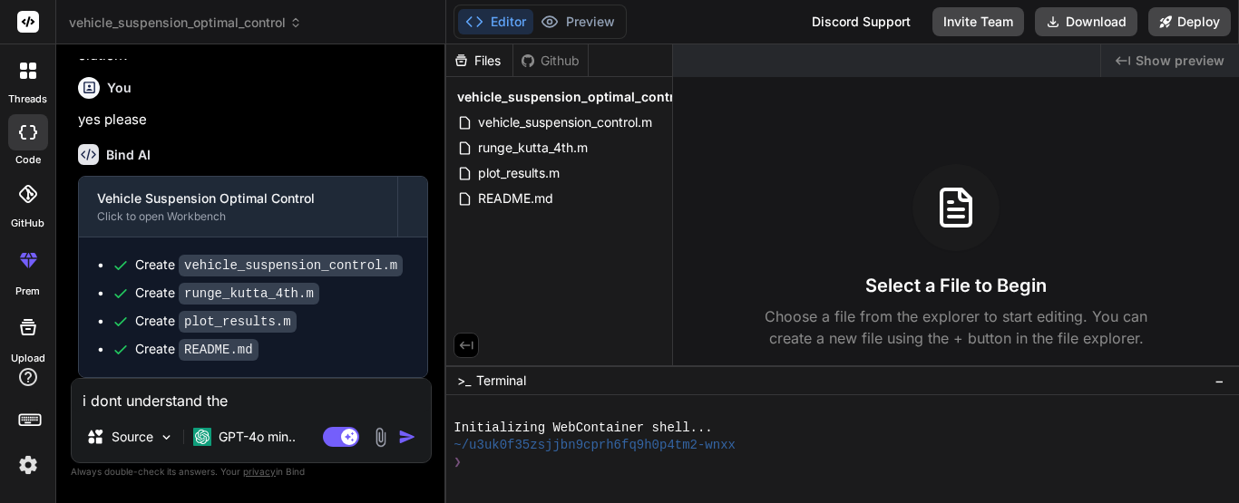
type textarea "i dont understand the w"
type textarea "x"
type textarea "i dont understand the wo"
type textarea "x"
type textarea "i dont understand the wor"
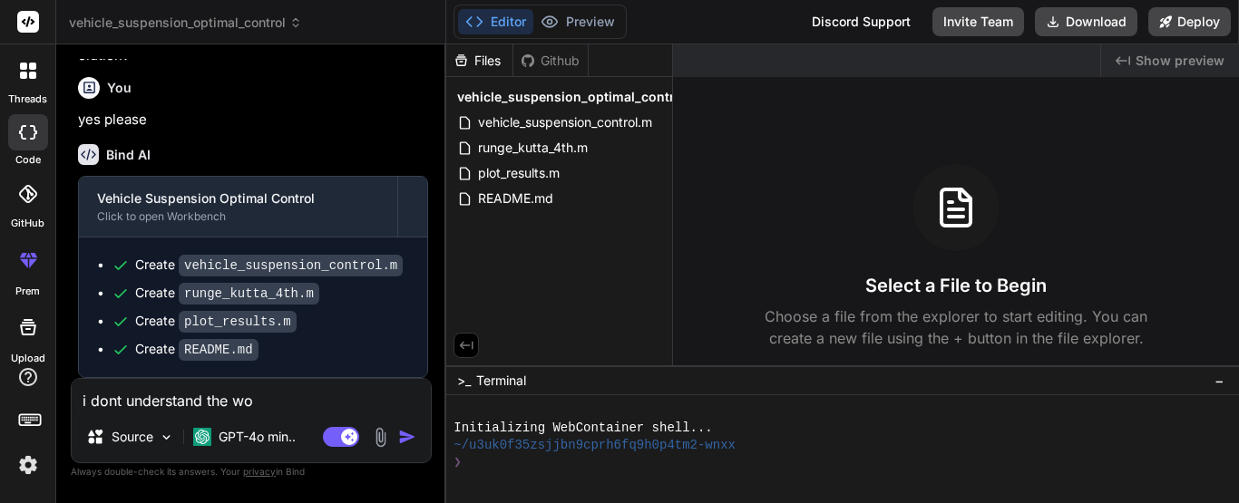
type textarea "x"
type textarea "i dont understand the work"
type textarea "x"
type textarea "i dont understand the workb"
type textarea "x"
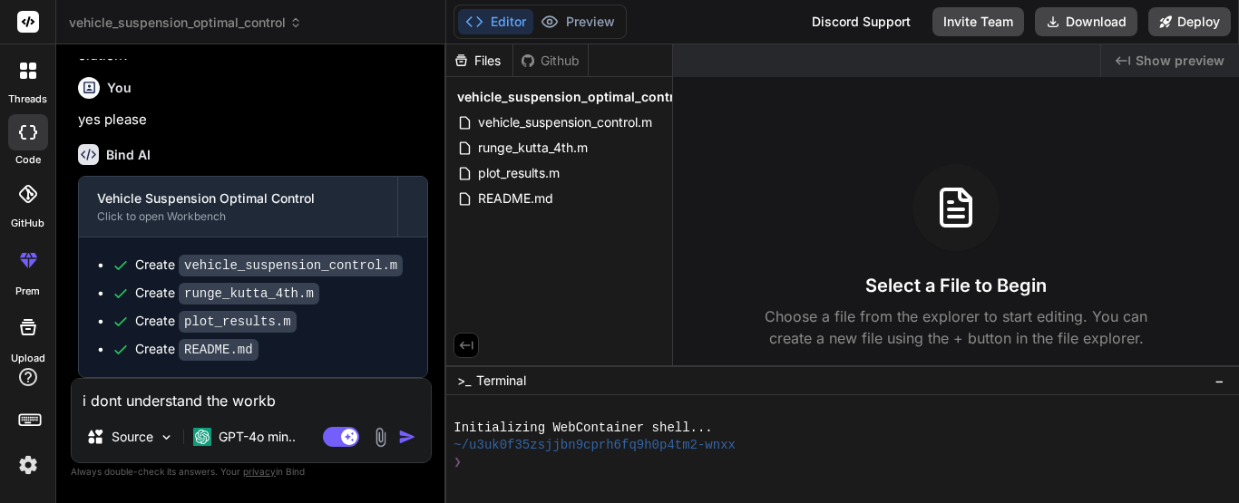
type textarea "i dont understand the workbe"
type textarea "x"
type textarea "i dont understand the workben"
type textarea "x"
type textarea "i dont understand the workbenc"
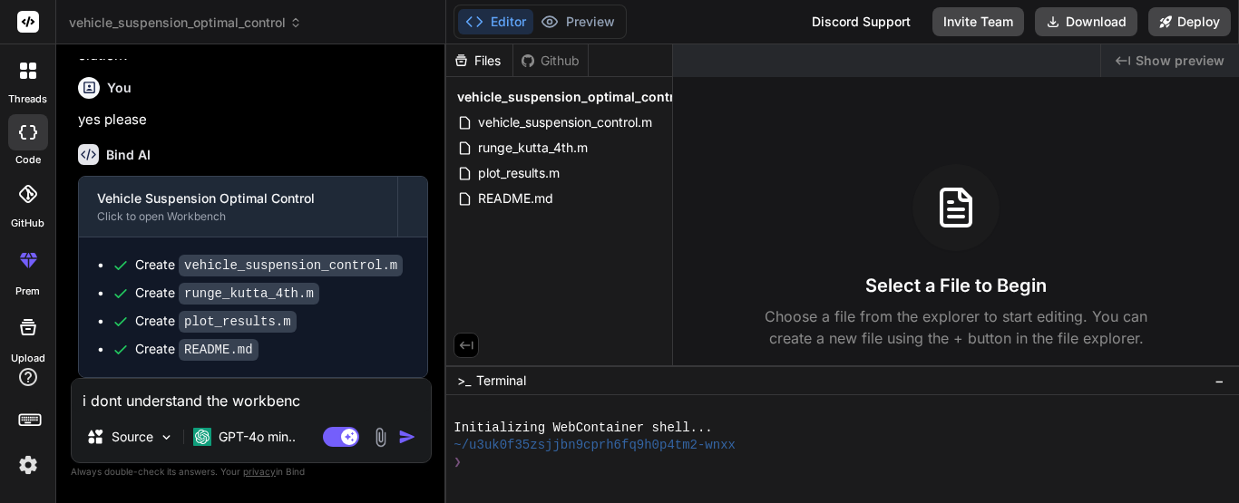
type textarea "x"
type textarea "i dont understand the workbench"
type textarea "x"
type textarea "i dont understand the workbench."
type textarea "x"
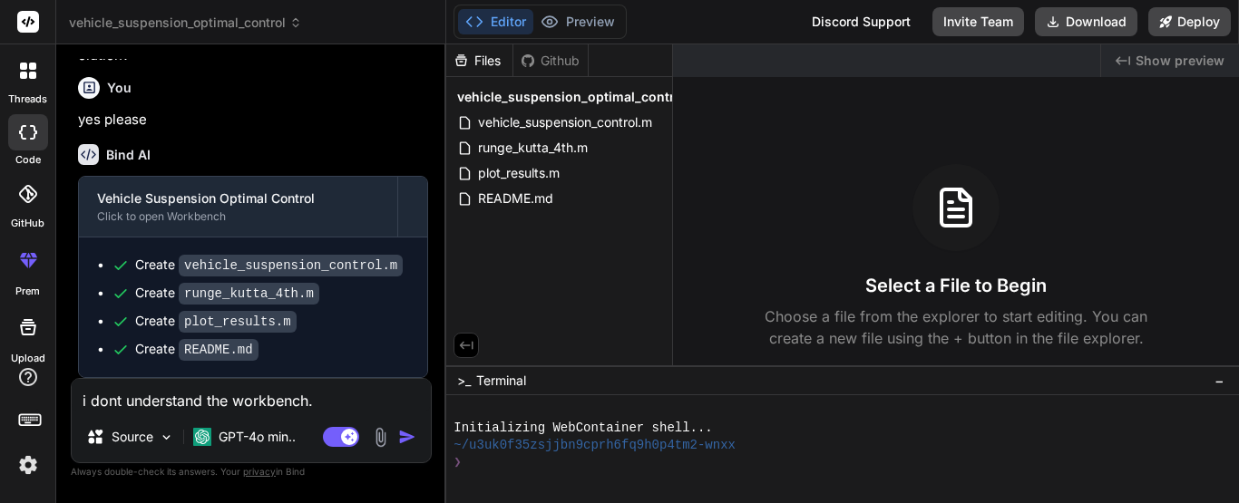
type textarea "i dont understand the workbench.i"
type textarea "x"
type textarea "i dont understand the workbench.i"
type textarea "x"
type textarea "i dont understand the workbench.i n"
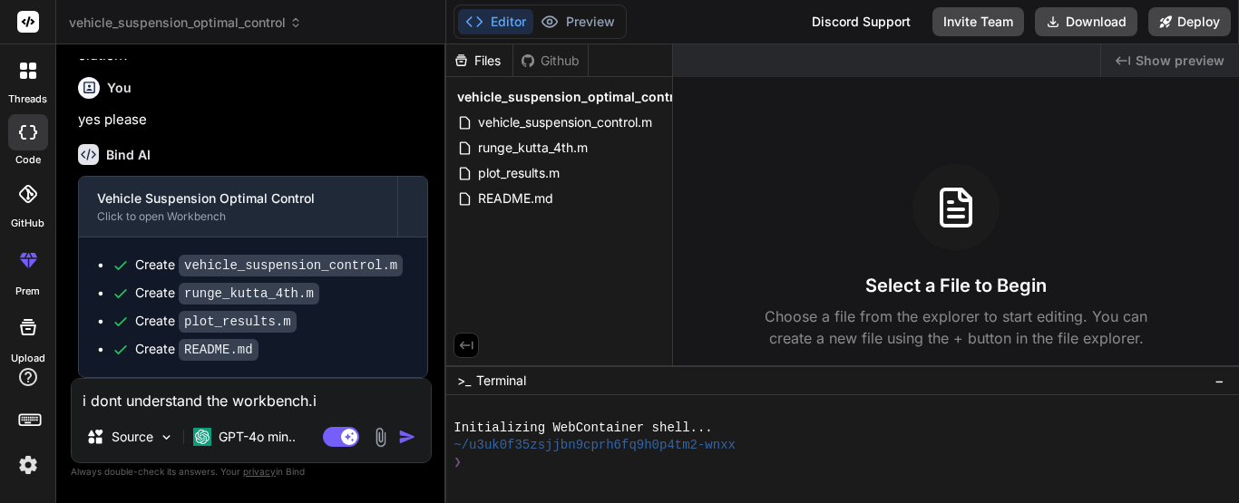
type textarea "x"
type textarea "i dont understand the workbench.i ne"
type textarea "x"
type textarea "i dont understand the workbench.i nee"
type textarea "x"
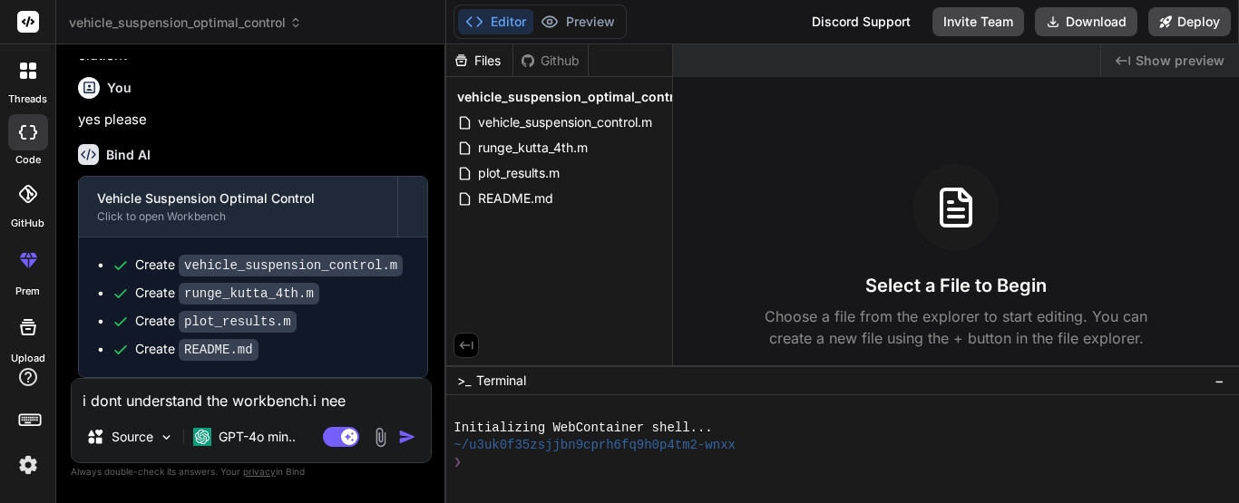
type textarea "i dont understand the workbench.i need"
type textarea "x"
type textarea "i dont understand the workbench.i need"
type textarea "x"
type textarea "i dont understand the workbench.i need y"
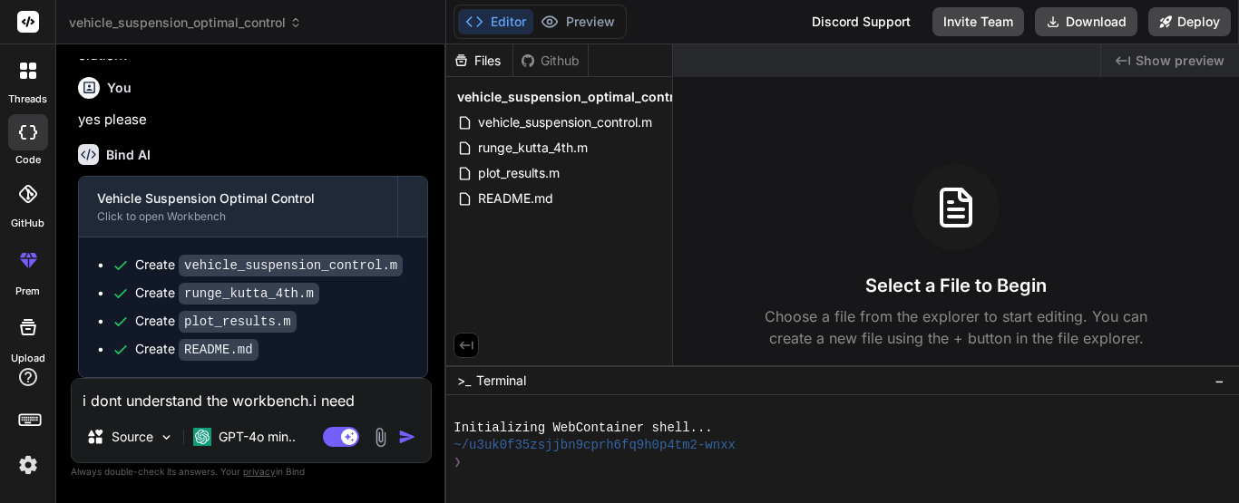
type textarea "x"
type textarea "i dont understand the workbench.i need yo"
type textarea "x"
type textarea "i dont understand the workbench.i need you"
type textarea "x"
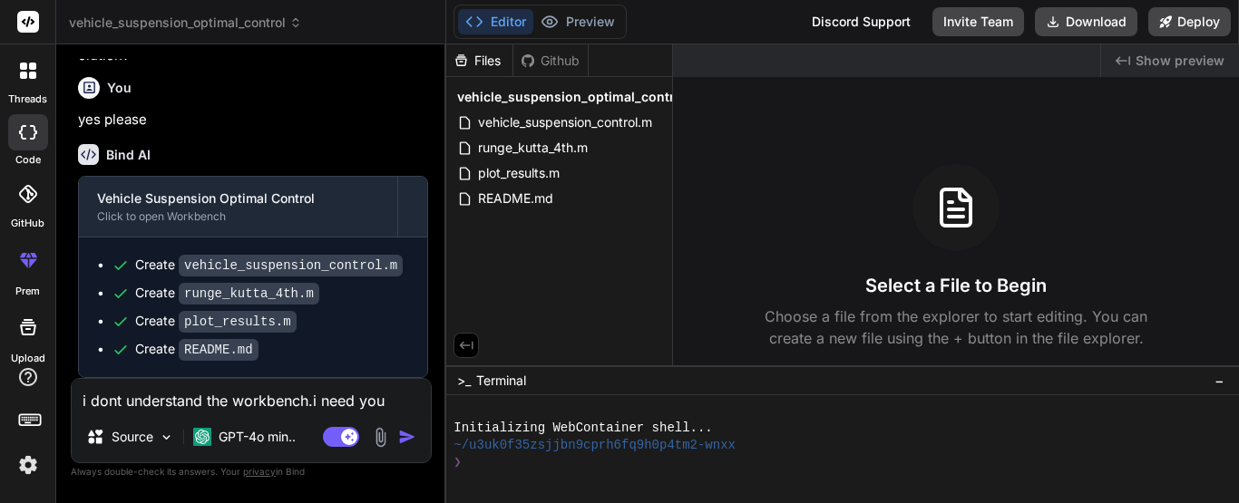
type textarea "i dont understand the workbench.i need you"
type textarea "x"
type textarea "i dont understand the workbench.i need you t"
type textarea "x"
type textarea "i dont understand the workbench.i need you to"
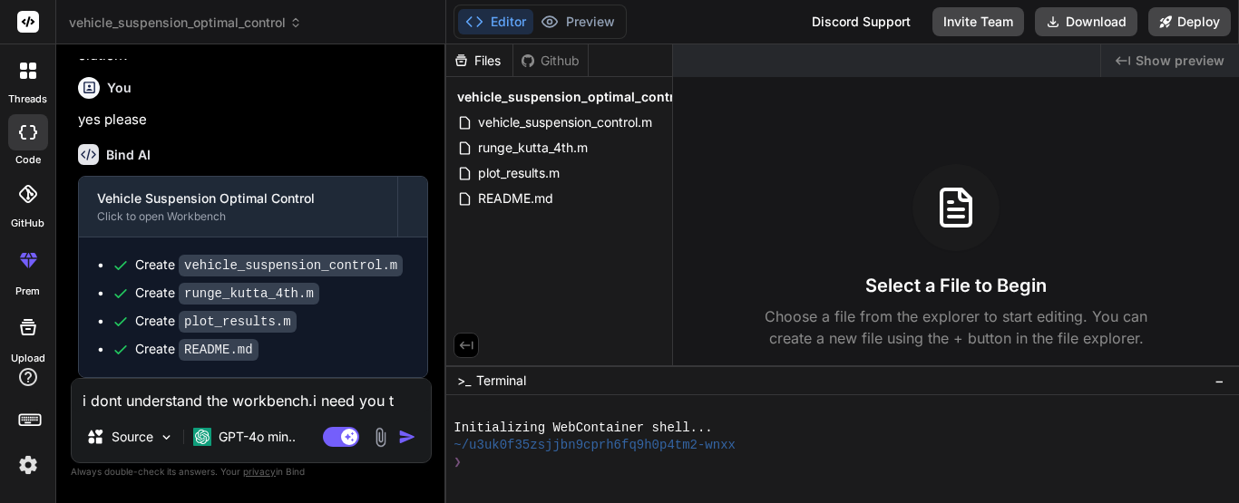
type textarea "x"
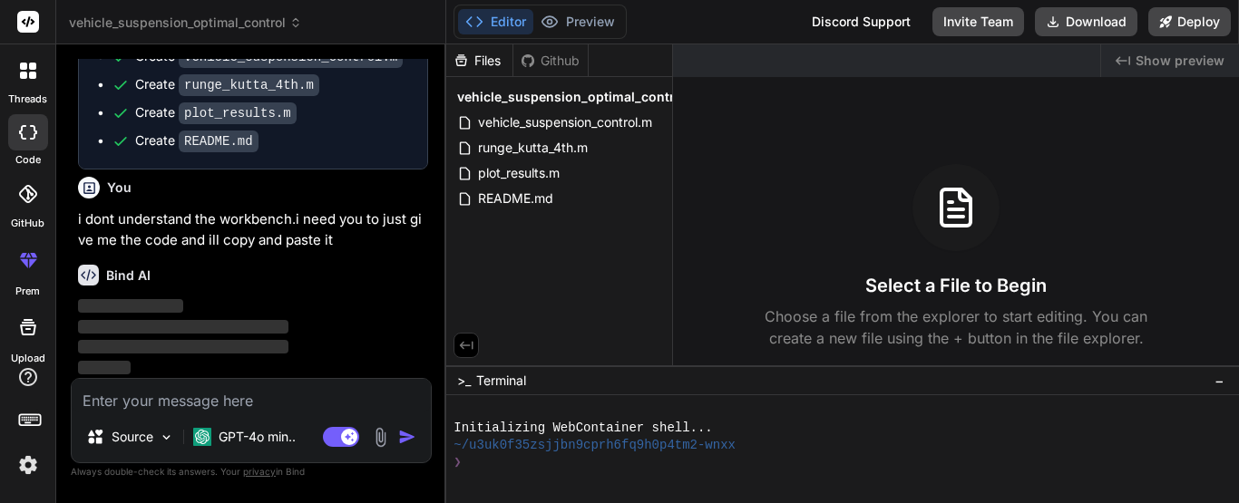
scroll to position [1242, 0]
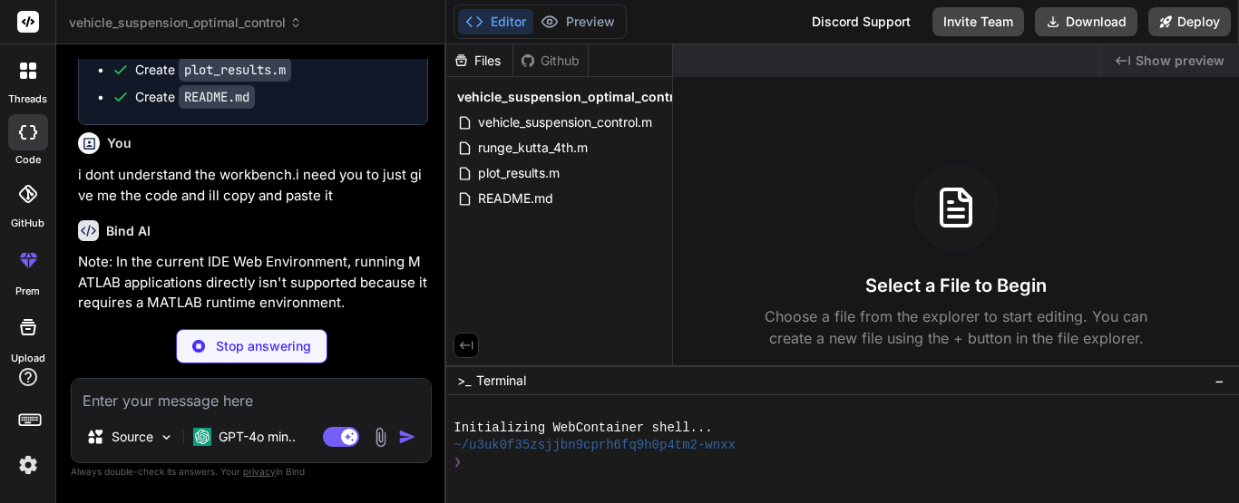
click at [509, 16] on button "Editor" at bounding box center [495, 21] width 75 height 25
click at [393, 241] on div "Bind AI" at bounding box center [253, 230] width 350 height 21
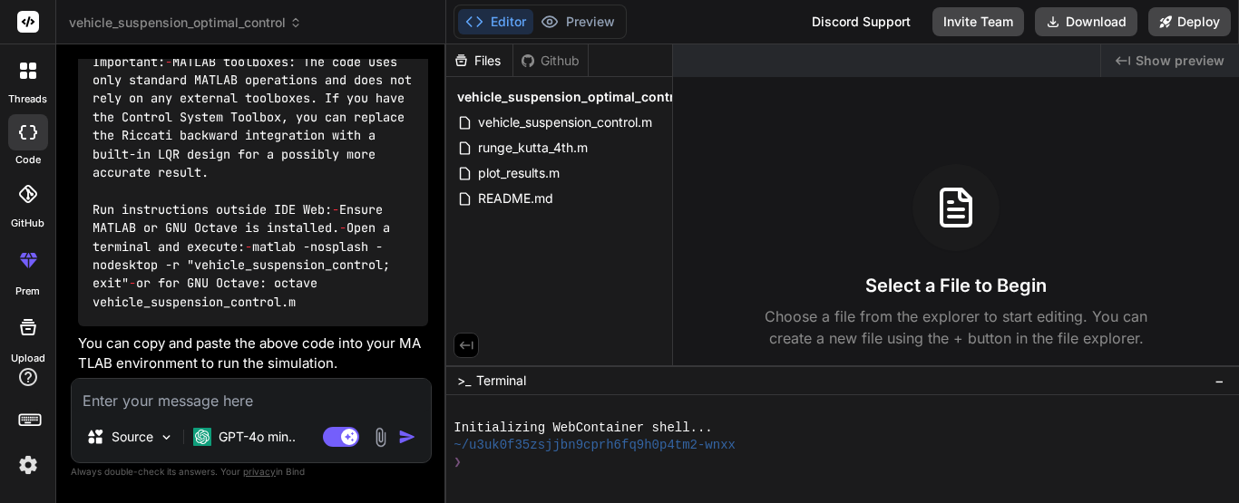
scroll to position [5299, 0]
click at [346, 392] on textarea at bounding box center [251, 395] width 359 height 33
paste textarea "function quarter_vehicle_open_loop() % ---------- problem data ---------- T_end…"
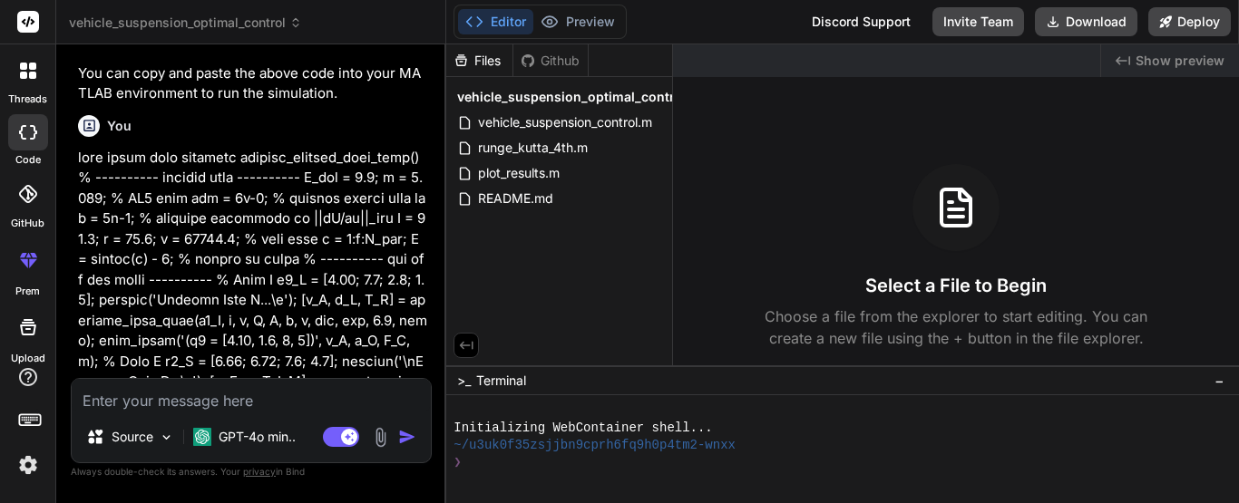
scroll to position [5618, 0]
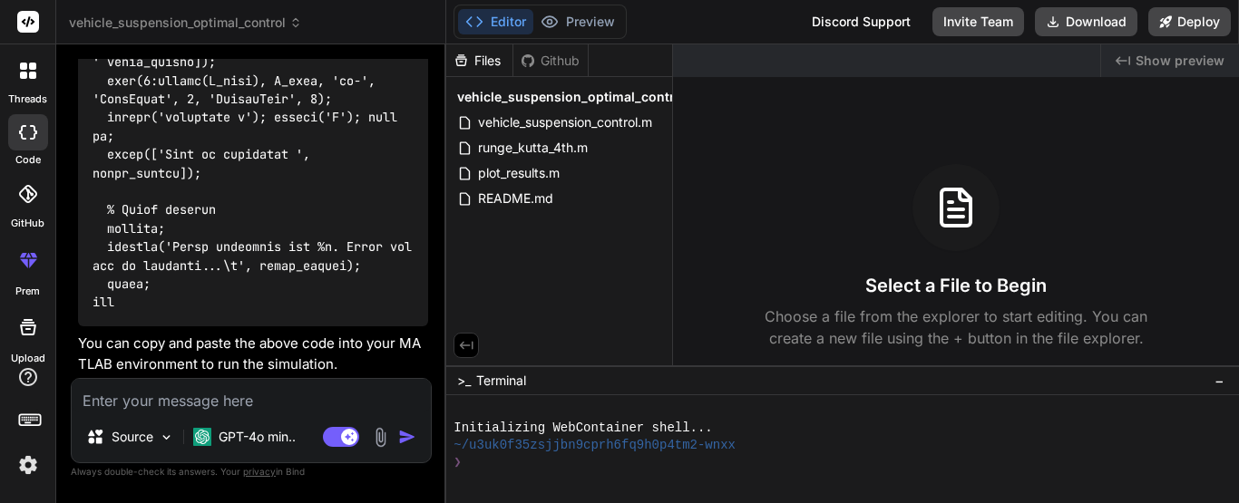
scroll to position [12561, 0]
click at [191, 390] on textarea at bounding box center [251, 395] width 359 height 33
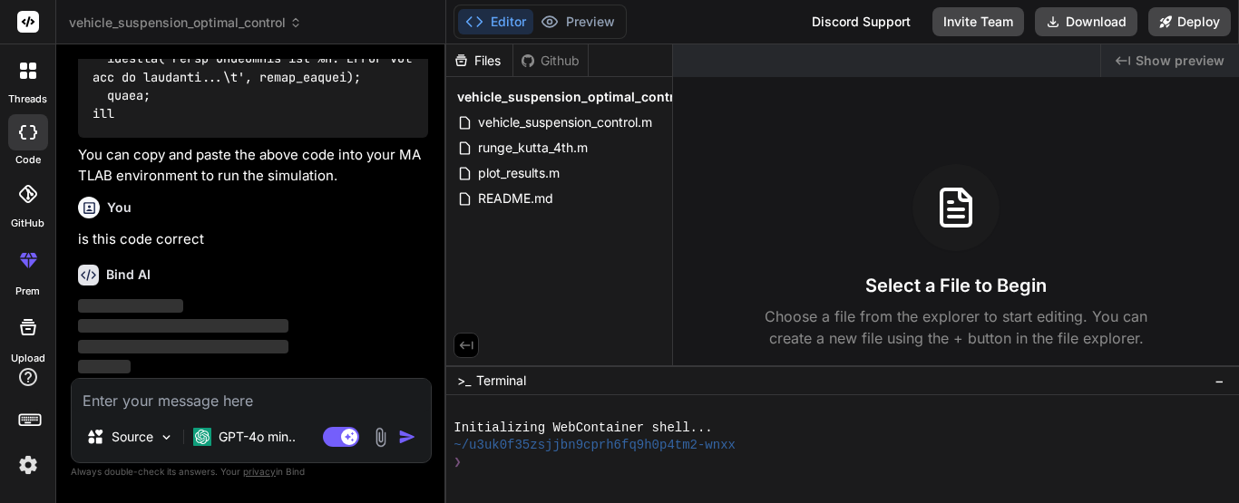
scroll to position [12749, 0]
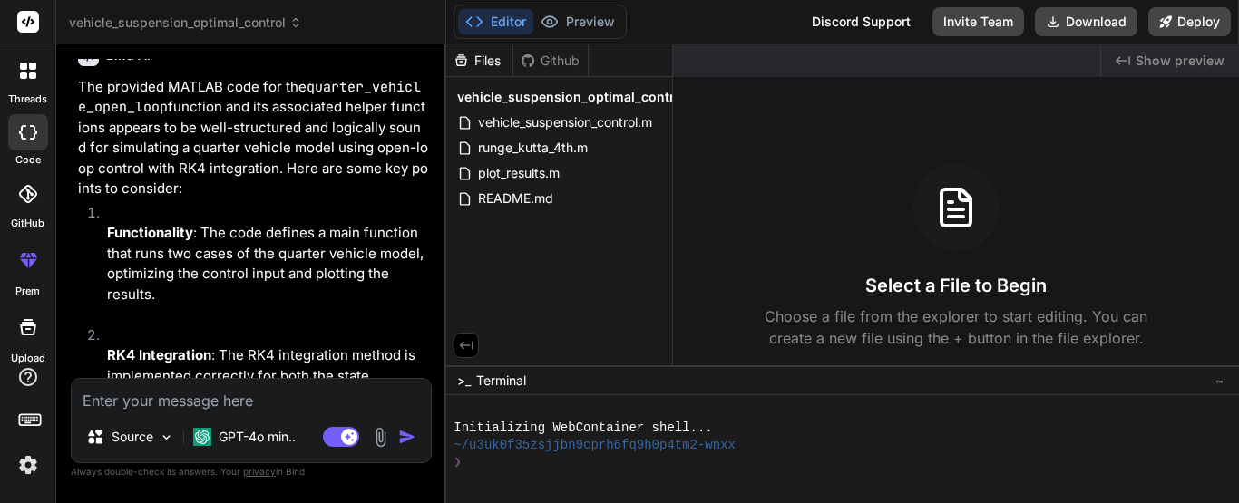
click at [241, 200] on p "The provided MATLAB code for the quarter_vehicle_open_loop function and its ass…" at bounding box center [253, 138] width 350 height 122
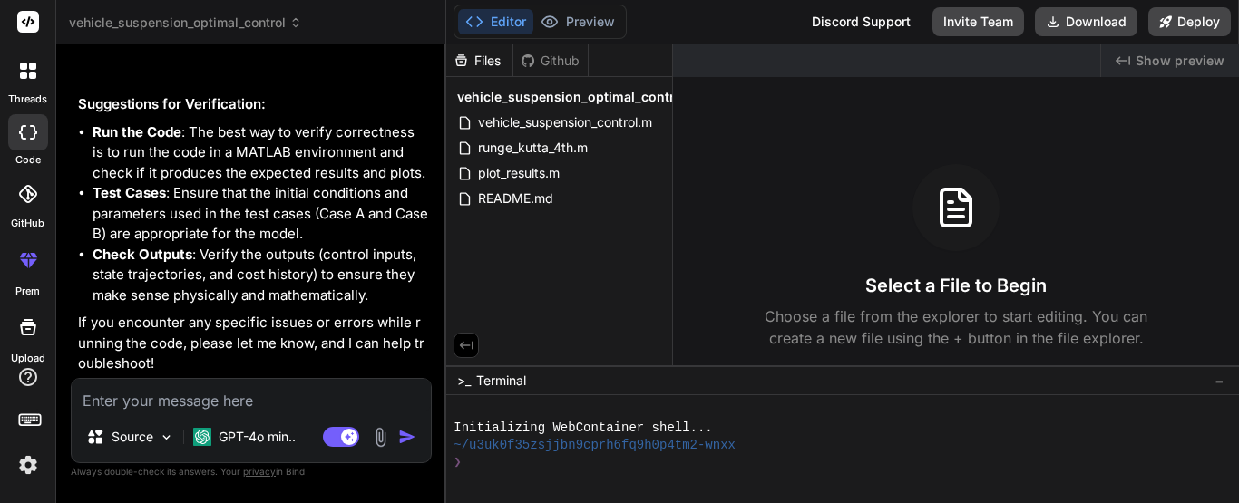
scroll to position [13724, 0]
click at [178, 259] on strong "Check Outputs" at bounding box center [143, 254] width 100 height 17
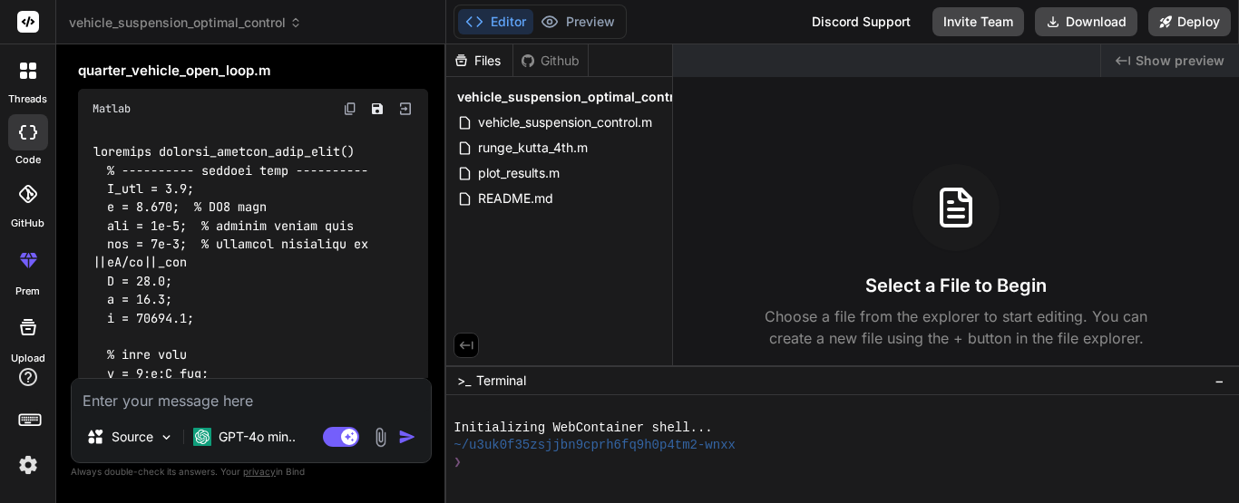
scroll to position [7737, 0]
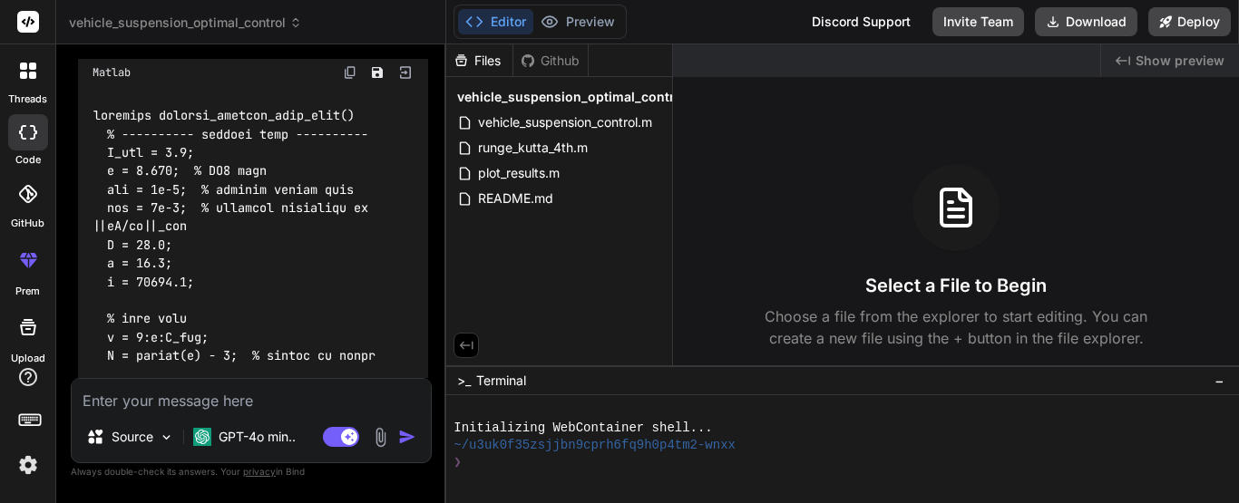
click at [347, 80] on img at bounding box center [350, 72] width 15 height 15
